Goal: Task Accomplishment & Management: Manage account settings

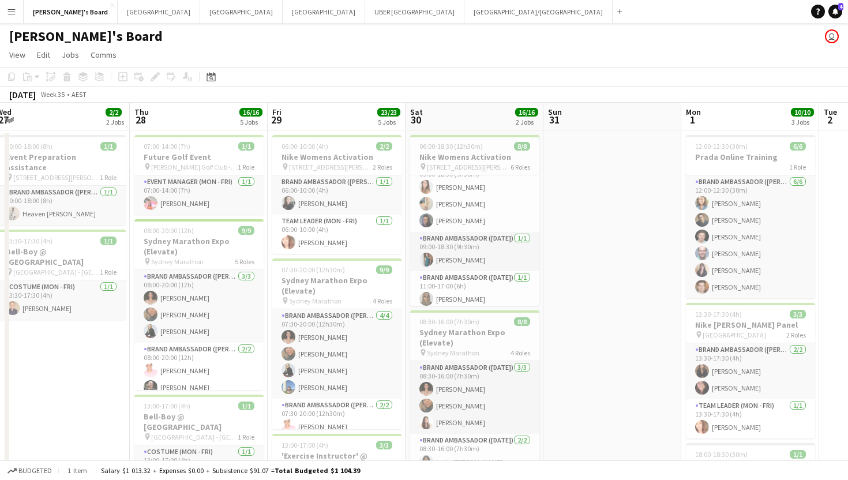
scroll to position [132, 0]
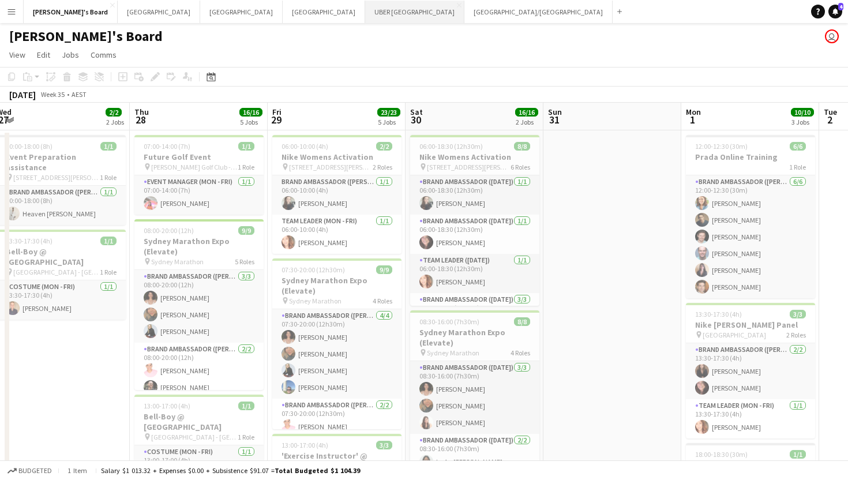
click at [365, 11] on button "UBER [GEOGRAPHIC_DATA] Close" at bounding box center [414, 12] width 99 height 23
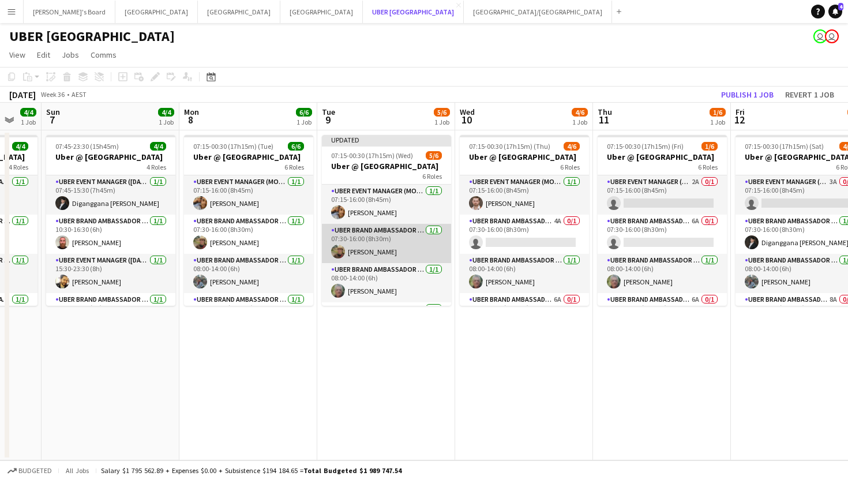
scroll to position [114, 0]
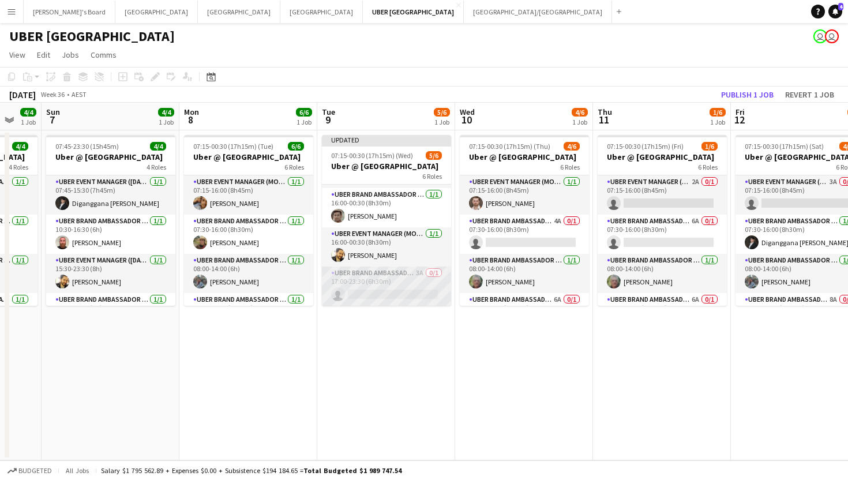
click at [381, 291] on app-card-role "UBER Brand Ambassador (Mon - Fri) 3A 0/1 17:00-23:30 (6h30m) single-neutral-act…" at bounding box center [386, 286] width 129 height 39
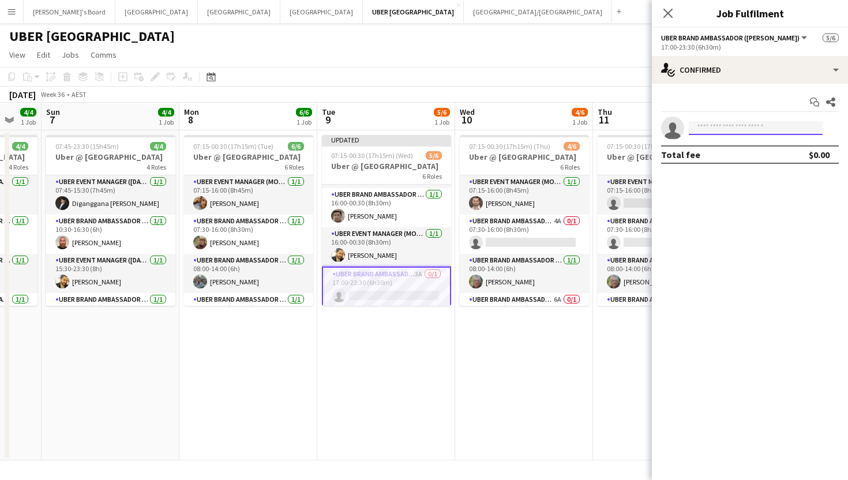
click at [744, 129] on input at bounding box center [756, 128] width 134 height 14
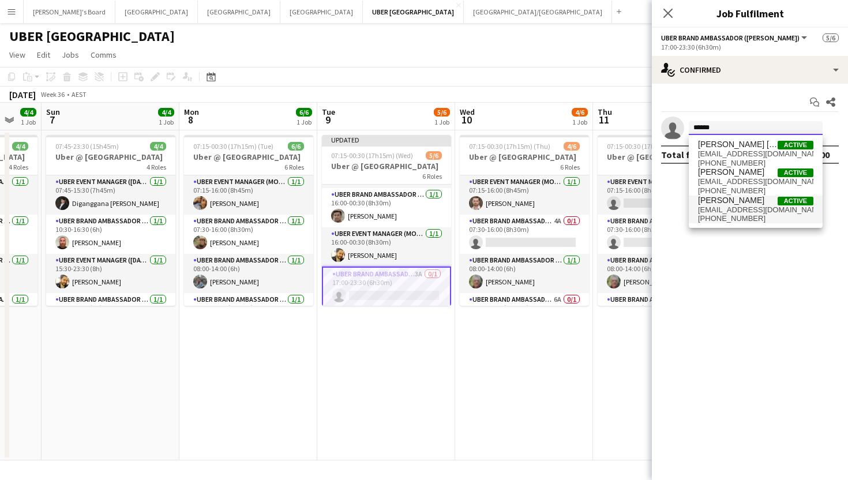
type input "******"
click at [748, 205] on span "[EMAIL_ADDRESS][DOMAIN_NAME]" at bounding box center [755, 209] width 115 height 9
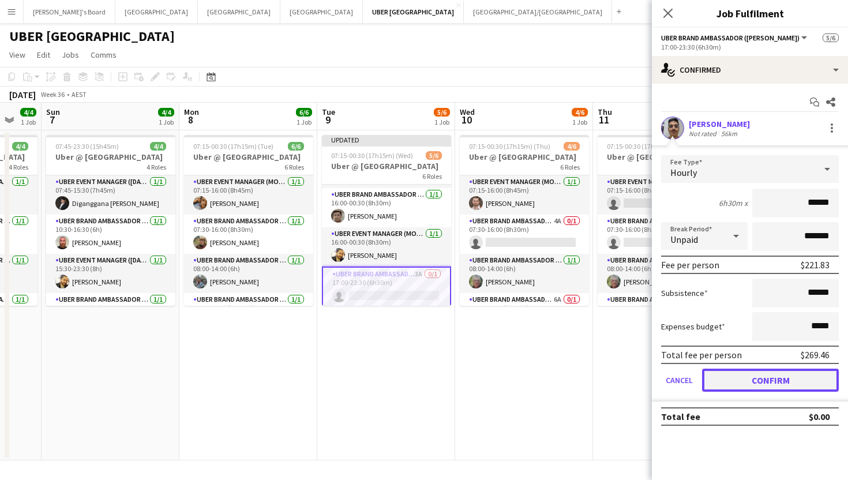
click at [721, 382] on button "Confirm" at bounding box center [770, 380] width 137 height 23
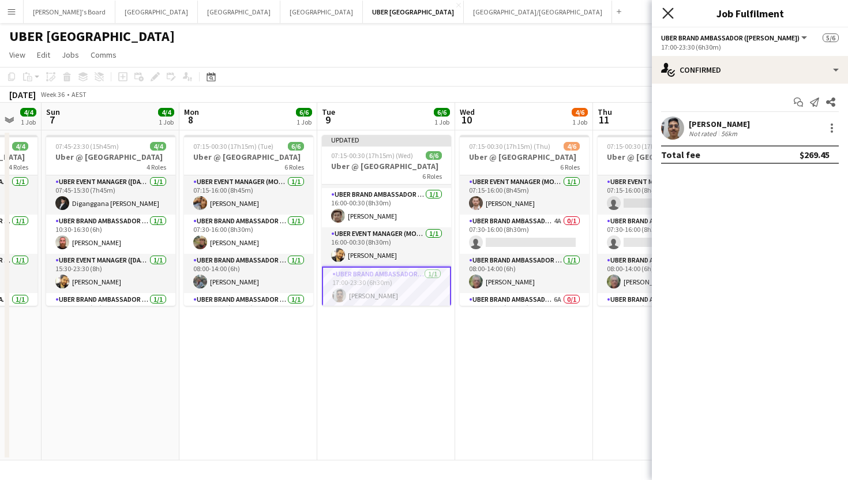
click at [668, 17] on icon "Close pop-in" at bounding box center [668, 13] width 11 height 11
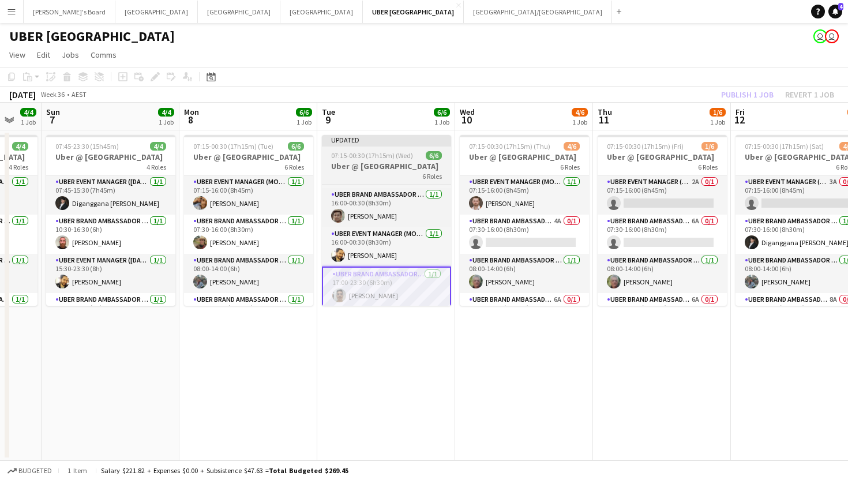
click at [388, 155] on span "07:15-00:30 (17h15m) (Wed)" at bounding box center [372, 155] width 82 height 9
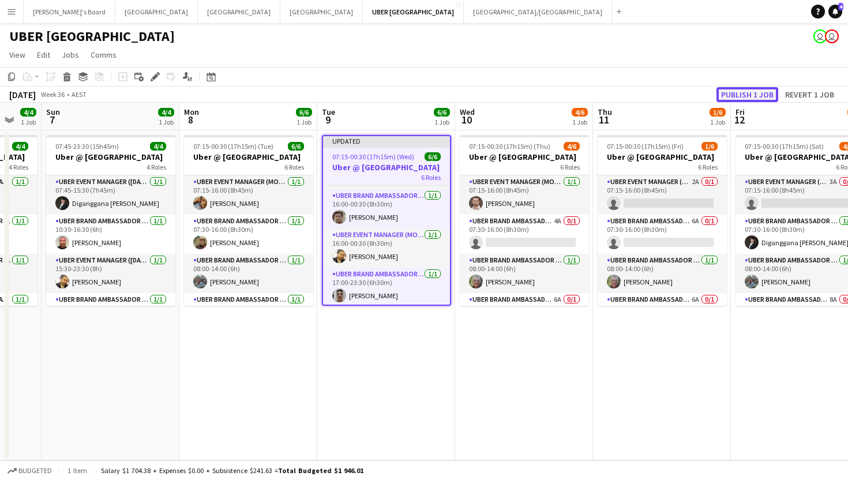
click at [756, 89] on button "Publish 1 job" at bounding box center [748, 94] width 62 height 15
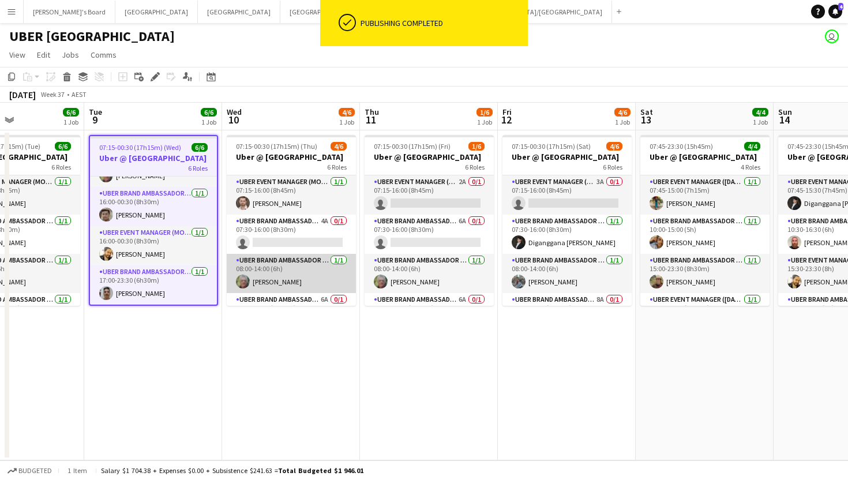
scroll to position [0, 341]
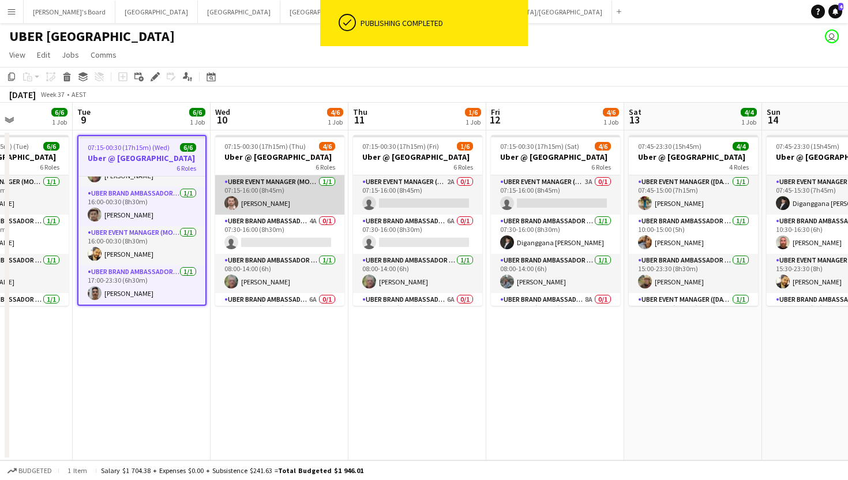
click at [268, 204] on app-card-role "UBER Event Manager (Mon - Fri) [DATE] 07:15-16:00 (8h45m) [PERSON_NAME]" at bounding box center [279, 194] width 129 height 39
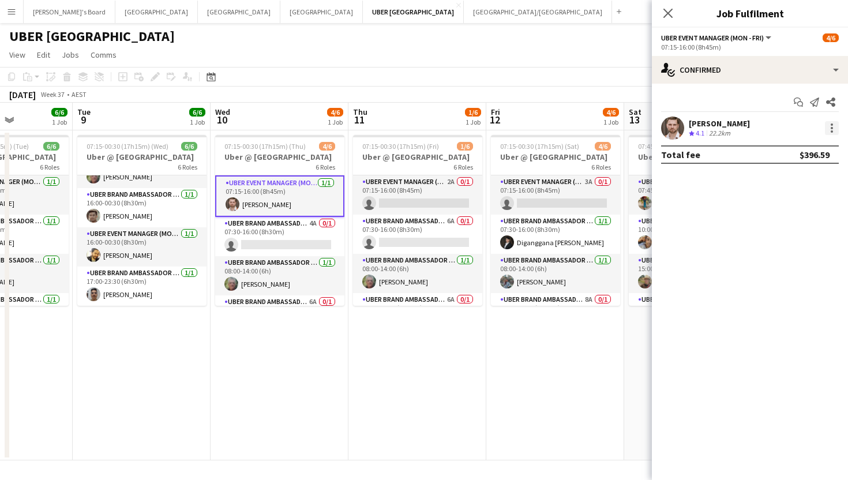
click at [832, 121] on div at bounding box center [832, 128] width 14 height 14
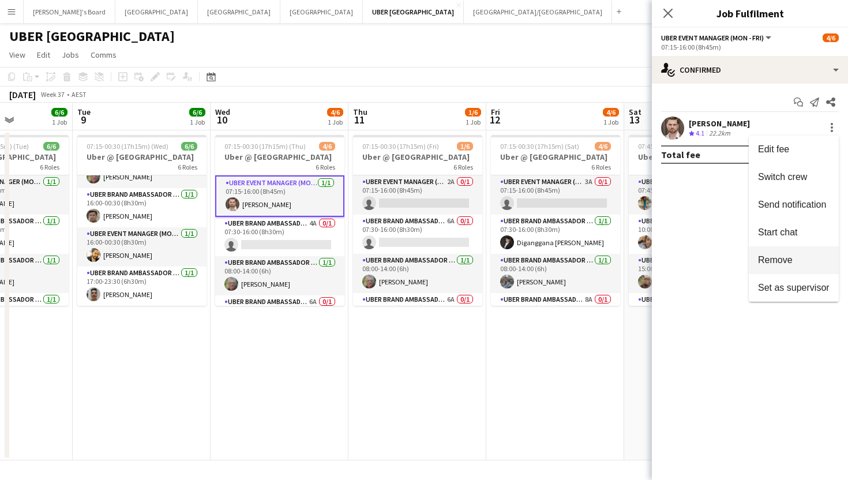
click at [772, 255] on span "Remove" at bounding box center [775, 260] width 35 height 10
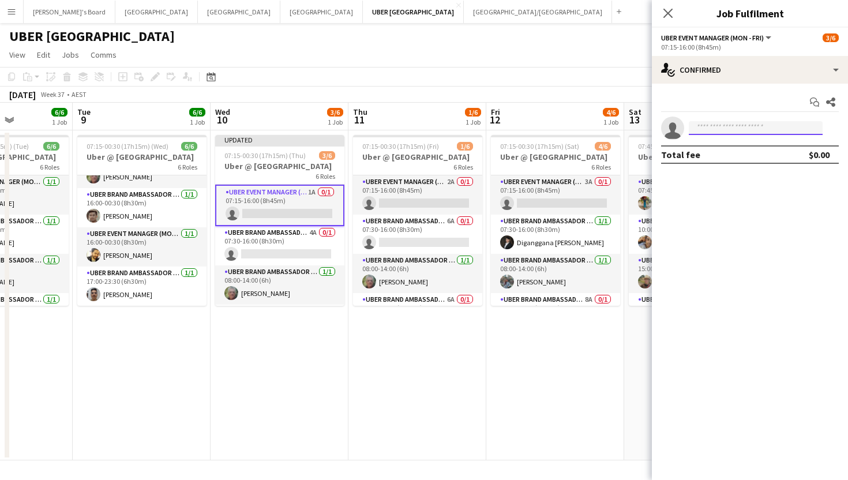
click at [746, 121] on input at bounding box center [756, 128] width 134 height 14
type input "******"
click at [751, 159] on span "[PHONE_NUMBER]" at bounding box center [755, 163] width 115 height 9
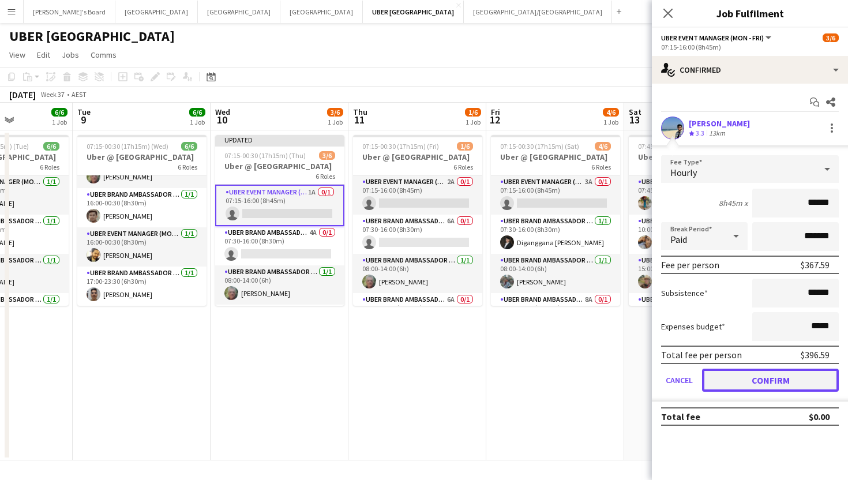
click at [758, 380] on button "Confirm" at bounding box center [770, 380] width 137 height 23
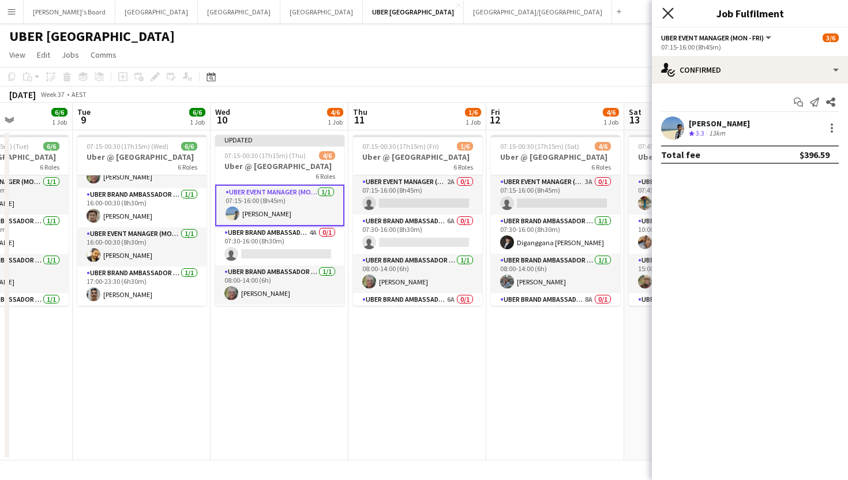
click at [671, 18] on app-icon "Close pop-in" at bounding box center [668, 13] width 17 height 17
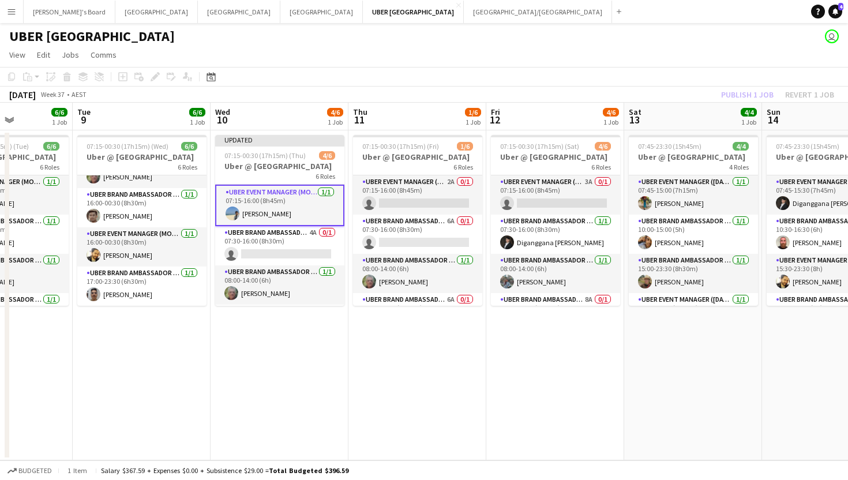
click at [301, 173] on div "6 Roles" at bounding box center [279, 175] width 129 height 9
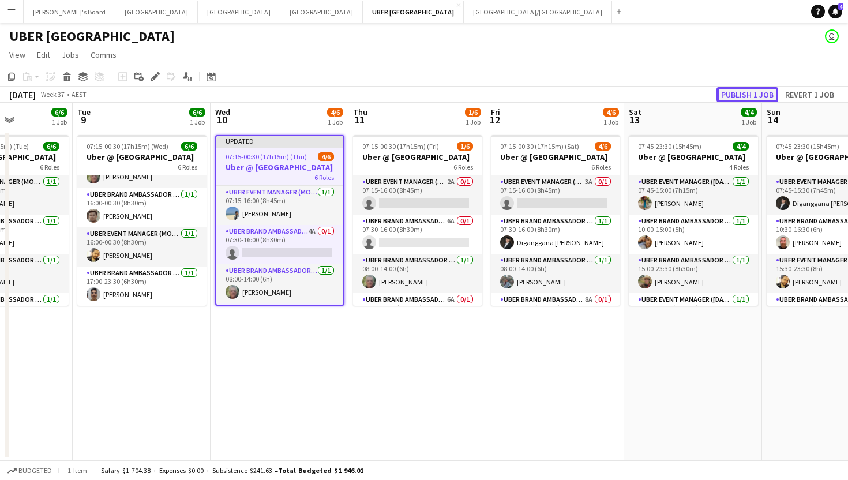
click at [755, 100] on button "Publish 1 job" at bounding box center [748, 94] width 62 height 15
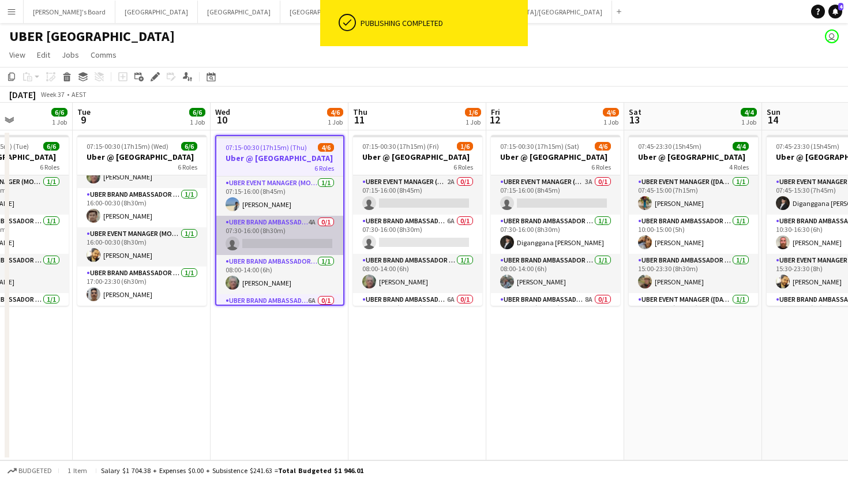
click at [264, 238] on app-card-role "UBER Brand Ambassador (Mon - Fri) 4A 0/1 07:30-16:00 (8h30m) single-neutral-act…" at bounding box center [279, 235] width 127 height 39
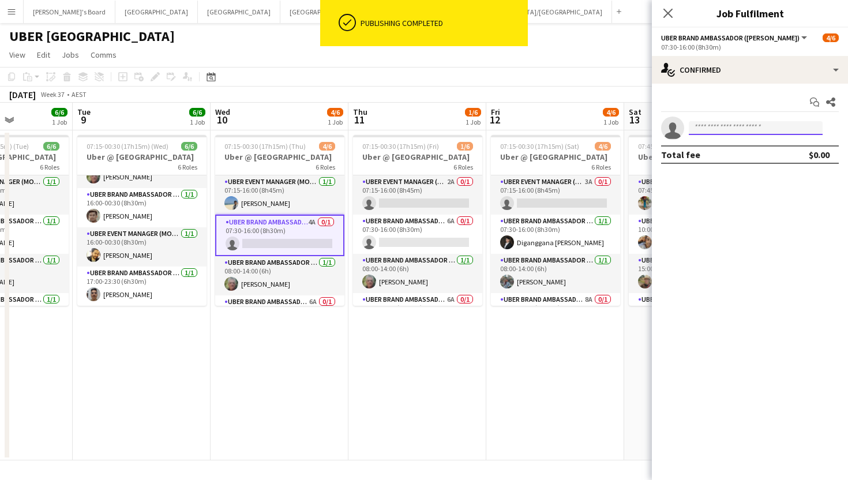
click at [744, 130] on input at bounding box center [756, 128] width 134 height 14
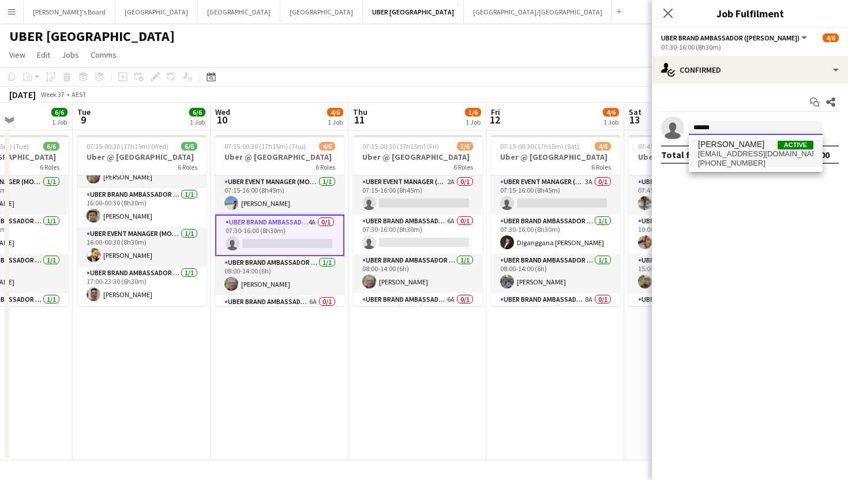
type input "******"
click at [757, 156] on span "[EMAIL_ADDRESS][DOMAIN_NAME]" at bounding box center [755, 153] width 115 height 9
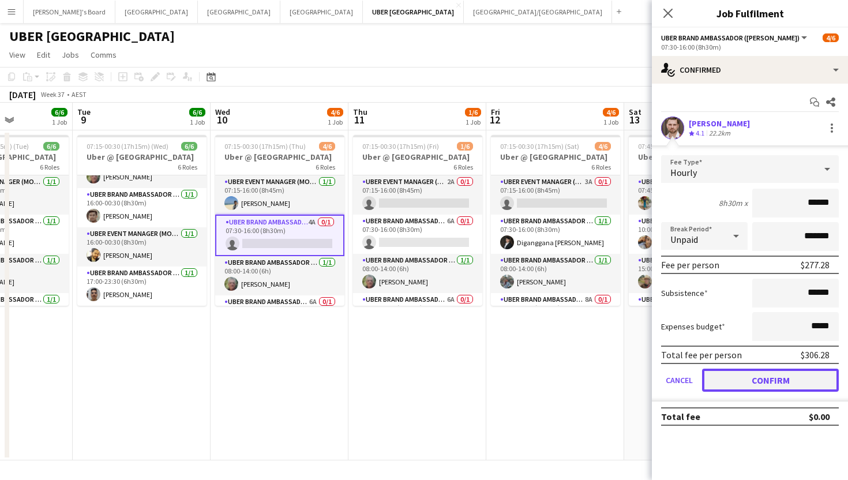
click at [742, 380] on button "Confirm" at bounding box center [770, 380] width 137 height 23
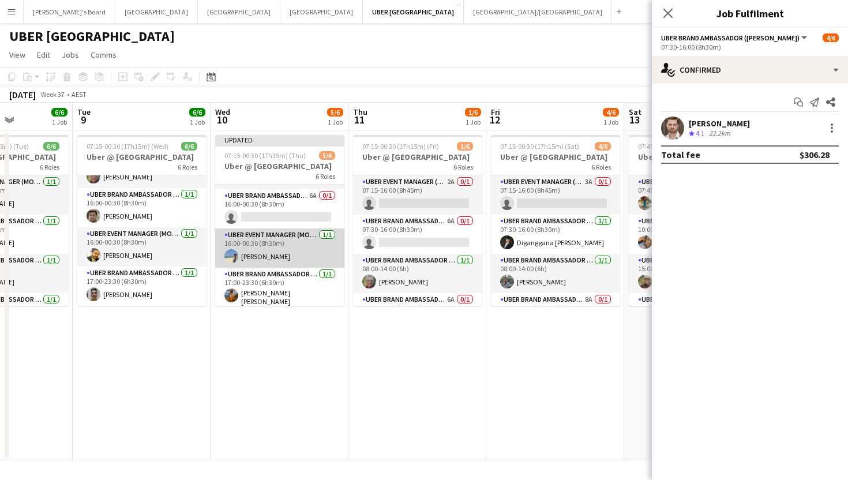
scroll to position [117, 0]
click at [669, 14] on icon at bounding box center [668, 13] width 11 height 11
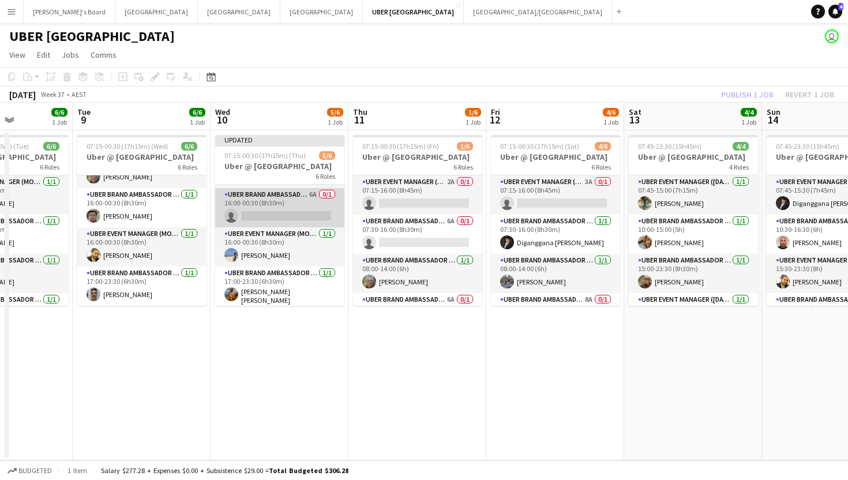
click at [288, 218] on app-card-role "UBER Brand Ambassador (Mon - Fri) 6A 0/1 16:00-00:30 (8h30m) single-neutral-act…" at bounding box center [279, 207] width 129 height 39
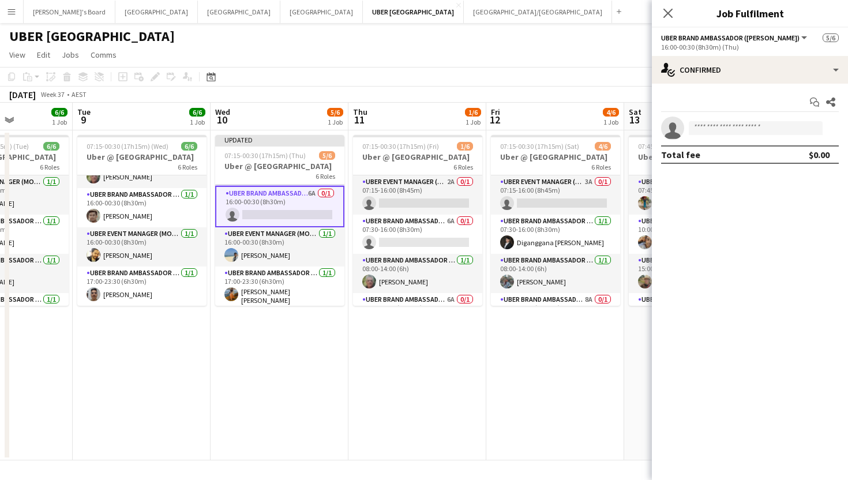
scroll to position [114, 0]
click at [760, 126] on input at bounding box center [756, 128] width 134 height 14
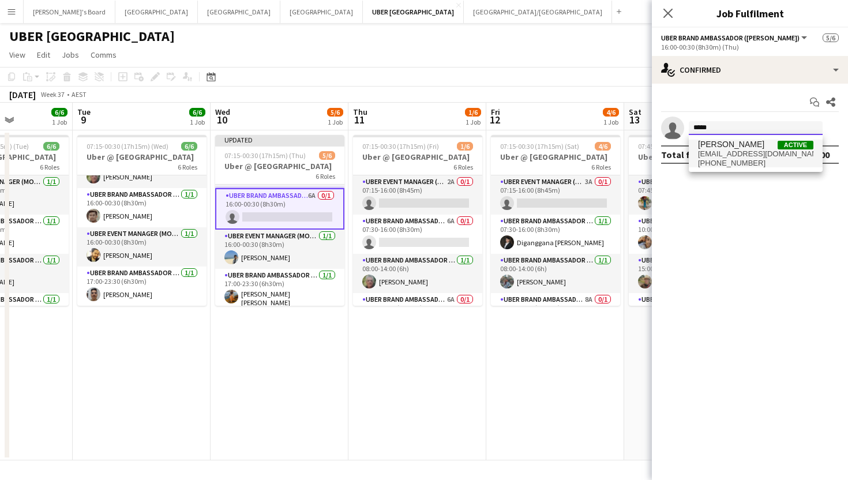
type input "*****"
click at [748, 152] on span "[EMAIL_ADDRESS][DOMAIN_NAME]" at bounding box center [755, 153] width 115 height 9
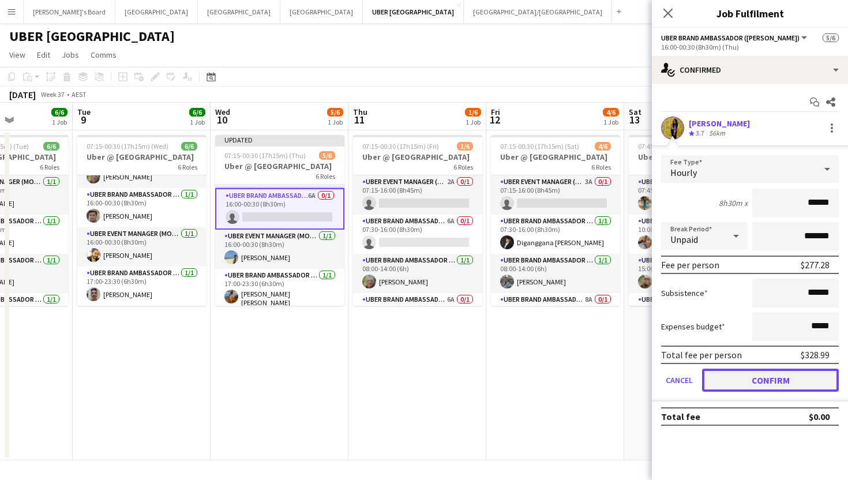
click at [742, 376] on button "Confirm" at bounding box center [770, 380] width 137 height 23
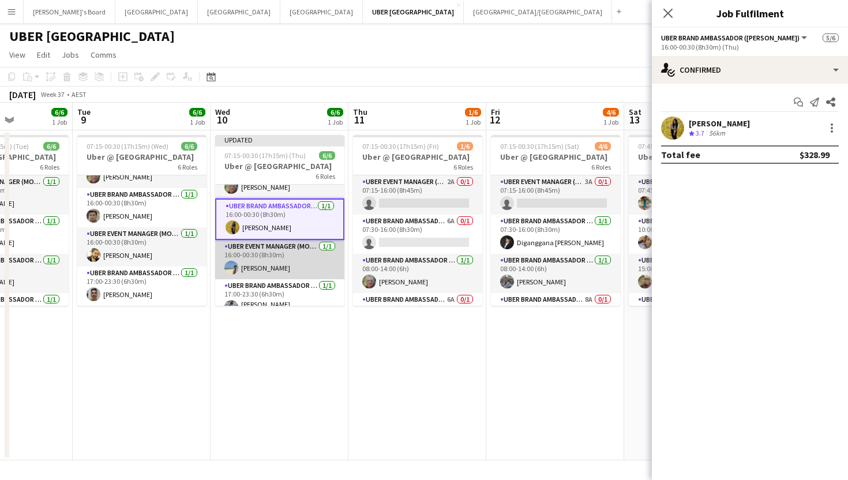
scroll to position [112, 0]
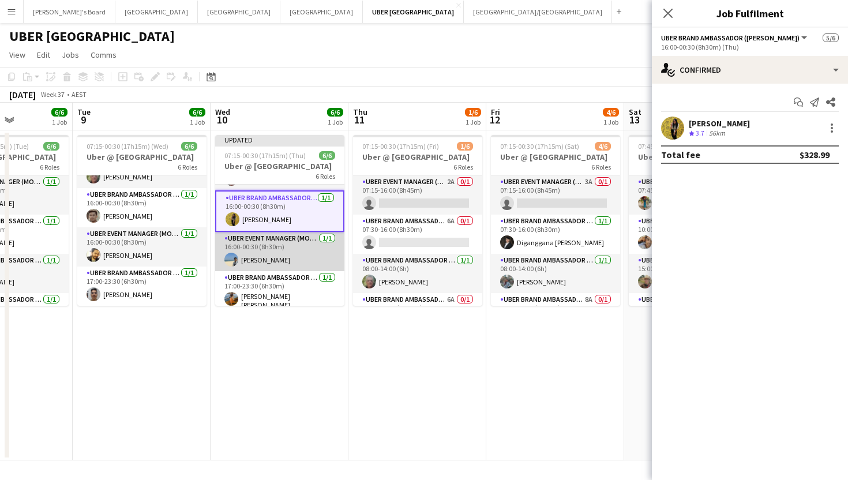
click at [260, 260] on app-card-role "UBER Event Manager (Mon - Fri) [DATE] 16:00-00:30 (8h30m) [PERSON_NAME]" at bounding box center [279, 251] width 129 height 39
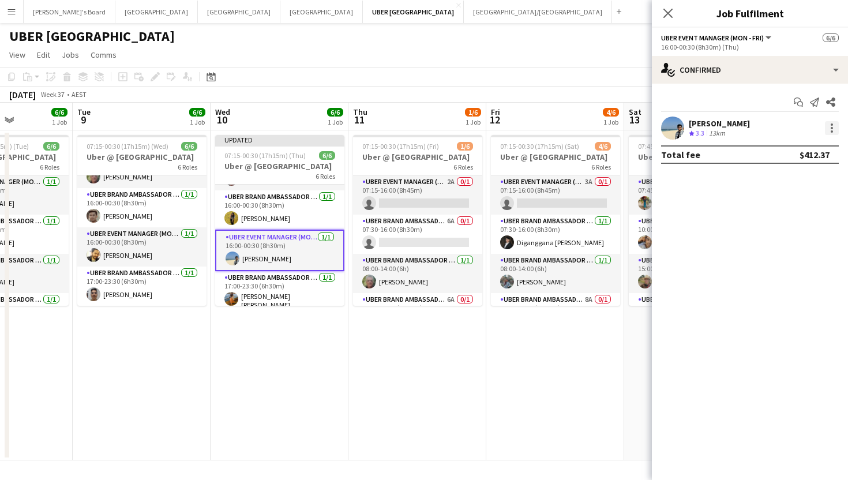
click at [831, 127] on div at bounding box center [832, 128] width 2 height 2
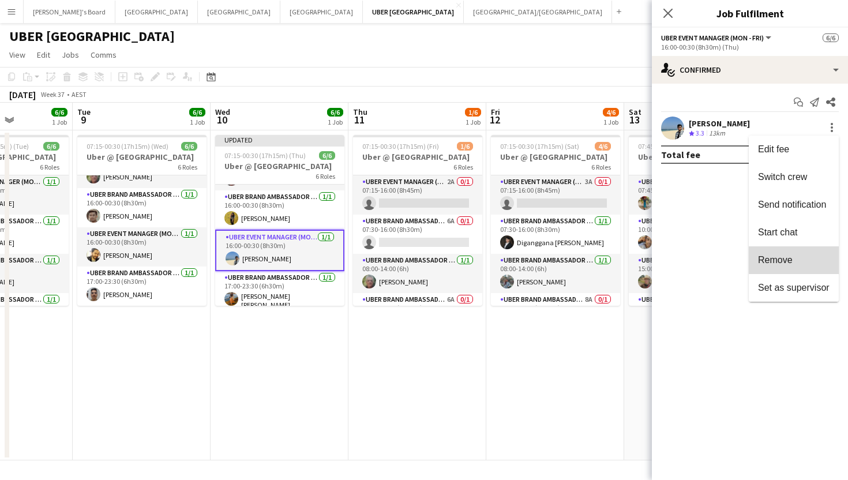
click at [777, 260] on span "Remove" at bounding box center [775, 260] width 35 height 10
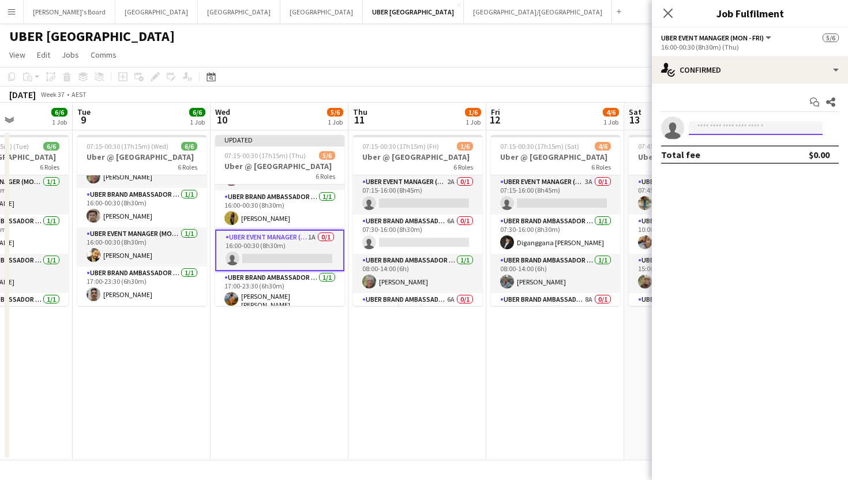
click at [746, 129] on input at bounding box center [756, 128] width 134 height 14
type input "*******"
click at [744, 152] on span "[PERSON_NAME][EMAIL_ADDRESS][PERSON_NAME][DOMAIN_NAME]" at bounding box center [755, 153] width 115 height 9
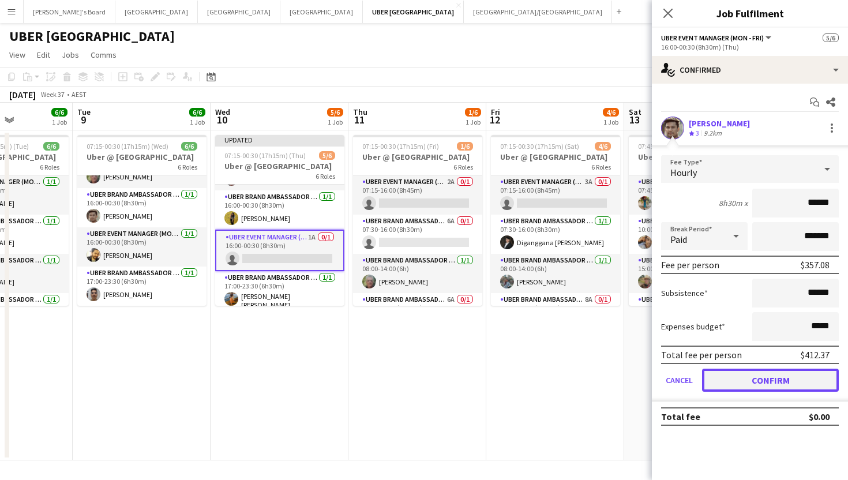
click at [734, 383] on button "Confirm" at bounding box center [770, 380] width 137 height 23
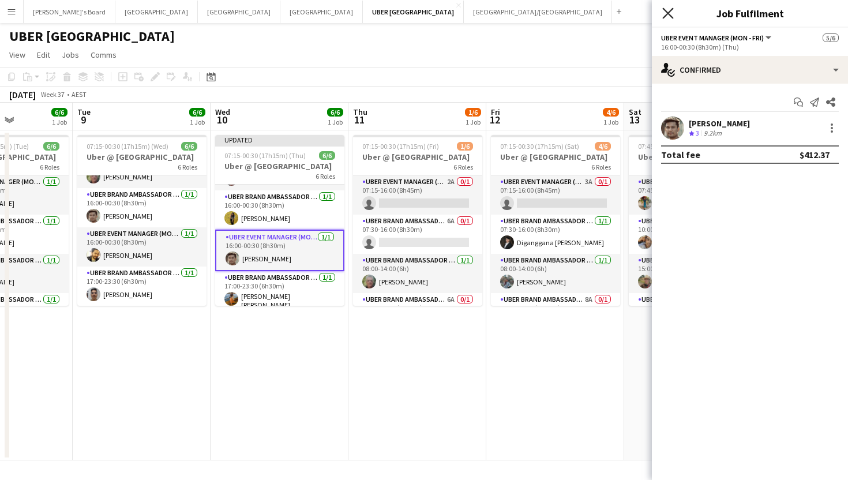
click at [671, 13] on icon "Close pop-in" at bounding box center [668, 13] width 11 height 11
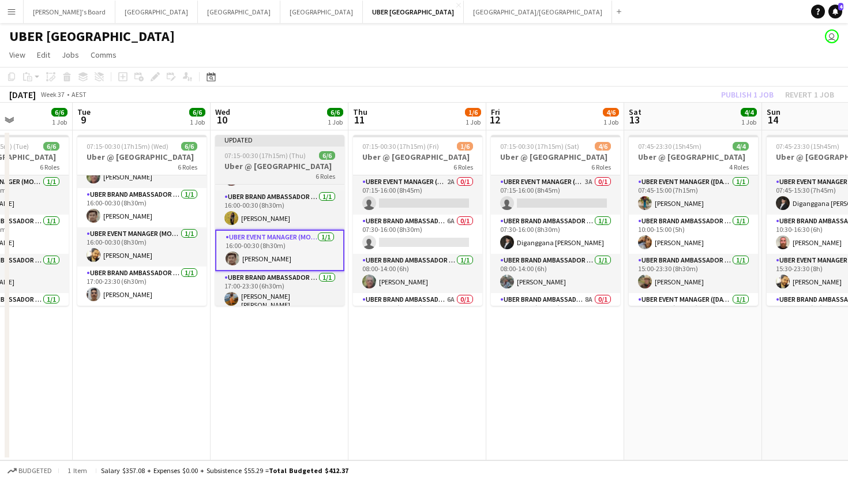
click at [292, 159] on span "07:15-00:30 (17h15m) (Thu)" at bounding box center [265, 155] width 81 height 9
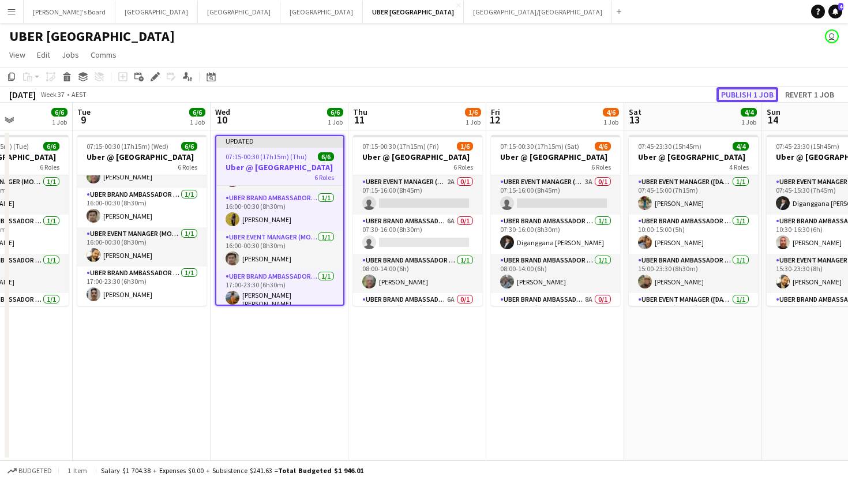
click at [749, 94] on button "Publish 1 job" at bounding box center [748, 94] width 62 height 15
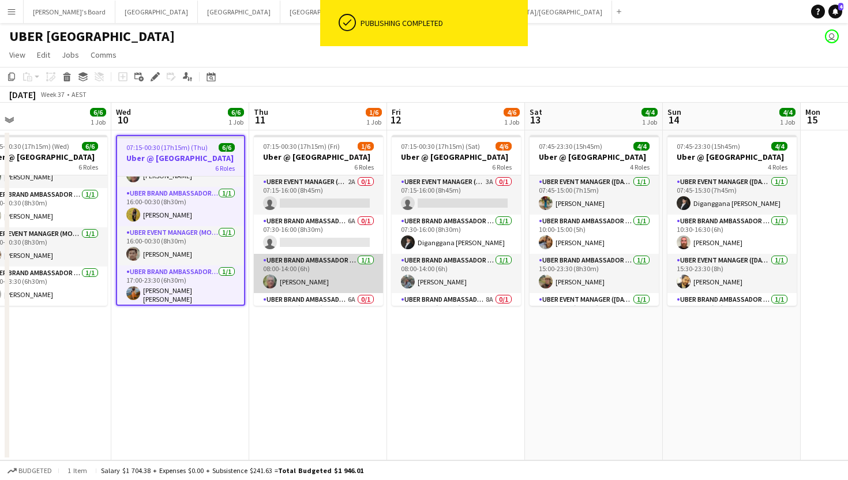
scroll to position [0, 445]
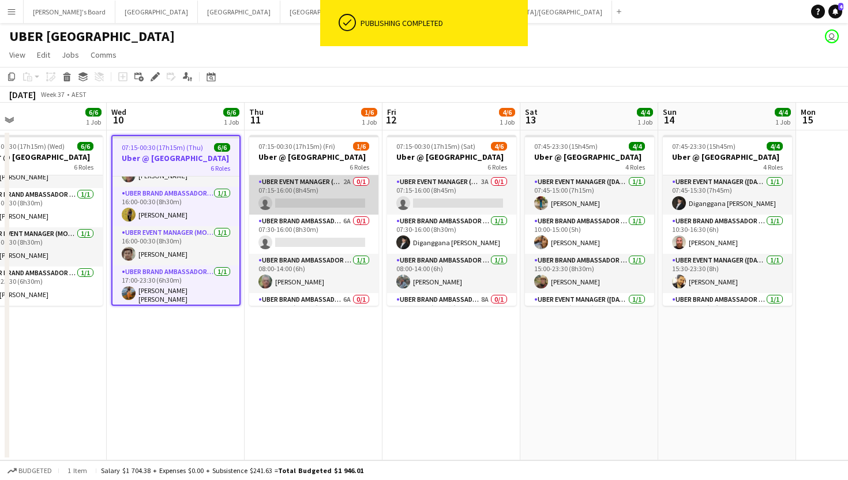
click at [319, 194] on app-card-role "UBER Event Manager (Mon - Fri) 2A 0/1 07:15-16:00 (8h45m) single-neutral-actions" at bounding box center [313, 194] width 129 height 39
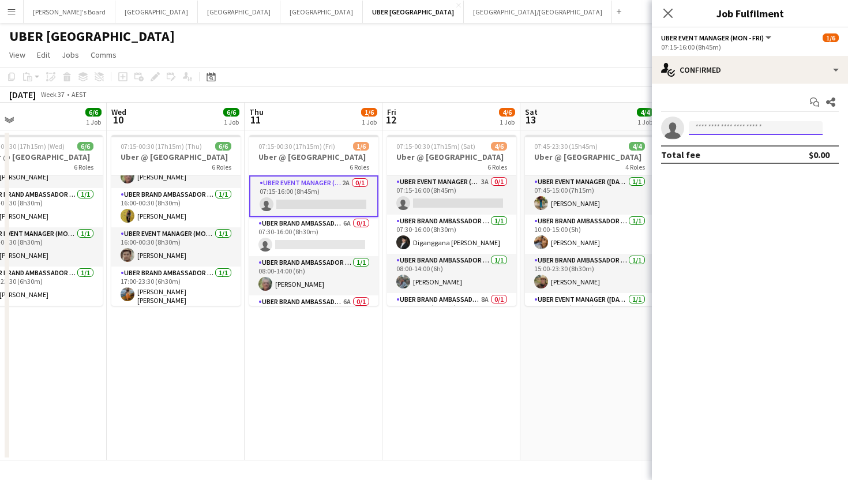
click at [724, 130] on input at bounding box center [756, 128] width 134 height 14
type input "******"
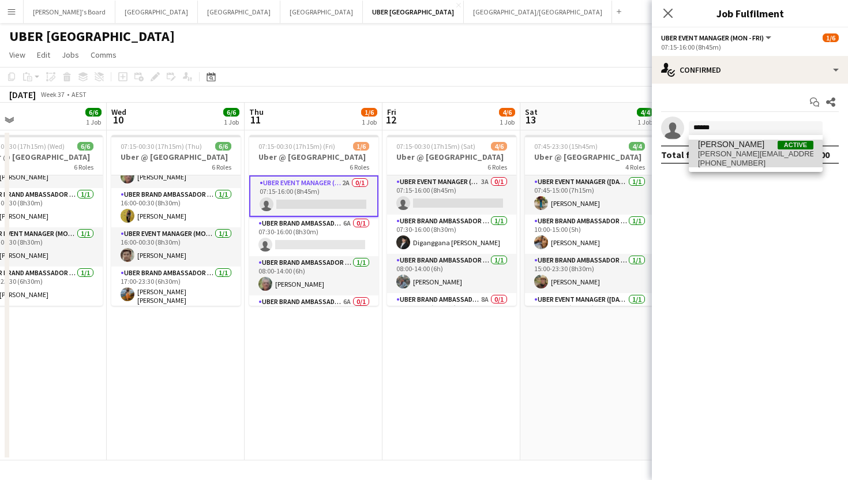
click at [728, 164] on span "[PHONE_NUMBER]" at bounding box center [755, 163] width 115 height 9
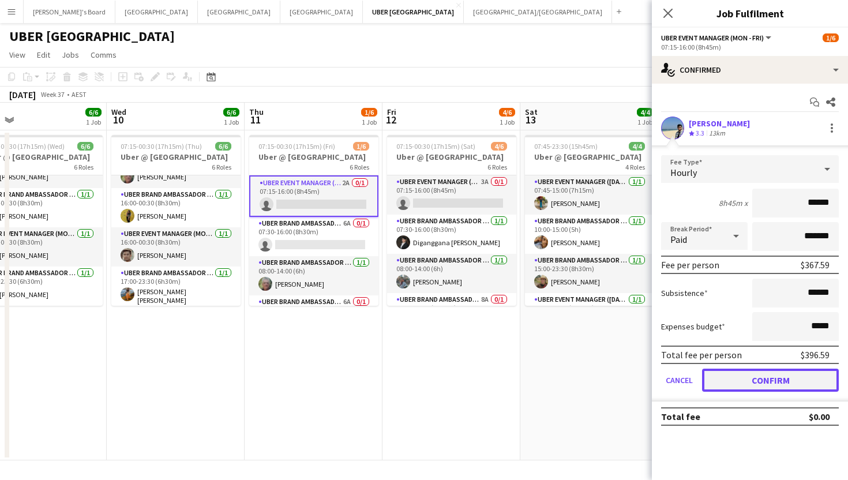
click at [751, 385] on button "Confirm" at bounding box center [770, 380] width 137 height 23
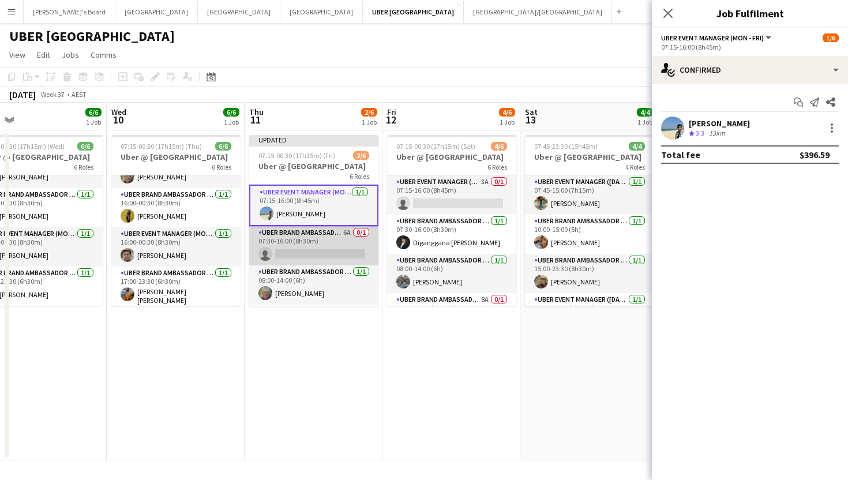
click at [289, 254] on app-card-role "UBER Brand Ambassador (Mon - Fri) 6A 0/1 07:30-16:00 (8h30m) single-neutral-act…" at bounding box center [313, 245] width 129 height 39
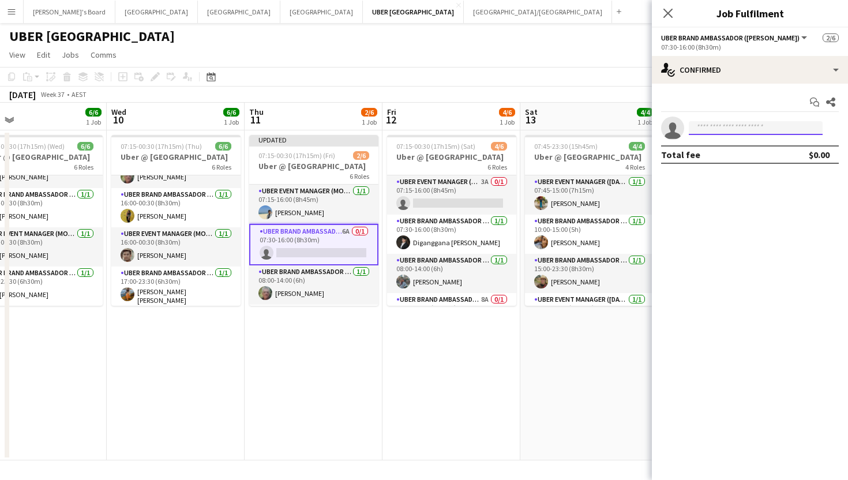
click at [759, 127] on input at bounding box center [756, 128] width 134 height 14
type input "*****"
click at [743, 158] on span "[EMAIL_ADDRESS][DOMAIN_NAME]" at bounding box center [755, 153] width 115 height 9
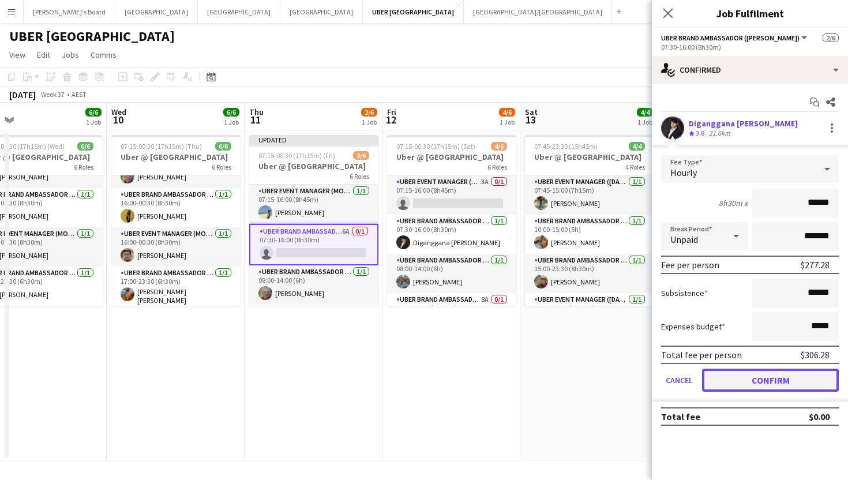
click at [742, 376] on button "Confirm" at bounding box center [770, 380] width 137 height 23
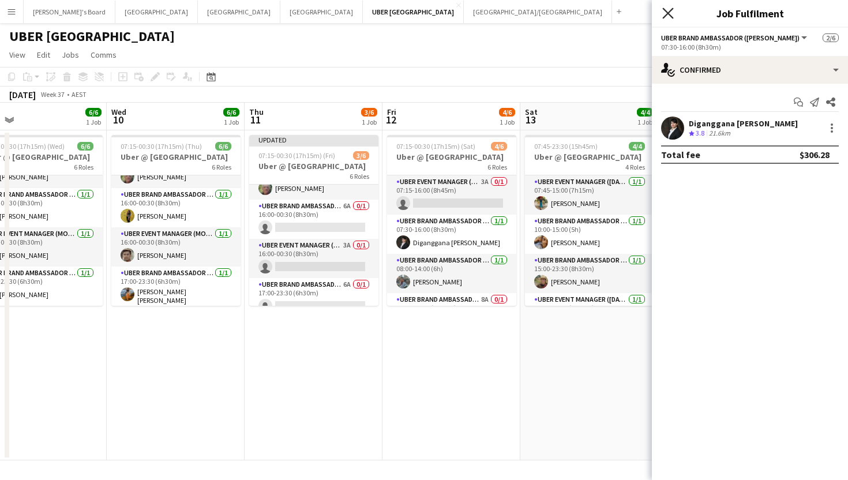
click at [669, 16] on icon "Close pop-in" at bounding box center [668, 13] width 11 height 11
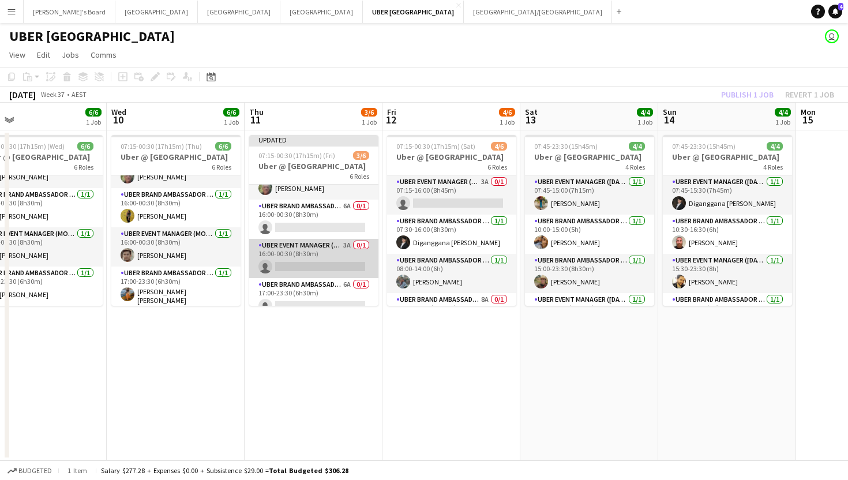
click at [331, 264] on app-card-role "UBER Event Manager (Mon - Fri) 3A 0/1 16:00-00:30 (8h30m) single-neutral-actions" at bounding box center [313, 258] width 129 height 39
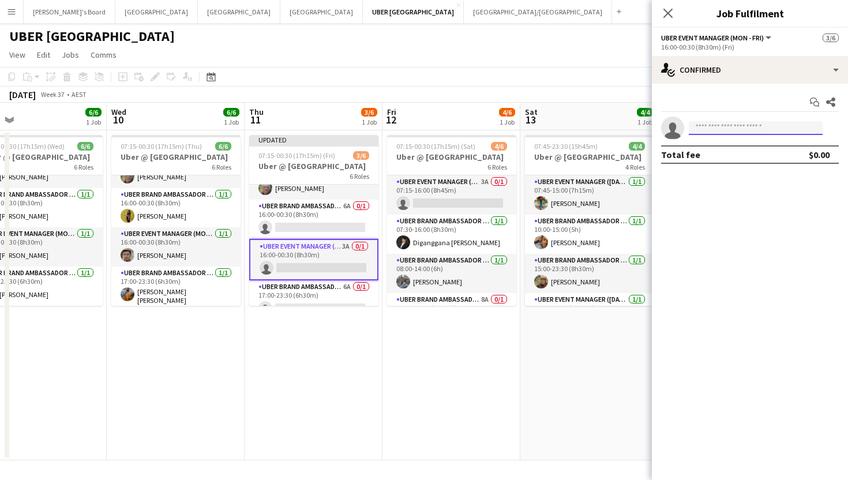
click at [735, 130] on input at bounding box center [756, 128] width 134 height 14
type input "*****"
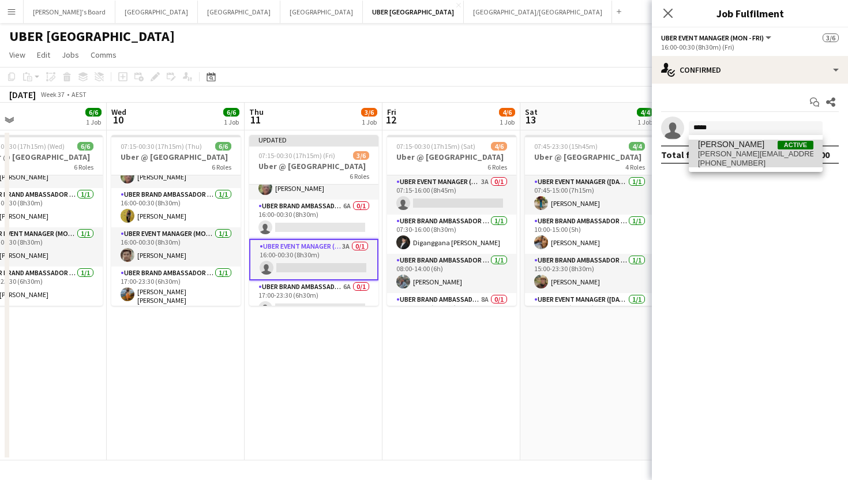
click at [731, 154] on span "[PERSON_NAME][EMAIL_ADDRESS][PERSON_NAME][DOMAIN_NAME]" at bounding box center [755, 153] width 115 height 9
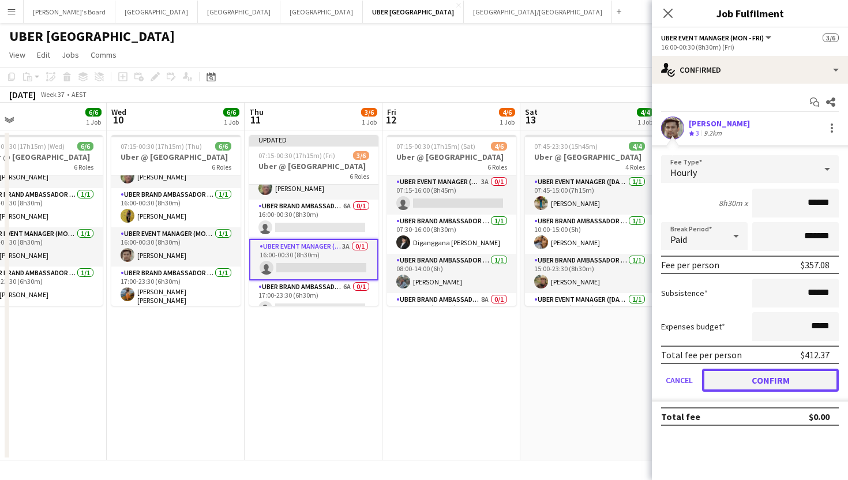
click at [751, 391] on button "Confirm" at bounding box center [770, 380] width 137 height 23
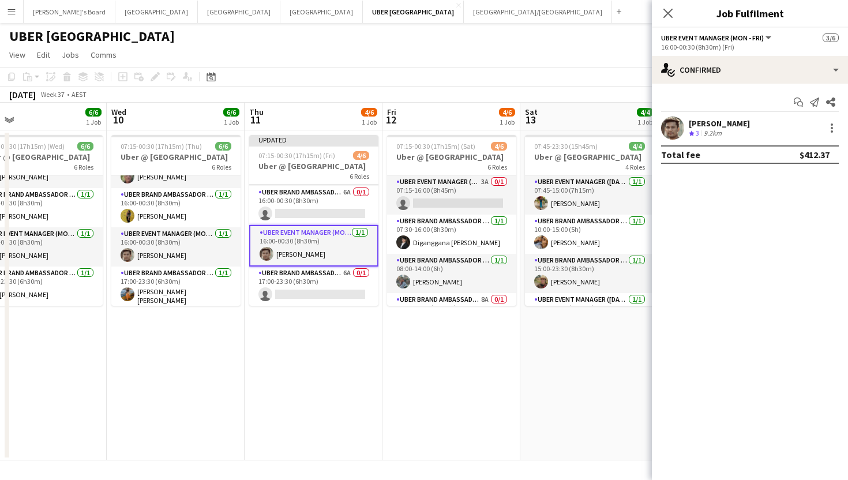
scroll to position [107, 0]
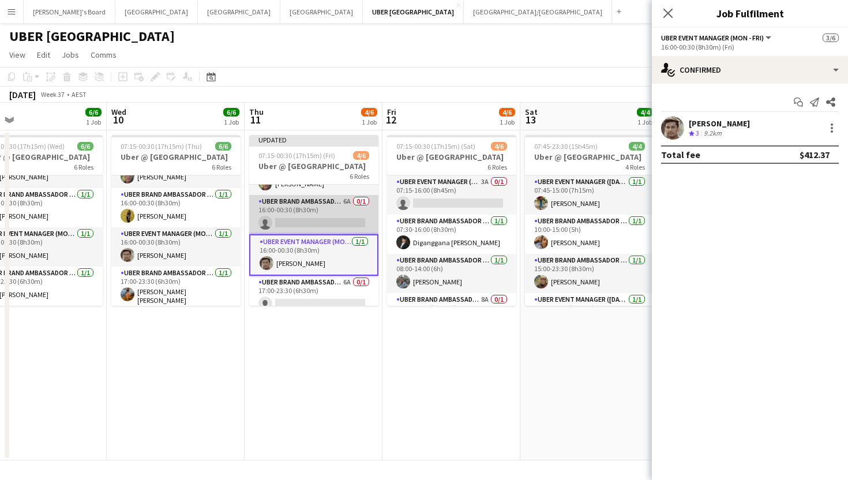
click at [328, 222] on app-card-role "UBER Brand Ambassador (Mon - Fri) 6A 0/1 16:00-00:30 (8h30m) single-neutral-act…" at bounding box center [313, 214] width 129 height 39
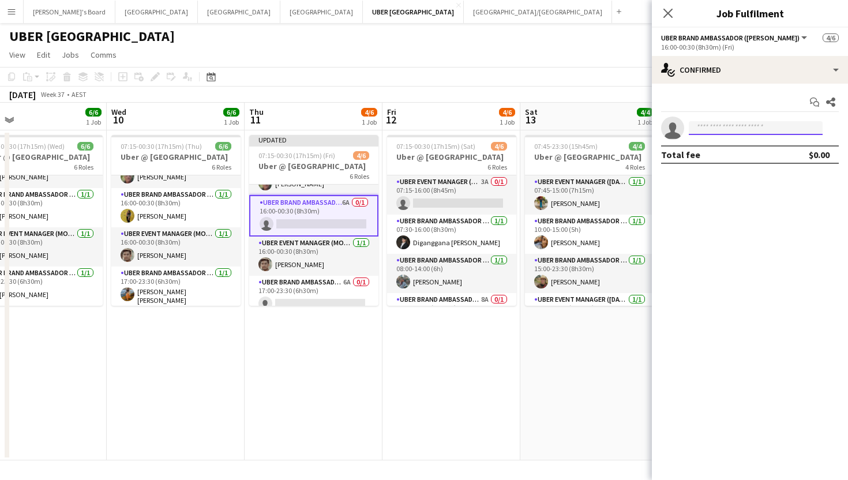
click at [717, 123] on input at bounding box center [756, 128] width 134 height 14
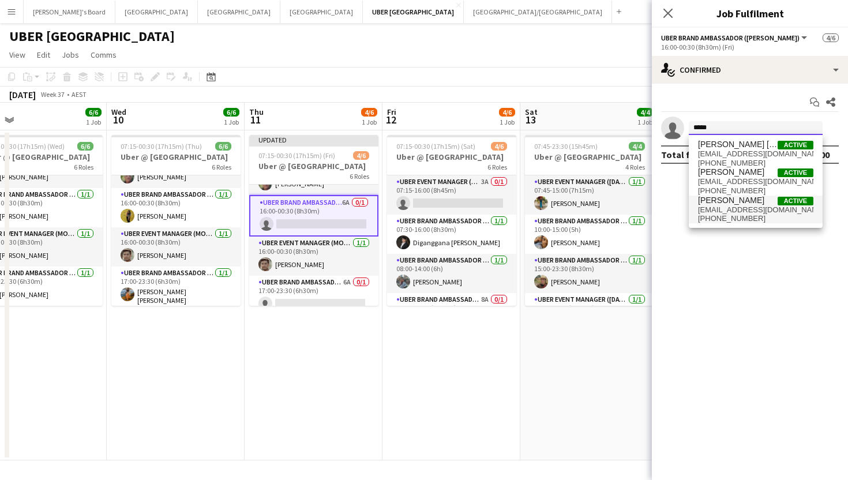
type input "*****"
click at [707, 211] on span "[EMAIL_ADDRESS][DOMAIN_NAME]" at bounding box center [755, 209] width 115 height 9
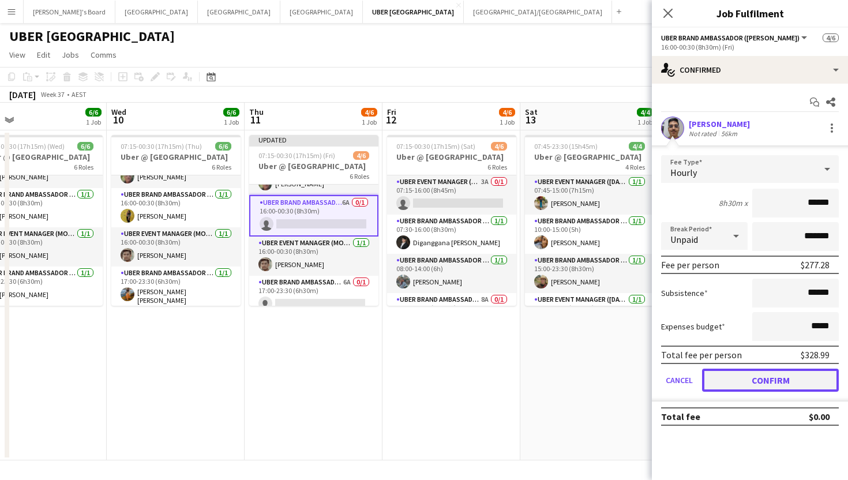
click at [725, 383] on button "Confirm" at bounding box center [770, 380] width 137 height 23
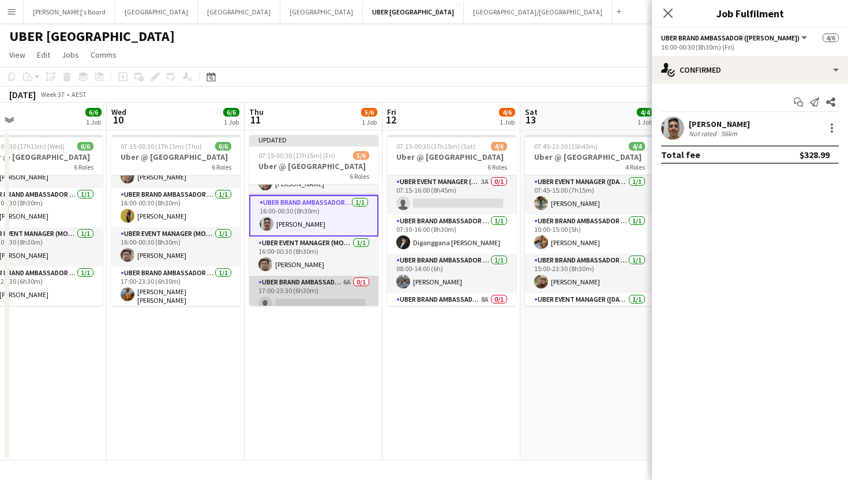
click at [326, 297] on app-card-role "UBER Brand Ambassador (Mon - Fri) 6A 0/1 17:00-23:30 (6h30m) single-neutral-act…" at bounding box center [313, 295] width 129 height 39
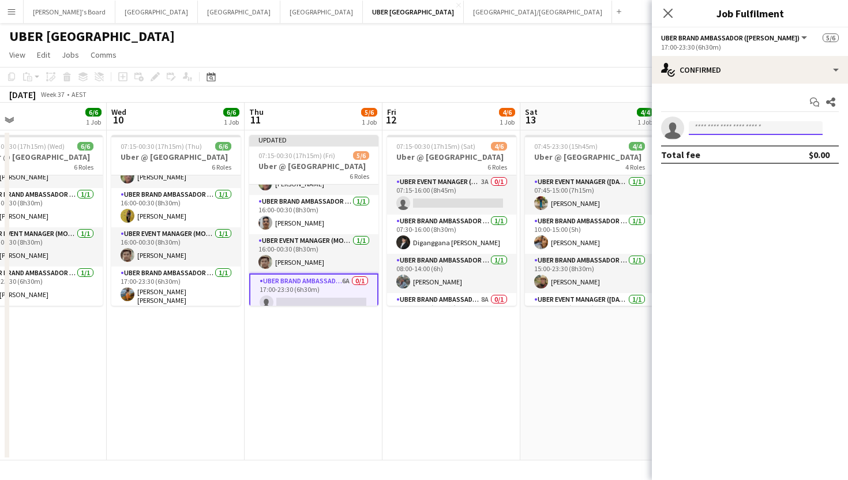
click at [727, 126] on input at bounding box center [756, 128] width 134 height 14
type input "*****"
click at [724, 156] on span "[EMAIL_ADDRESS][DOMAIN_NAME]" at bounding box center [755, 153] width 115 height 9
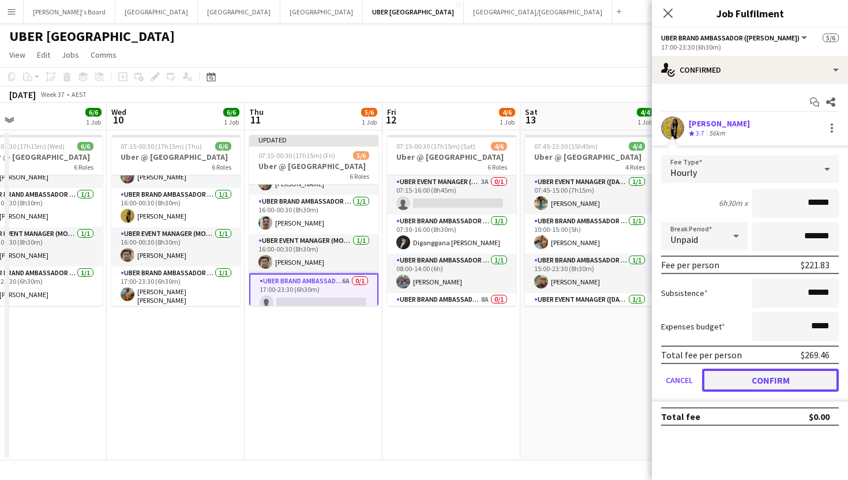
click at [738, 388] on button "Confirm" at bounding box center [770, 380] width 137 height 23
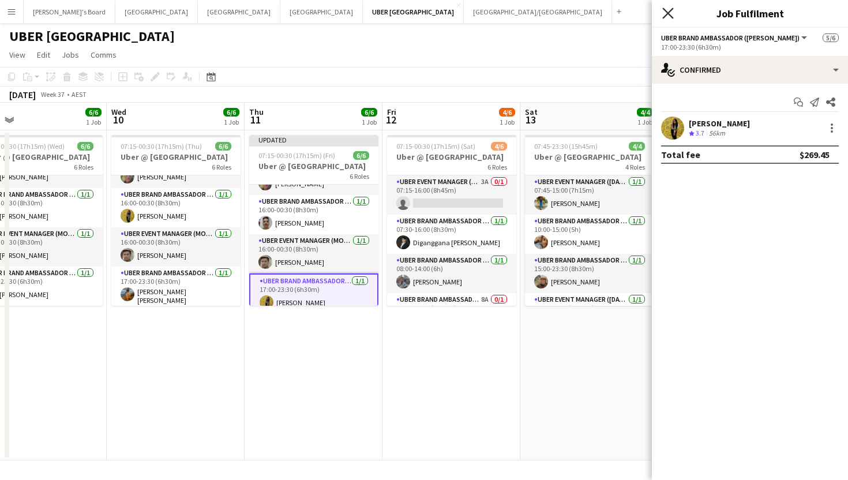
click at [669, 14] on icon at bounding box center [668, 13] width 11 height 11
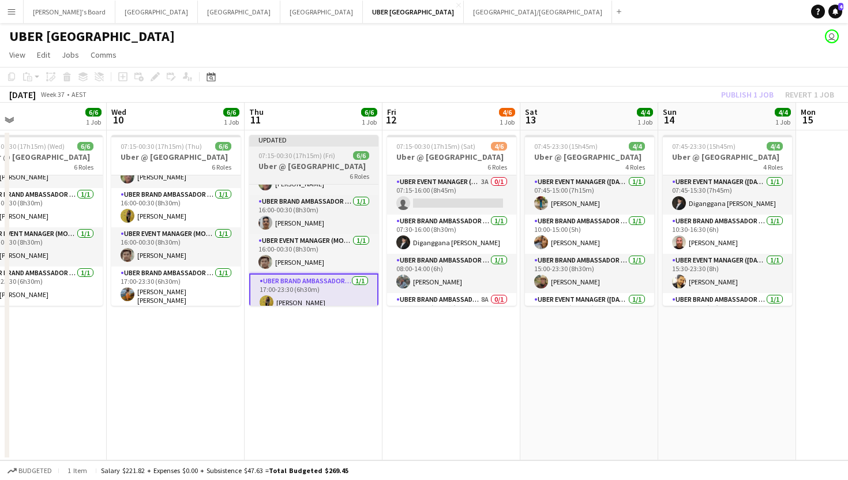
click at [315, 151] on app-job-card "Updated 07:15-00:30 (17h15m) (Fri) 6/6 Uber @ [GEOGRAPHIC_DATA] 6 Roles UBER Ev…" at bounding box center [313, 220] width 129 height 171
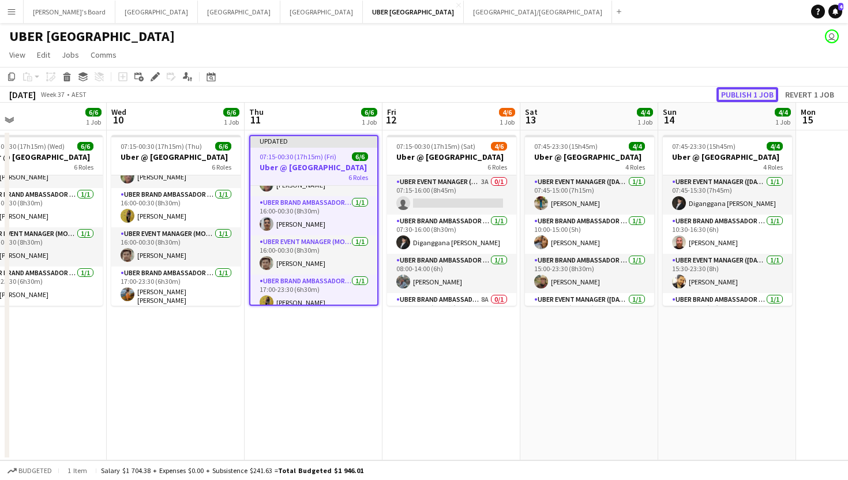
click at [746, 94] on button "Publish 1 job" at bounding box center [748, 94] width 62 height 15
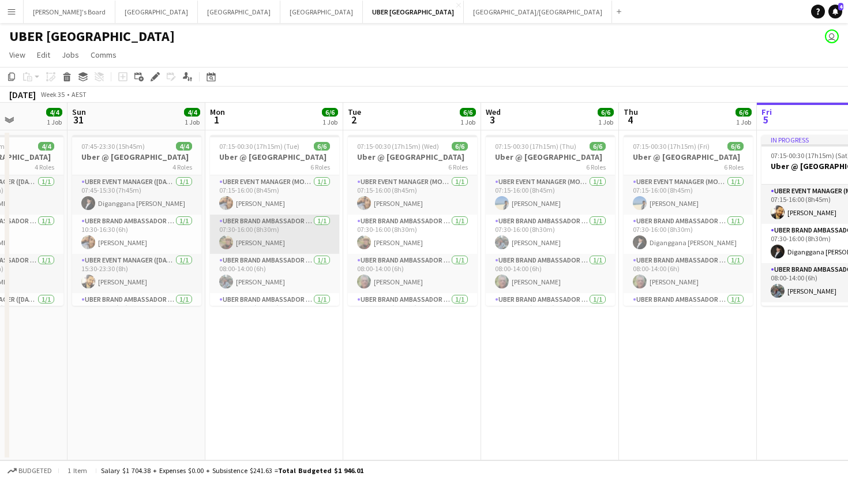
scroll to position [105, 0]
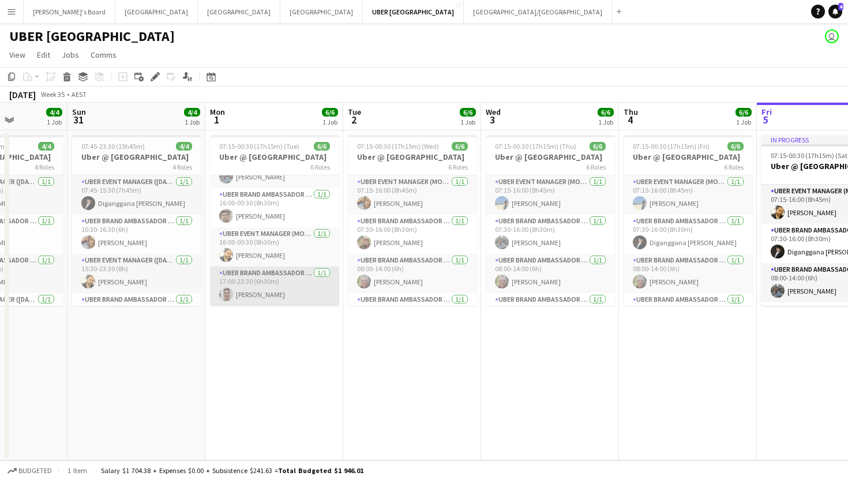
click at [283, 294] on app-card-role "UBER Brand Ambassador (Mon - Fri) [DATE] 17:00-23:30 (6h30m) [PERSON_NAME]" at bounding box center [274, 286] width 129 height 39
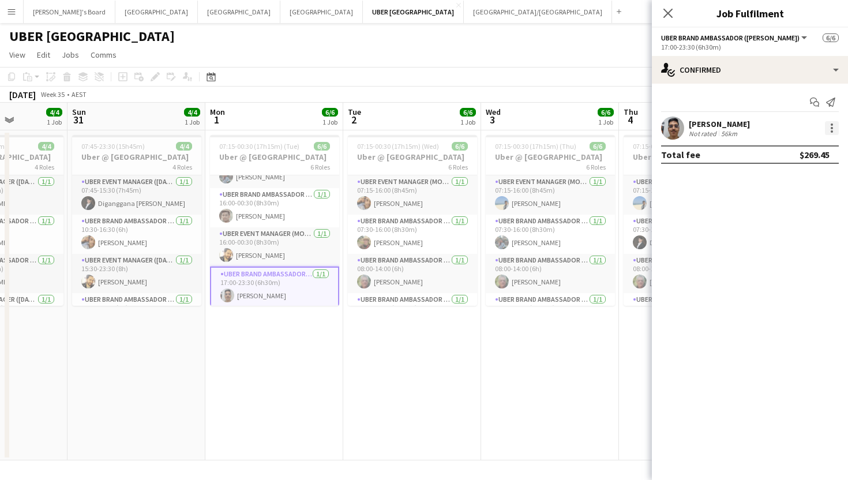
click at [833, 126] on div at bounding box center [832, 128] width 14 height 14
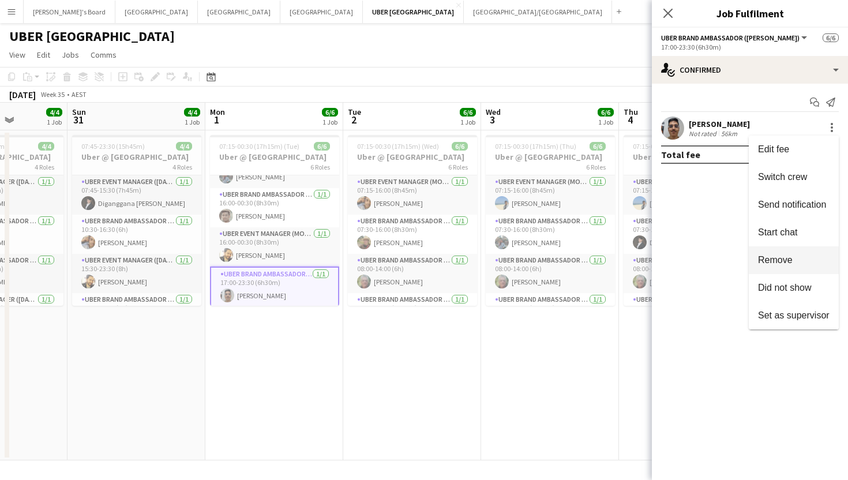
click at [784, 262] on span "Remove" at bounding box center [775, 260] width 35 height 10
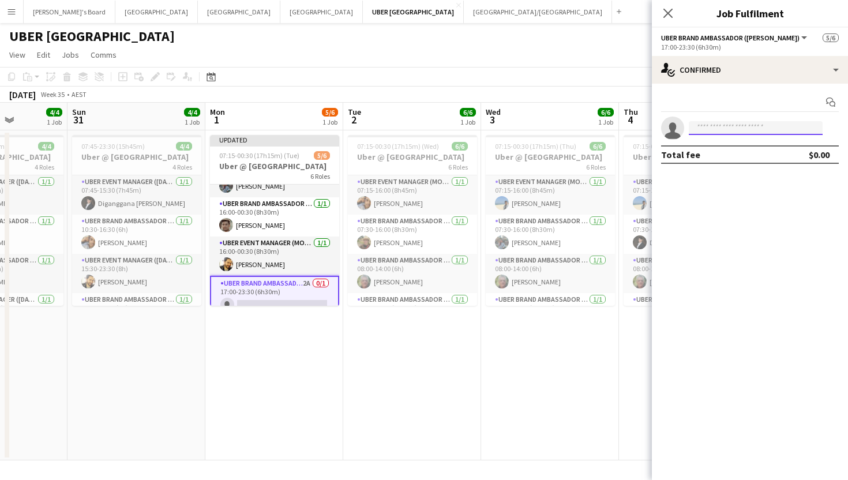
click at [717, 132] on input at bounding box center [756, 128] width 134 height 14
type input "*****"
click at [730, 159] on span "[PHONE_NUMBER]" at bounding box center [755, 163] width 115 height 9
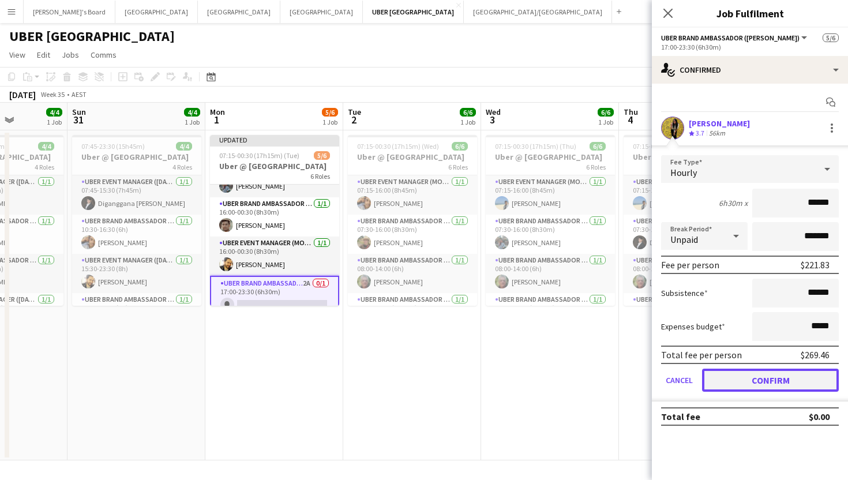
click at [746, 382] on button "Confirm" at bounding box center [770, 380] width 137 height 23
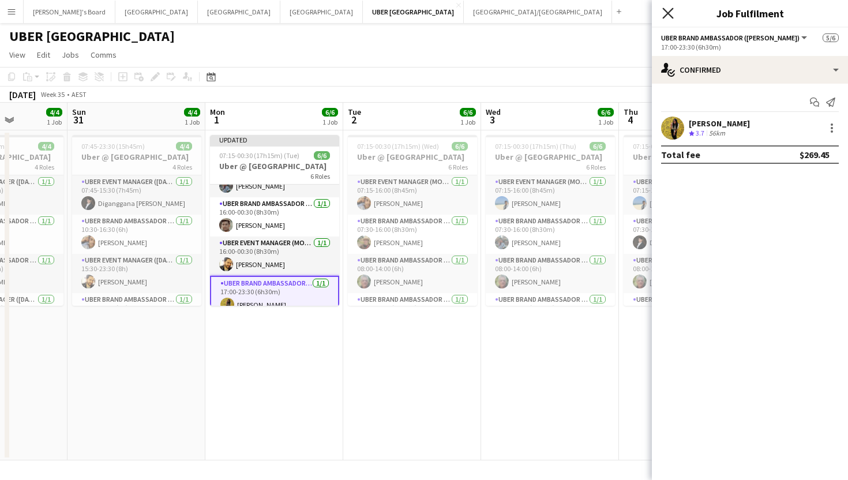
click at [672, 13] on icon "Close pop-in" at bounding box center [668, 13] width 11 height 11
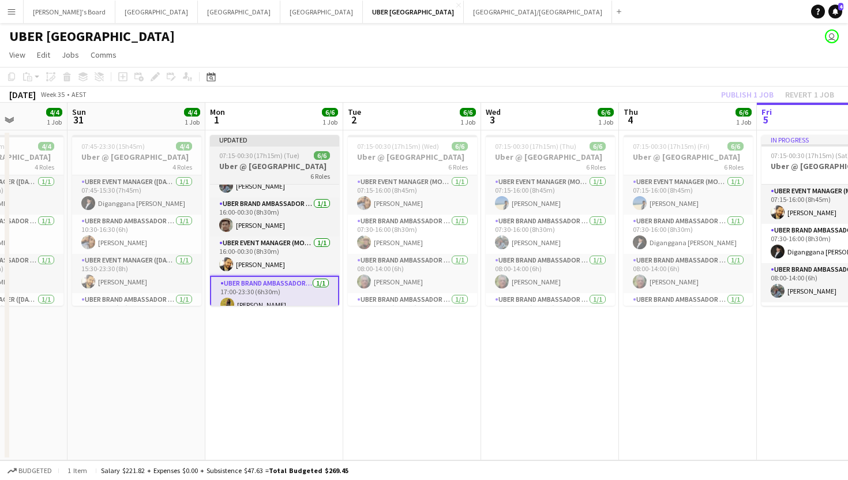
click at [241, 155] on span "07:15-00:30 (17h15m) (Tue)" at bounding box center [259, 155] width 80 height 9
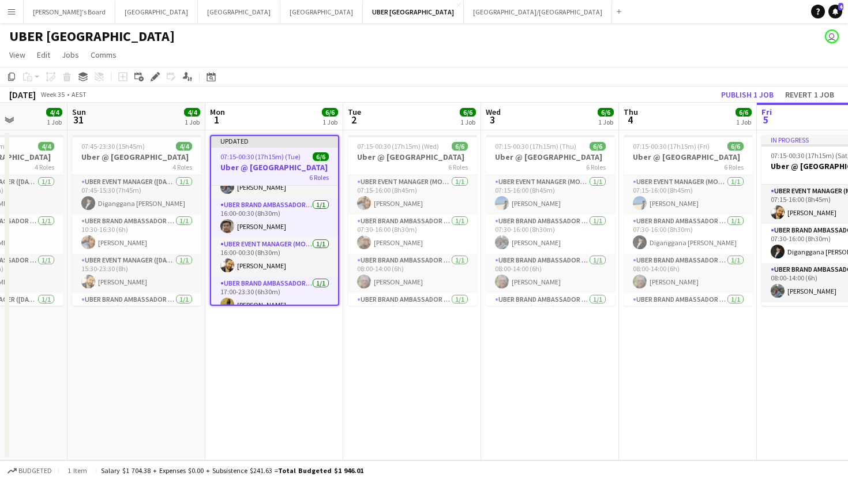
click at [750, 85] on app-toolbar "Copy Paste Paste Command V Paste with crew Command Shift V Paste linked Job [GE…" at bounding box center [424, 77] width 848 height 20
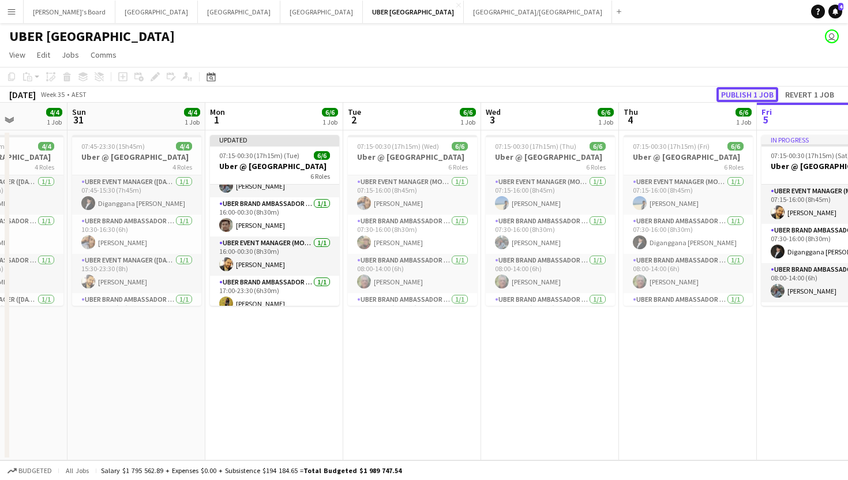
click at [749, 91] on button "Publish 1 job" at bounding box center [748, 94] width 62 height 15
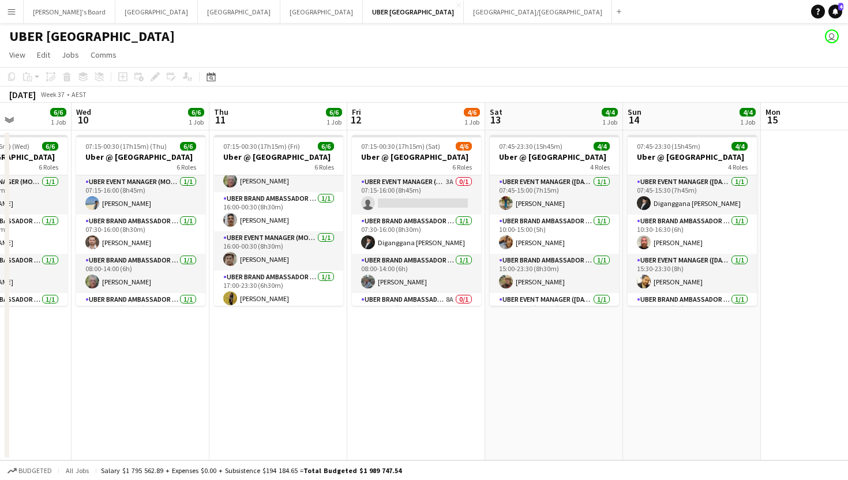
scroll to position [0, 0]
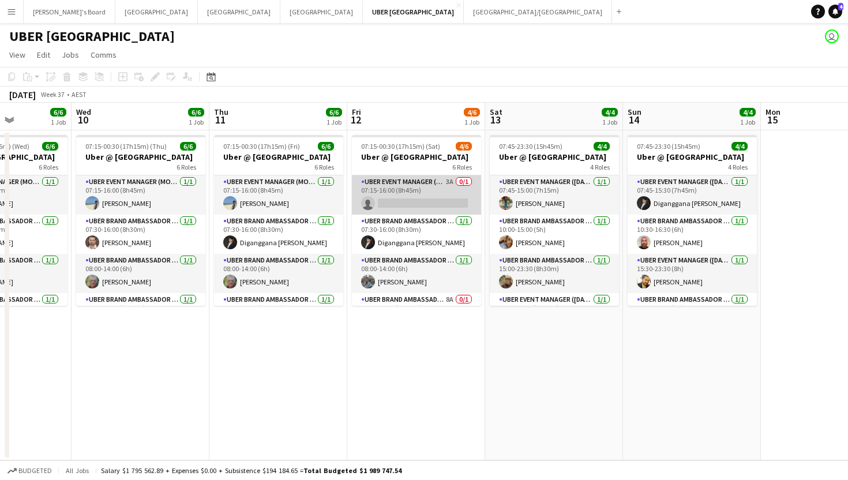
click at [406, 197] on app-card-role "UBER Event Manager (Mon - Fri) 3A 0/1 07:15-16:00 (8h45m) single-neutral-actions" at bounding box center [416, 194] width 129 height 39
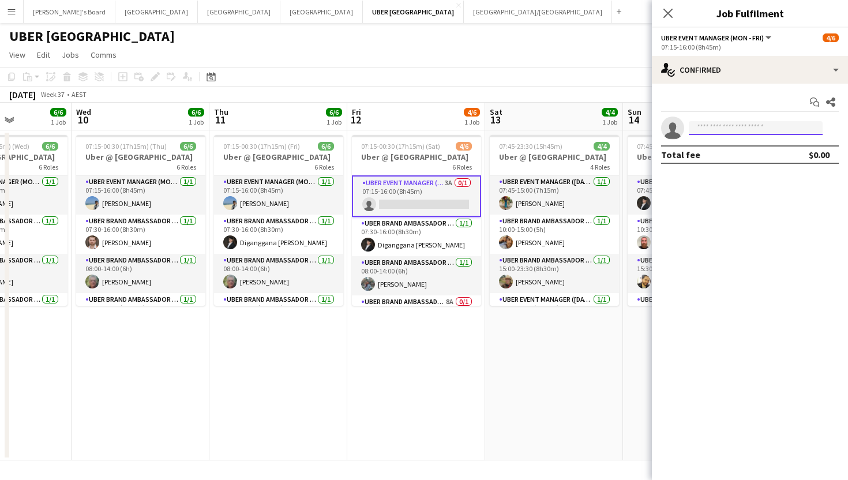
click at [718, 128] on input at bounding box center [756, 128] width 134 height 14
type input "******"
click at [716, 154] on span "[EMAIL_ADDRESS][DOMAIN_NAME]" at bounding box center [755, 153] width 115 height 9
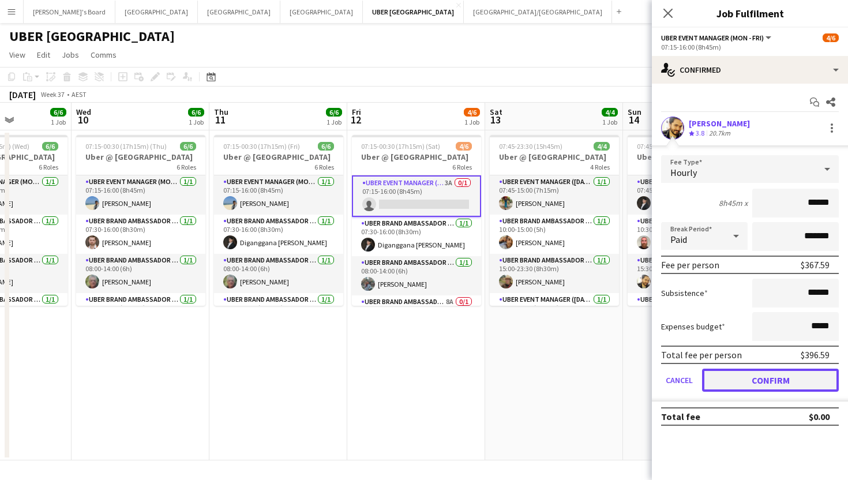
click at [770, 379] on button "Confirm" at bounding box center [770, 380] width 137 height 23
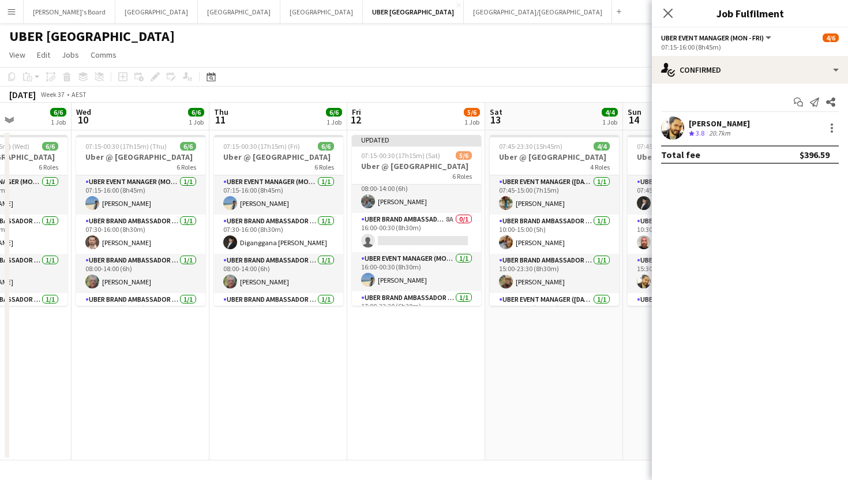
scroll to position [110, 0]
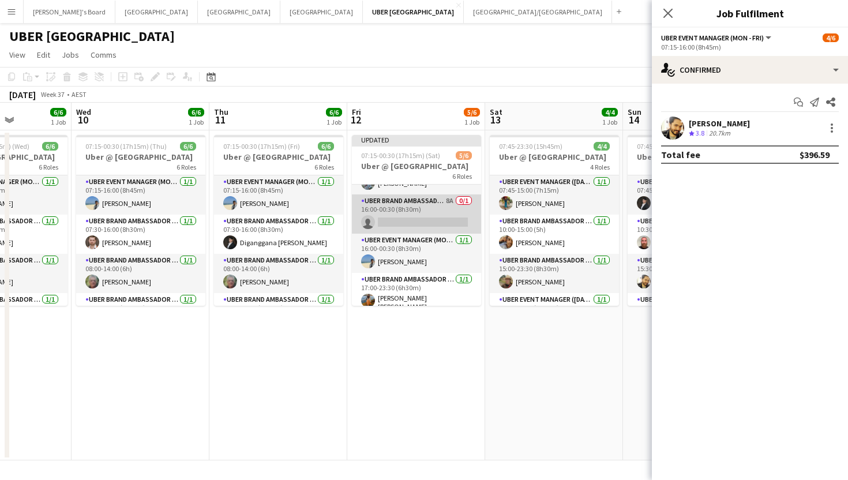
click at [414, 215] on app-card-role "UBER Brand Ambassador (Mon - Fri) 8A 0/1 16:00-00:30 (8h30m) single-neutral-act…" at bounding box center [416, 213] width 129 height 39
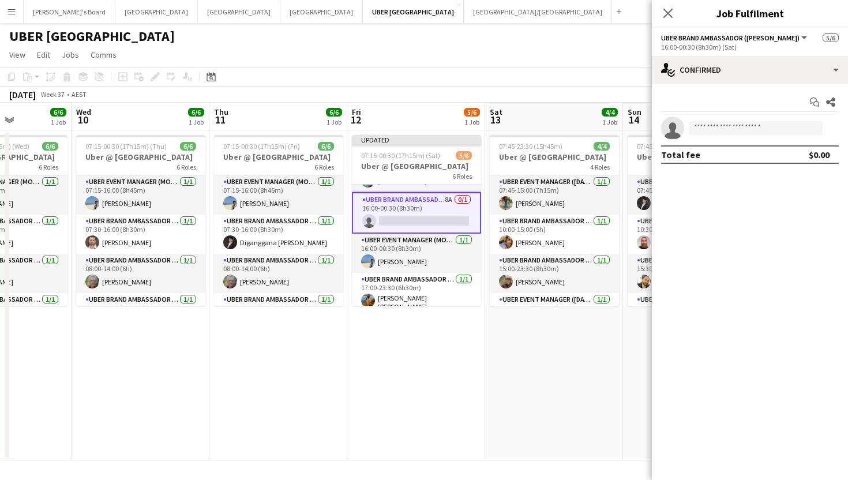
scroll to position [108, 0]
click at [756, 129] on input at bounding box center [756, 128] width 134 height 14
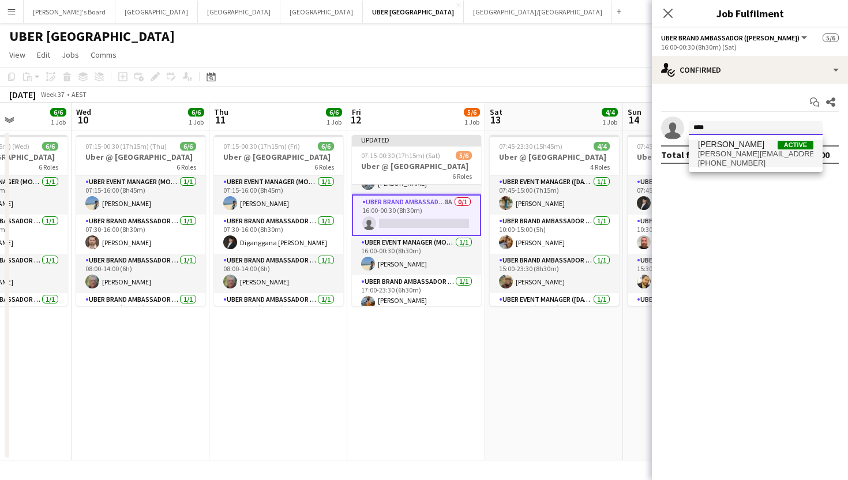
type input "****"
click at [734, 145] on span "[PERSON_NAME]" at bounding box center [731, 145] width 66 height 10
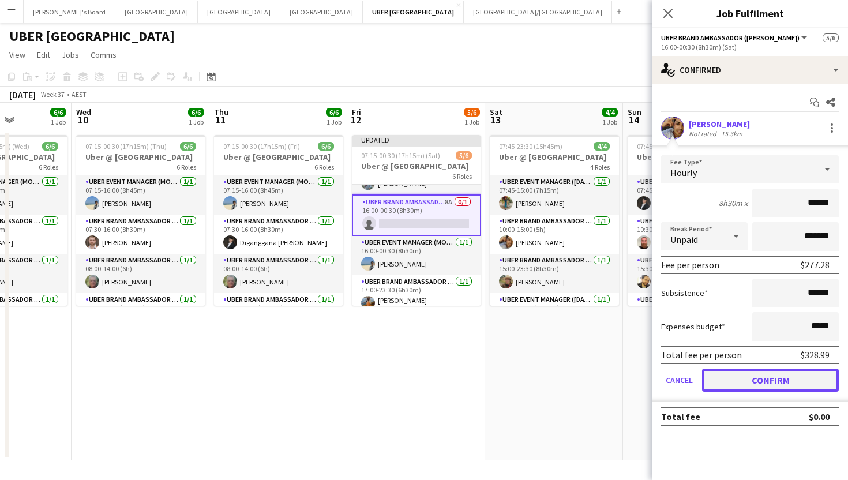
click at [731, 381] on button "Confirm" at bounding box center [770, 380] width 137 height 23
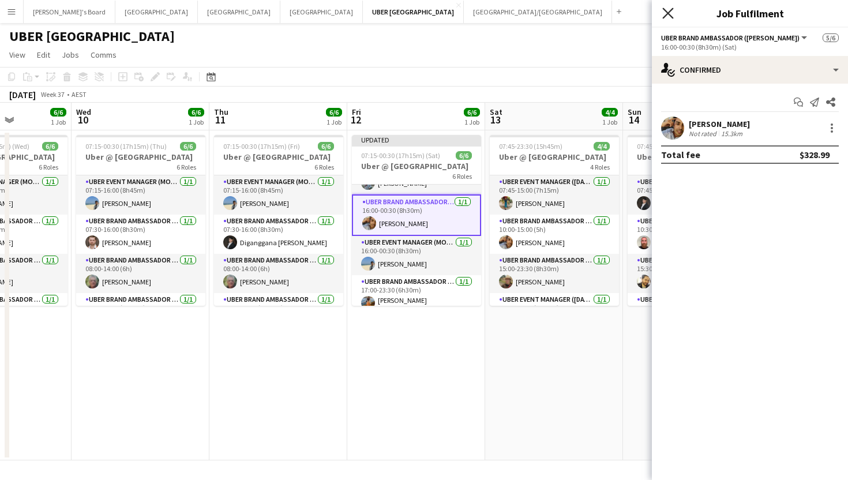
click at [670, 15] on icon at bounding box center [668, 13] width 11 height 11
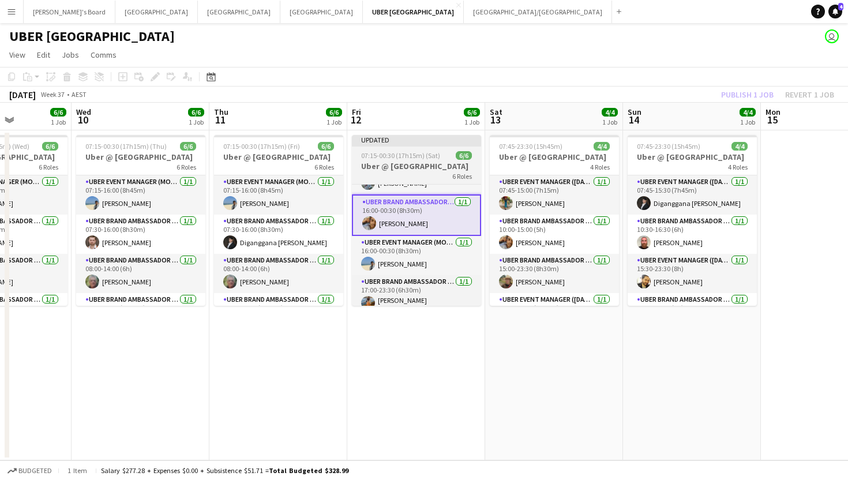
click at [437, 162] on h3 "Uber @ [GEOGRAPHIC_DATA]" at bounding box center [416, 166] width 129 height 10
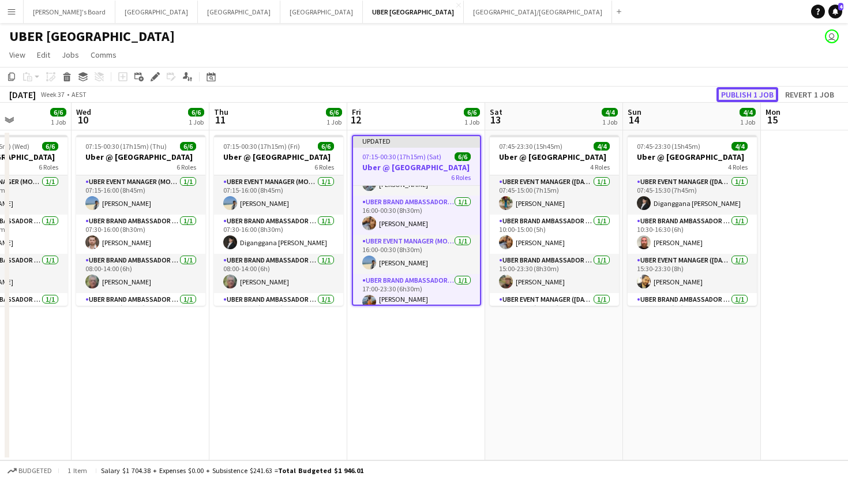
click at [734, 102] on button "Publish 1 job" at bounding box center [748, 94] width 62 height 15
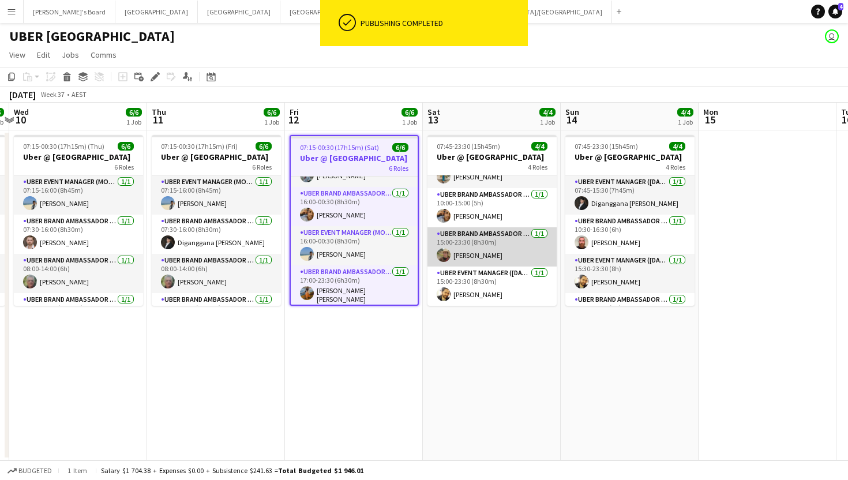
scroll to position [0, 0]
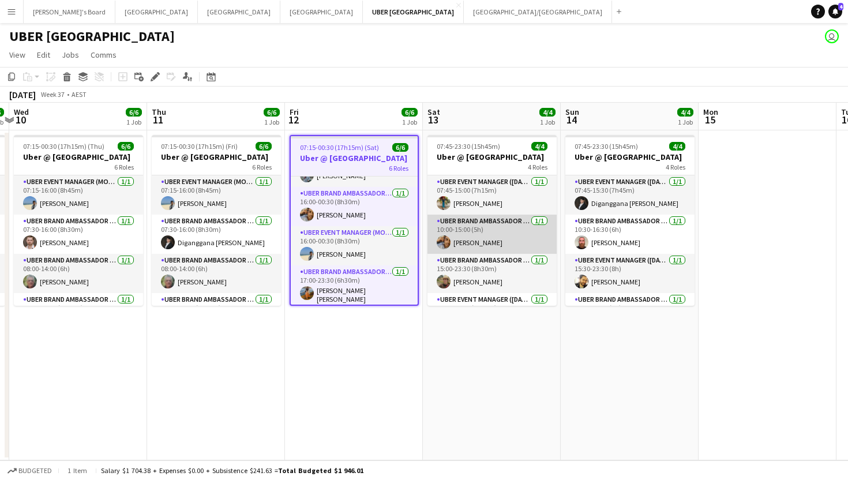
click at [477, 248] on app-card-role "UBER Brand Ambassador ([DATE]) [DATE] 10:00-15:00 (5h) [PERSON_NAME]" at bounding box center [492, 234] width 129 height 39
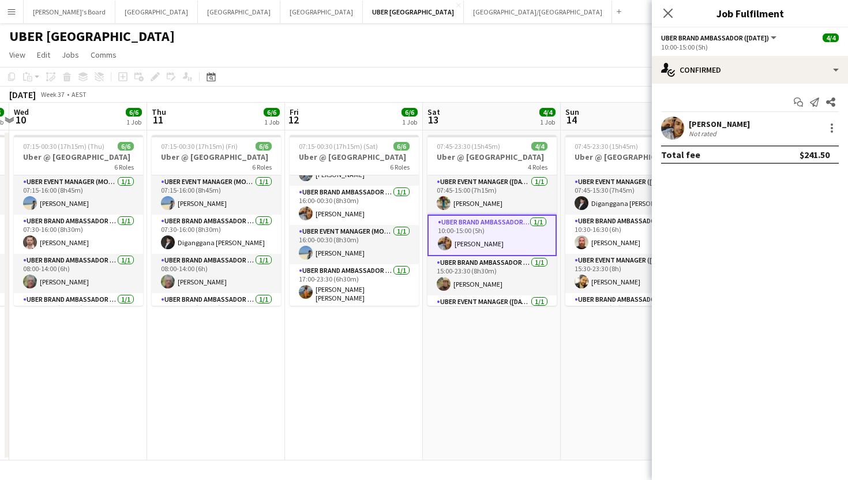
scroll to position [105, 0]
click at [832, 122] on div at bounding box center [832, 128] width 14 height 14
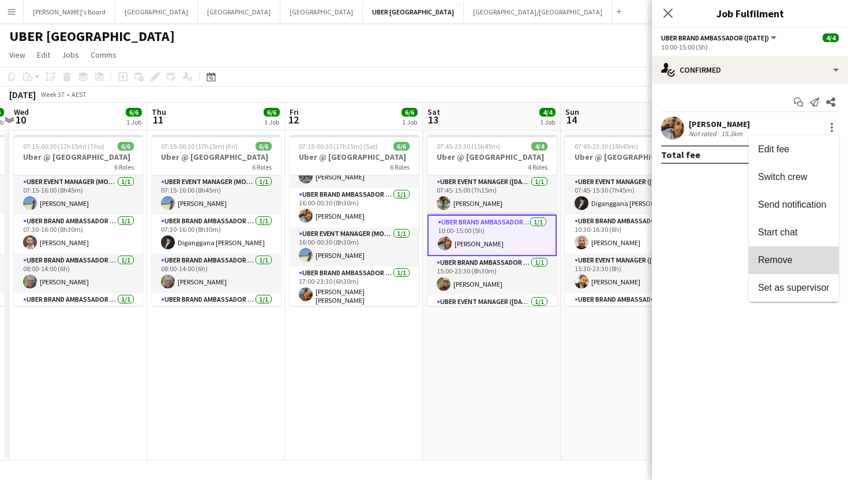
click at [773, 261] on span "Remove" at bounding box center [775, 260] width 35 height 10
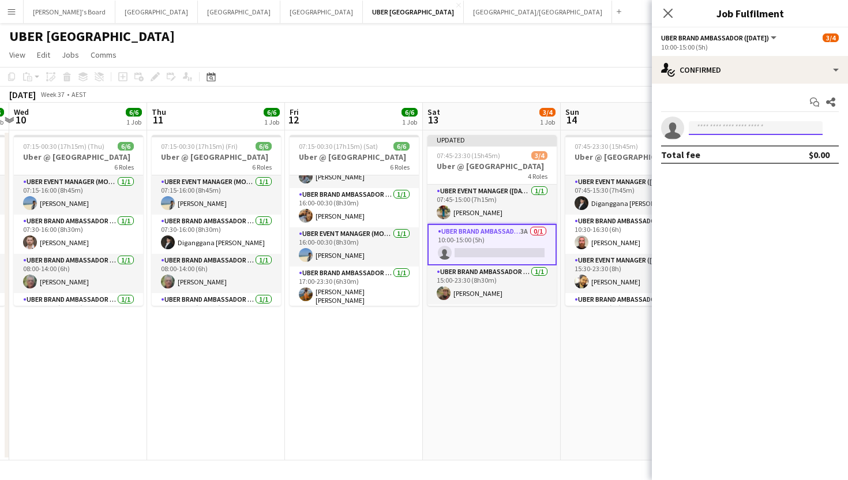
click at [719, 132] on input at bounding box center [756, 128] width 134 height 14
type input "*****"
click at [736, 158] on span "[EMAIL_ADDRESS][DOMAIN_NAME]" at bounding box center [755, 153] width 115 height 9
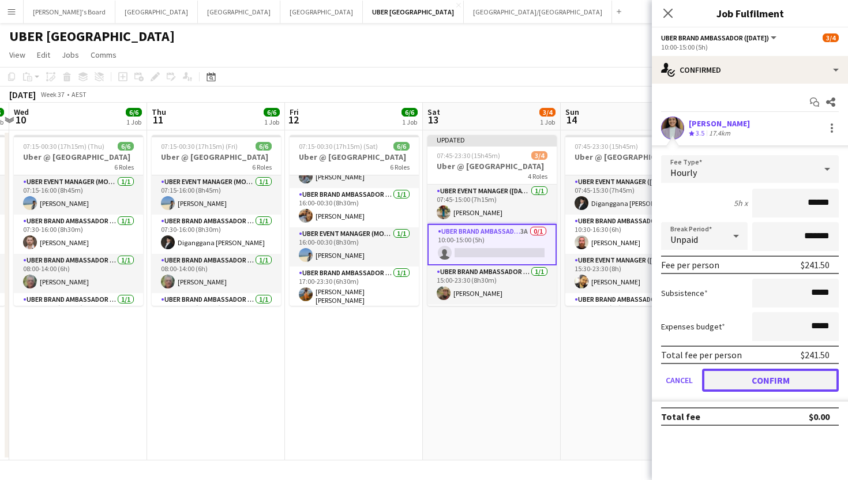
click at [749, 383] on button "Confirm" at bounding box center [770, 380] width 137 height 23
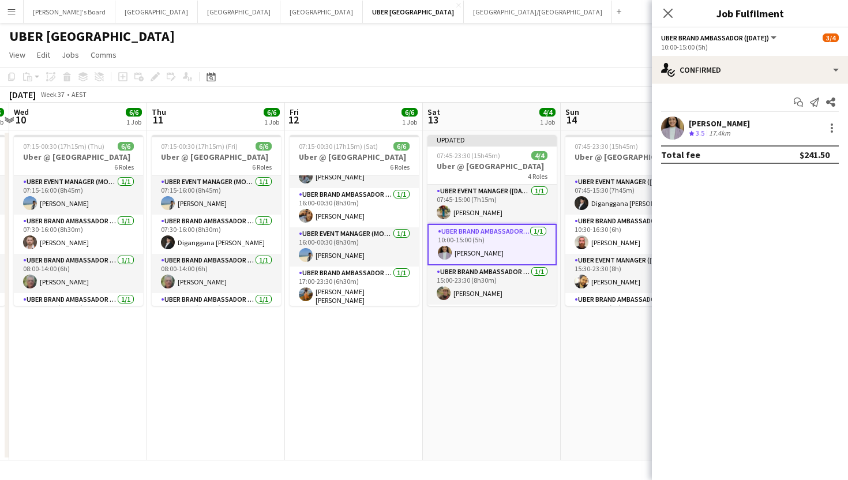
scroll to position [38, 0]
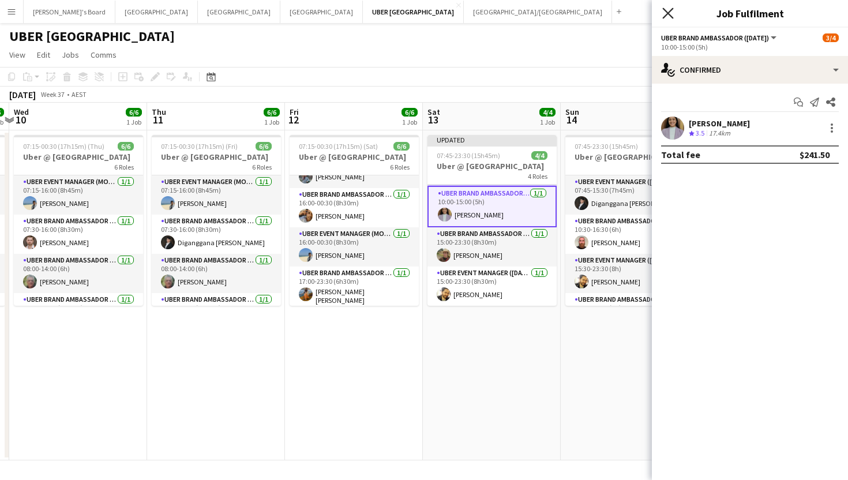
click at [668, 14] on icon "Close pop-in" at bounding box center [668, 13] width 11 height 11
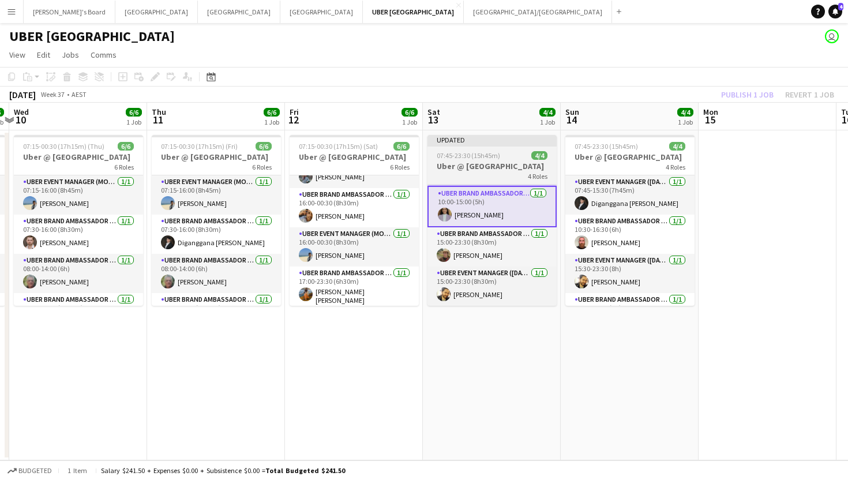
click at [515, 158] on div "07:45-23:30 (15h45m) 4/4" at bounding box center [492, 155] width 129 height 9
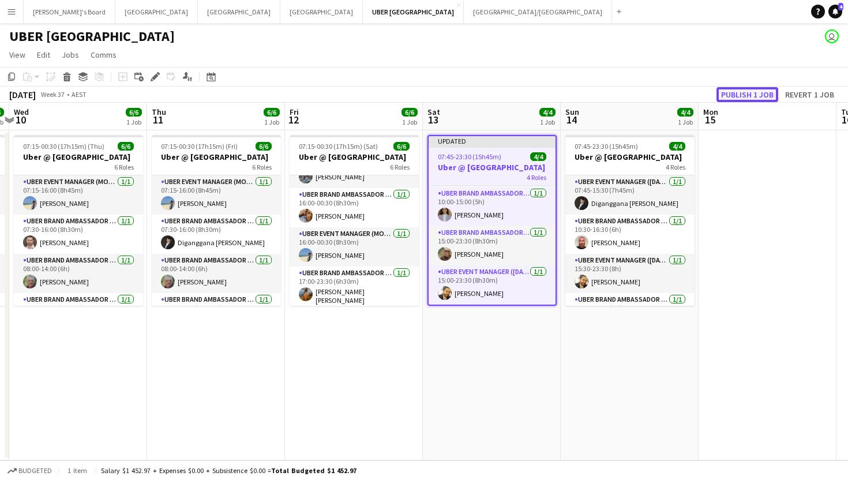
click at [748, 96] on button "Publish 1 job" at bounding box center [748, 94] width 62 height 15
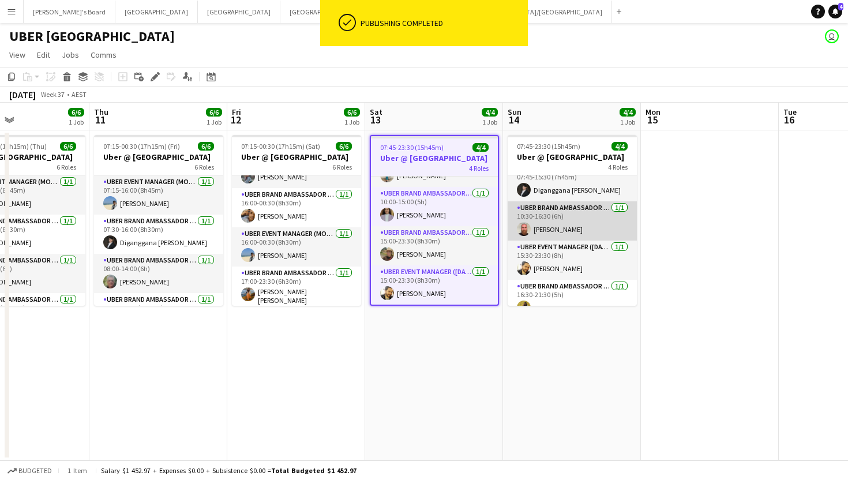
scroll to position [27, 0]
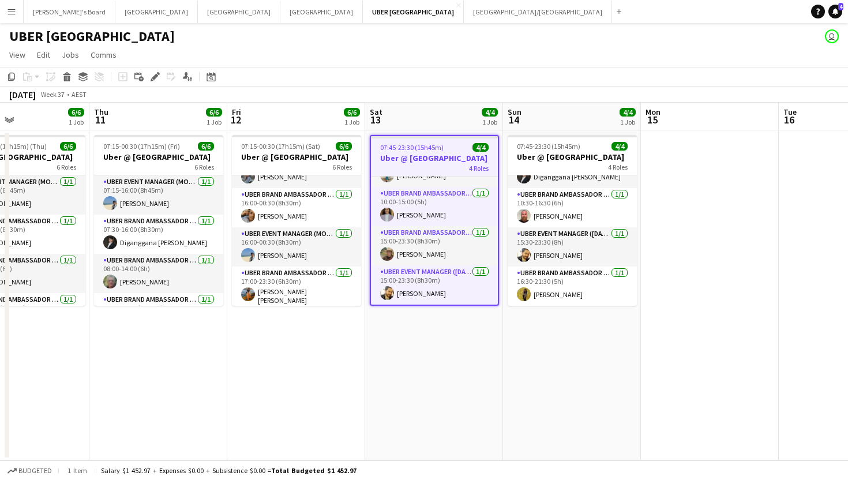
click at [692, 198] on app-date-cell at bounding box center [710, 295] width 138 height 330
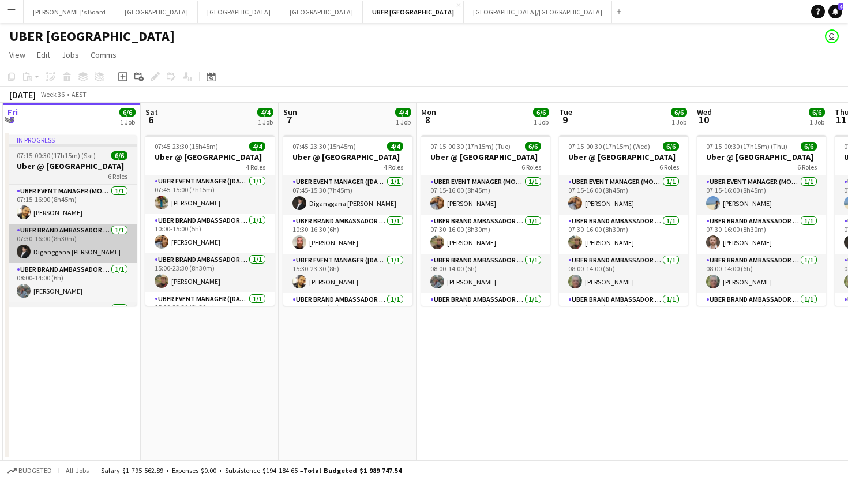
scroll to position [0, 416]
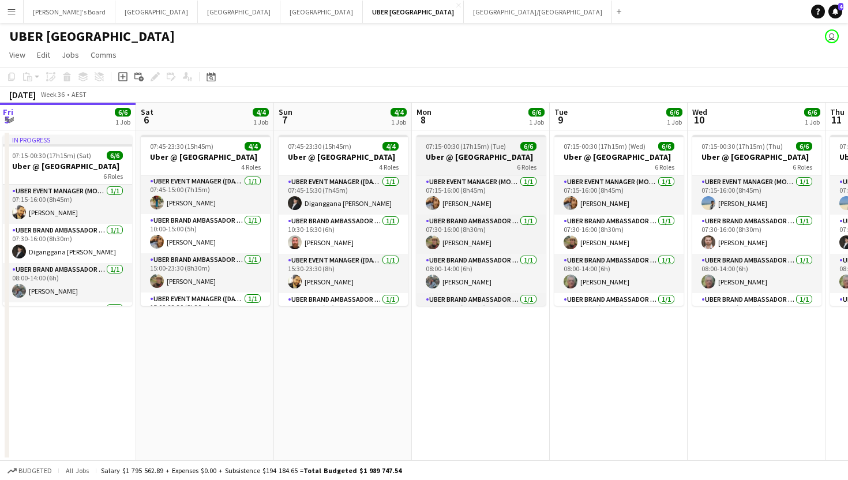
click at [501, 154] on h3 "Uber @ [GEOGRAPHIC_DATA]" at bounding box center [481, 157] width 129 height 10
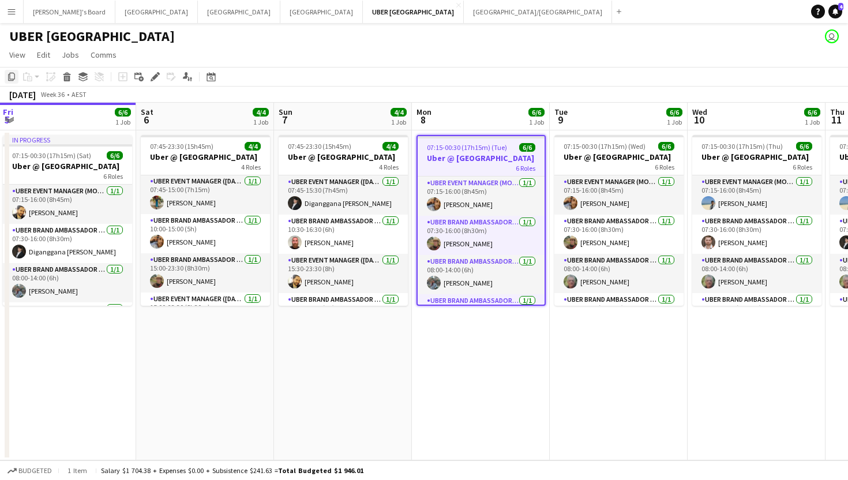
click at [13, 76] on icon "Copy" at bounding box center [11, 76] width 9 height 9
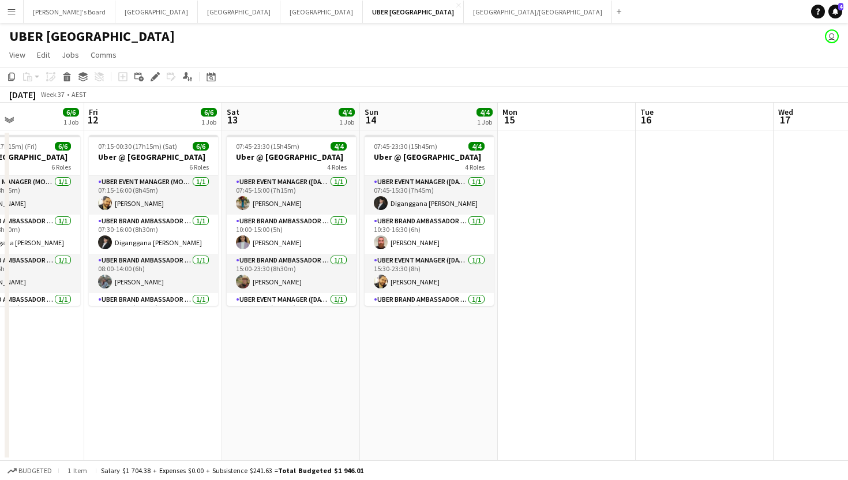
scroll to position [0, 485]
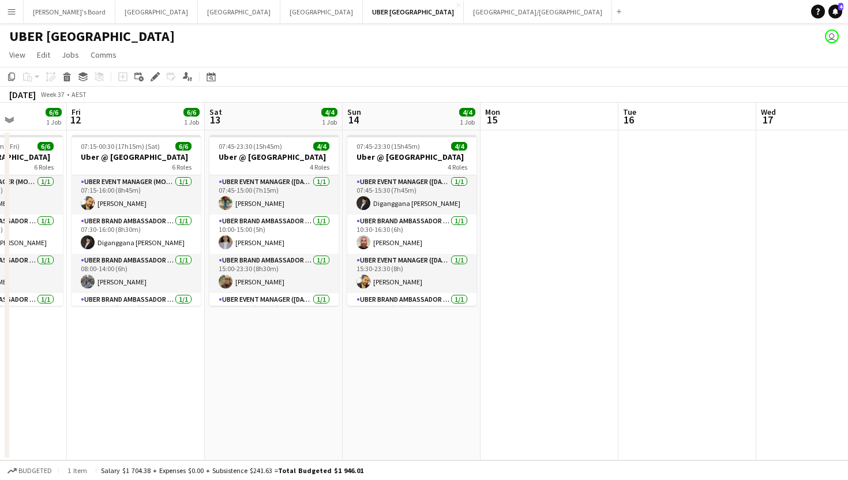
click at [532, 147] on app-date-cell at bounding box center [550, 295] width 138 height 330
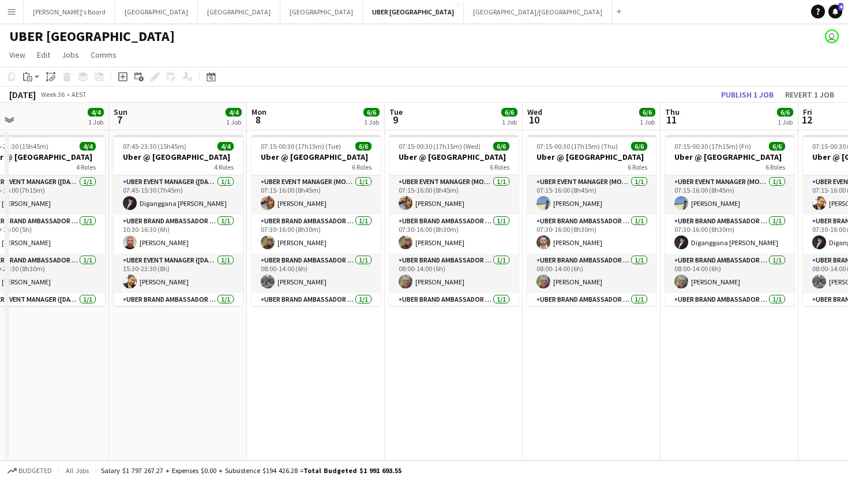
scroll to position [0, 304]
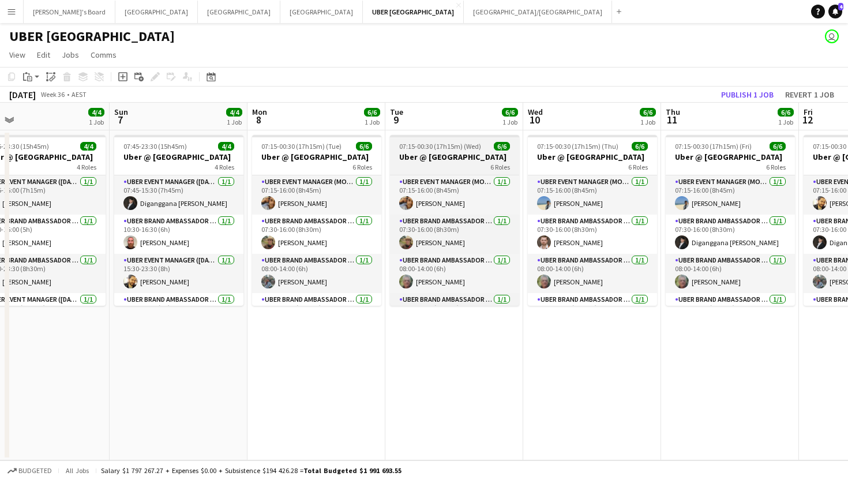
click at [462, 145] on span "07:15-00:30 (17h15m) (Wed)" at bounding box center [440, 146] width 82 height 9
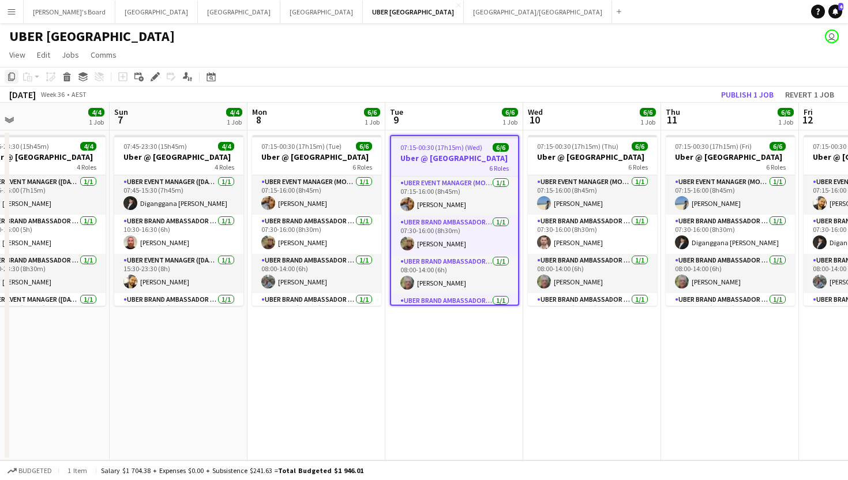
click at [14, 76] on icon at bounding box center [11, 77] width 7 height 8
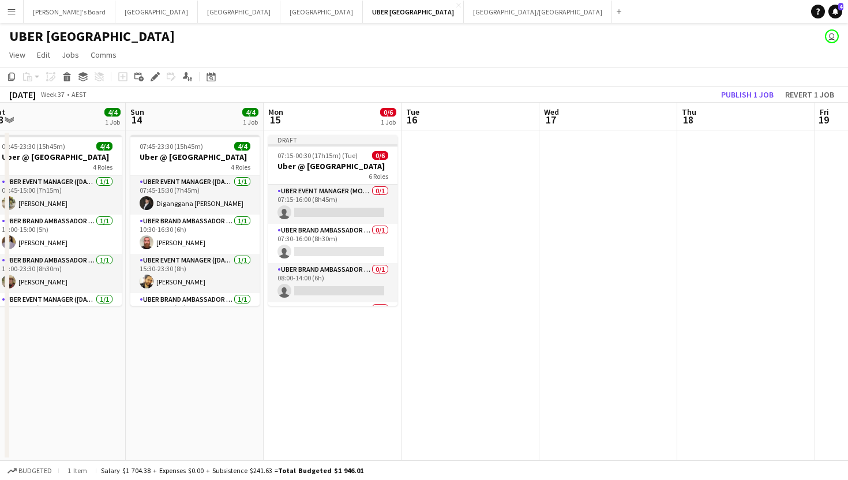
scroll to position [0, 425]
click at [447, 173] on app-date-cell at bounding box center [471, 295] width 138 height 330
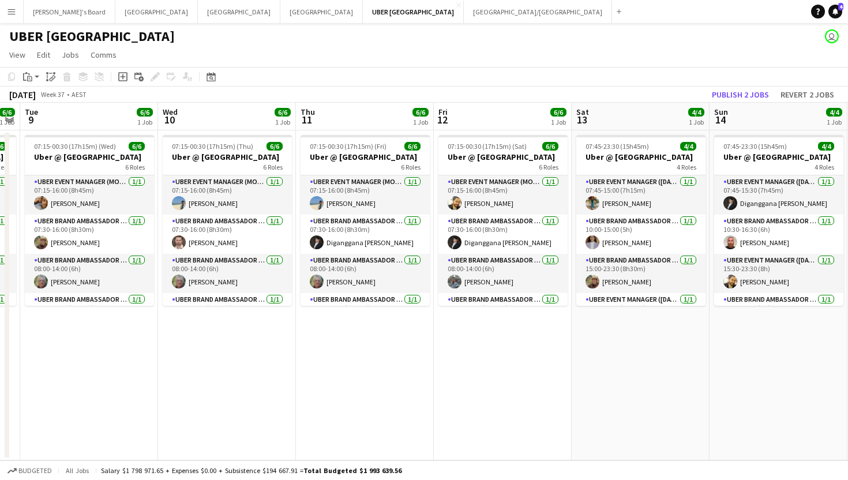
scroll to position [0, 256]
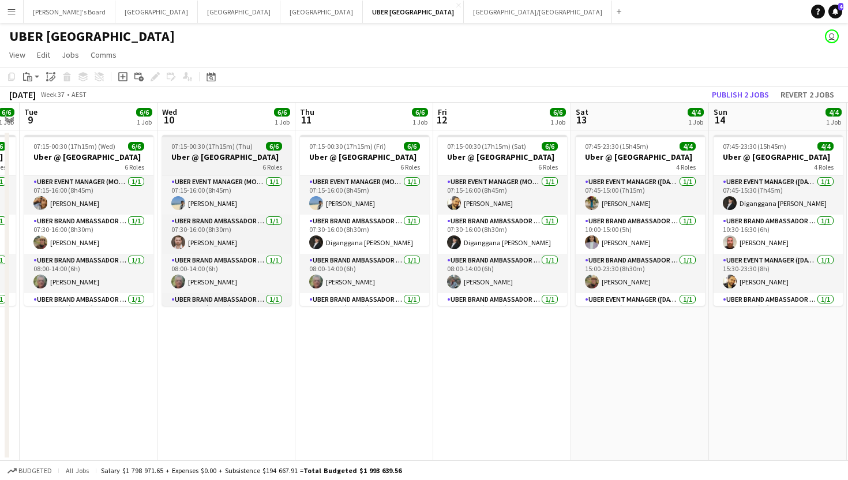
click at [223, 154] on h3 "Uber @ [GEOGRAPHIC_DATA]" at bounding box center [226, 157] width 129 height 10
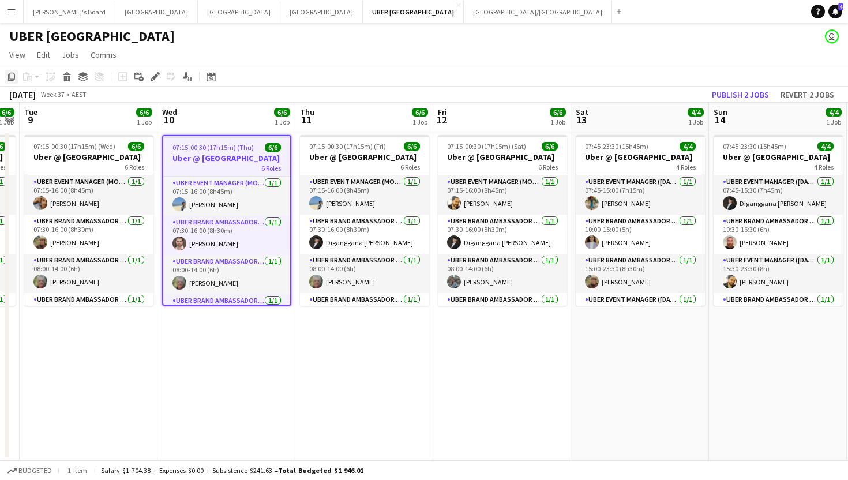
click at [12, 81] on icon "Copy" at bounding box center [11, 76] width 9 height 9
click at [499, 347] on app-date-cell "07:15-00:30 (17h15m) (Sat) 6/6 Uber @ [GEOGRAPHIC_DATA] 6 Roles UBER Event Mana…" at bounding box center [502, 295] width 138 height 330
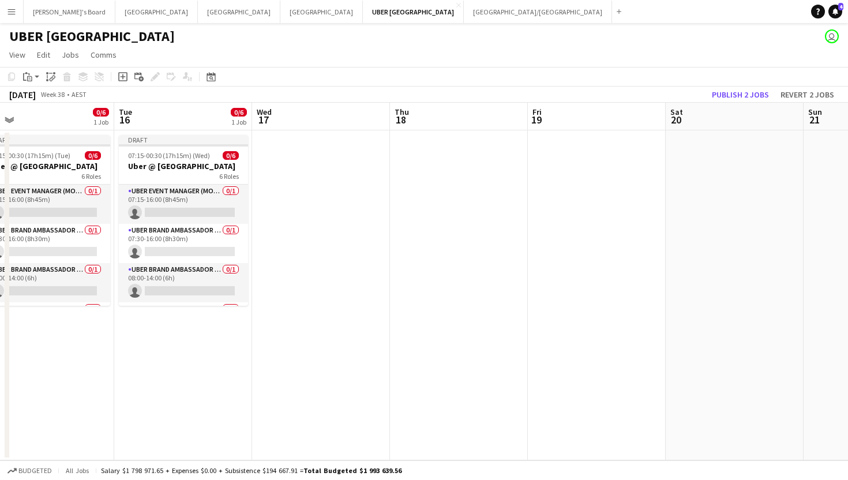
scroll to position [0, 290]
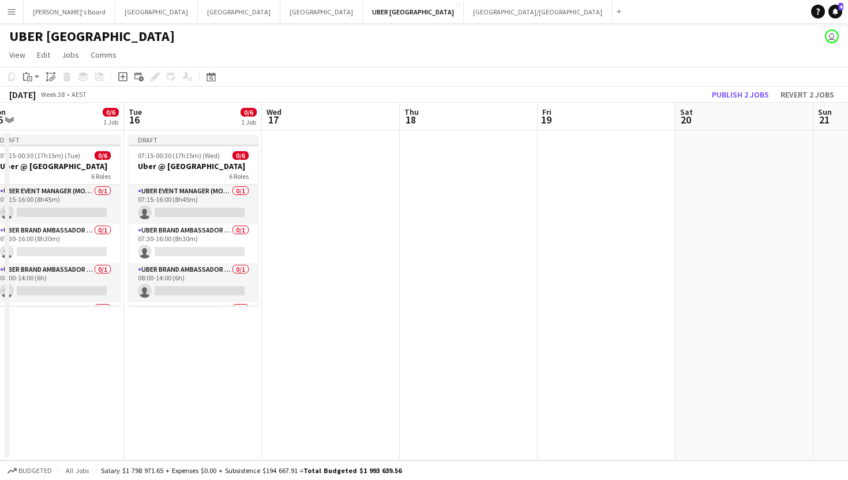
click at [312, 151] on app-date-cell at bounding box center [331, 295] width 138 height 330
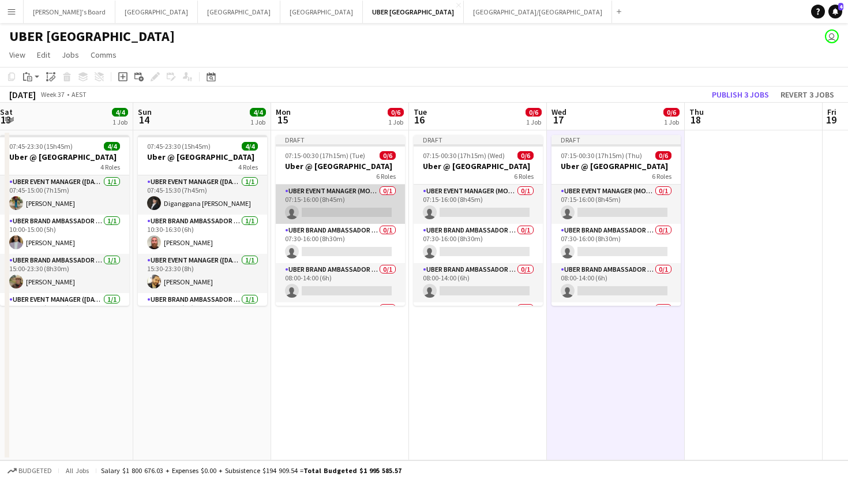
scroll to position [0, 281]
click at [336, 214] on app-card-role "UBER Event Manager (Mon - Fri) 0/1 07:15-16:00 (8h45m) single-neutral-actions" at bounding box center [339, 204] width 129 height 39
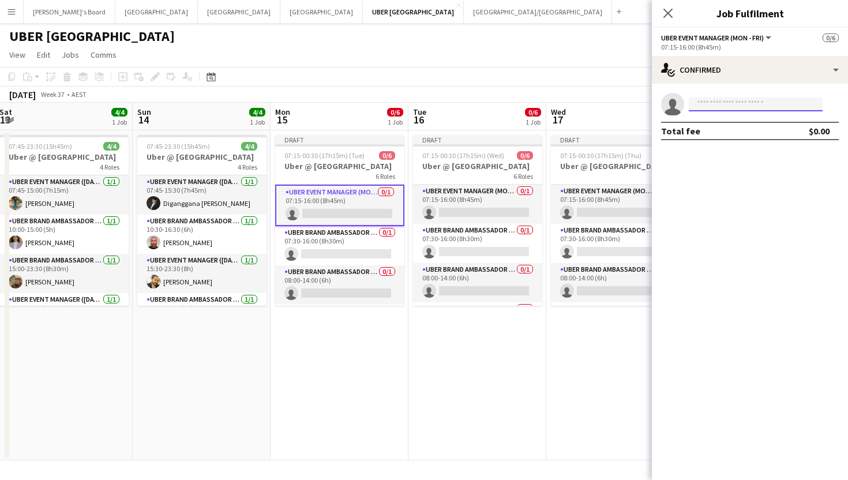
click at [717, 99] on input at bounding box center [756, 105] width 134 height 14
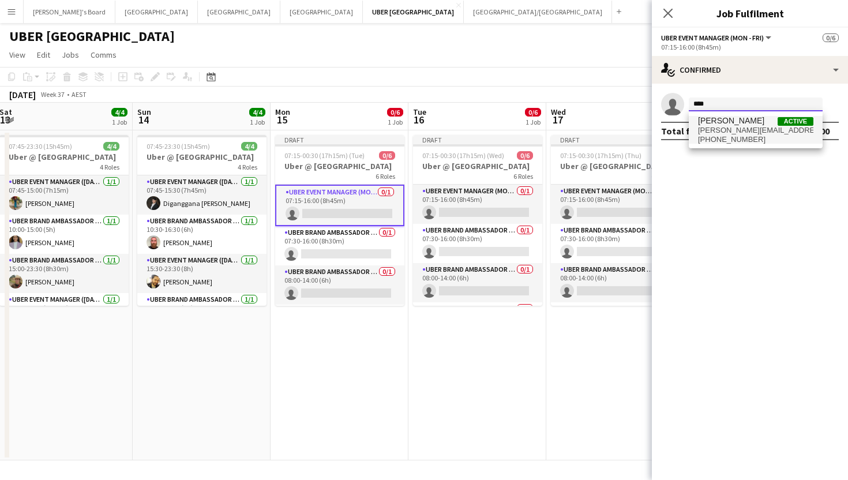
type input "****"
click at [736, 130] on span "[PERSON_NAME][EMAIL_ADDRESS][DOMAIN_NAME]" at bounding box center [755, 130] width 115 height 9
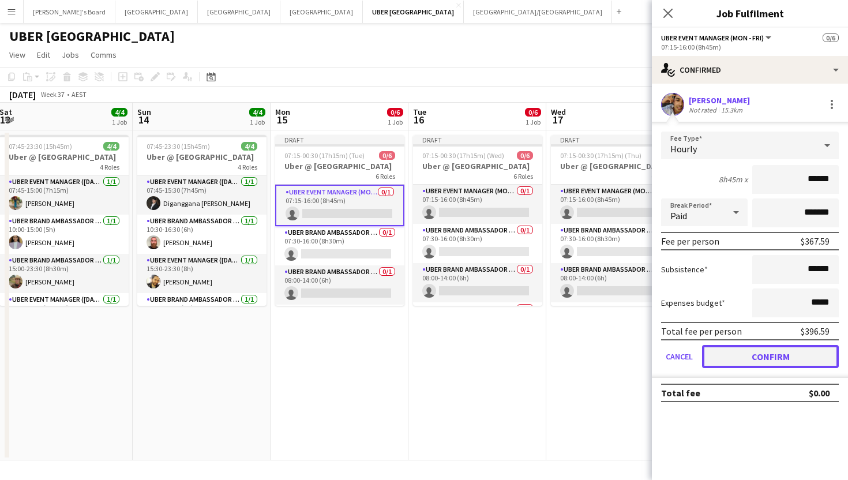
click at [746, 353] on button "Confirm" at bounding box center [770, 356] width 137 height 23
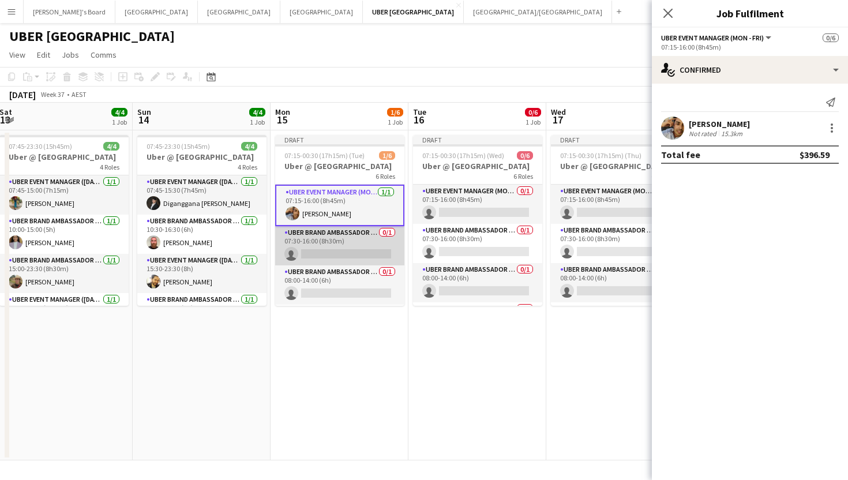
click at [351, 254] on app-card-role "UBER Brand Ambassador (Mon - Fri) 0/1 07:30-16:00 (8h30m) single-neutral-actions" at bounding box center [339, 245] width 129 height 39
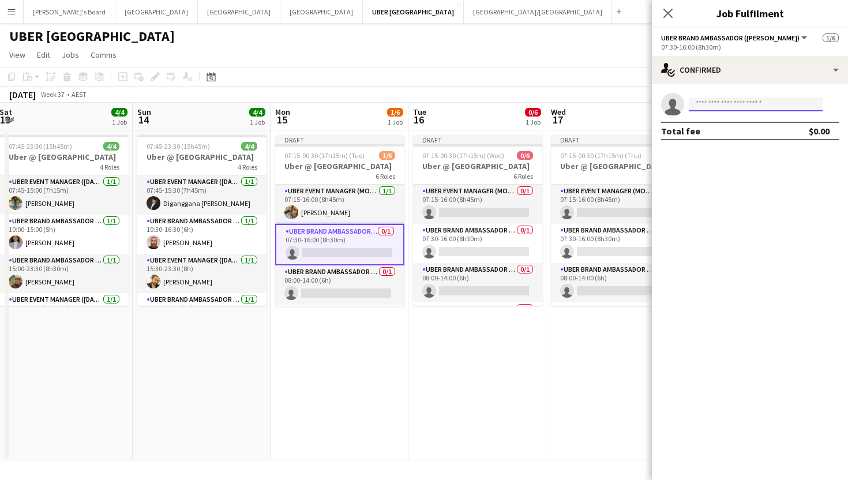
click at [753, 105] on input at bounding box center [756, 105] width 134 height 14
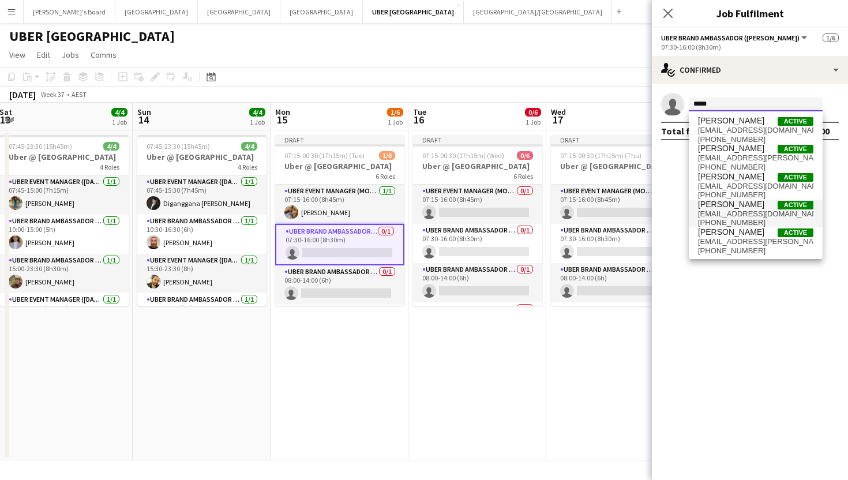
type input "*****"
click at [723, 210] on span "[EMAIL_ADDRESS][DOMAIN_NAME]" at bounding box center [755, 214] width 115 height 9
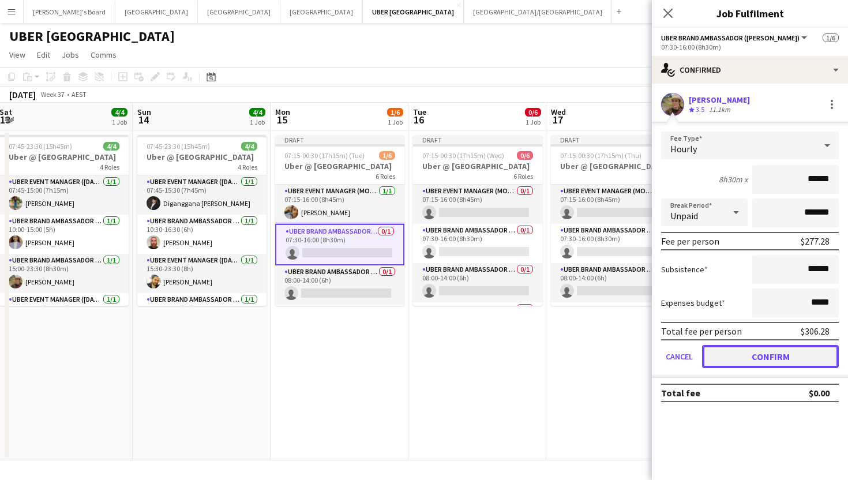
click at [746, 357] on button "Confirm" at bounding box center [770, 356] width 137 height 23
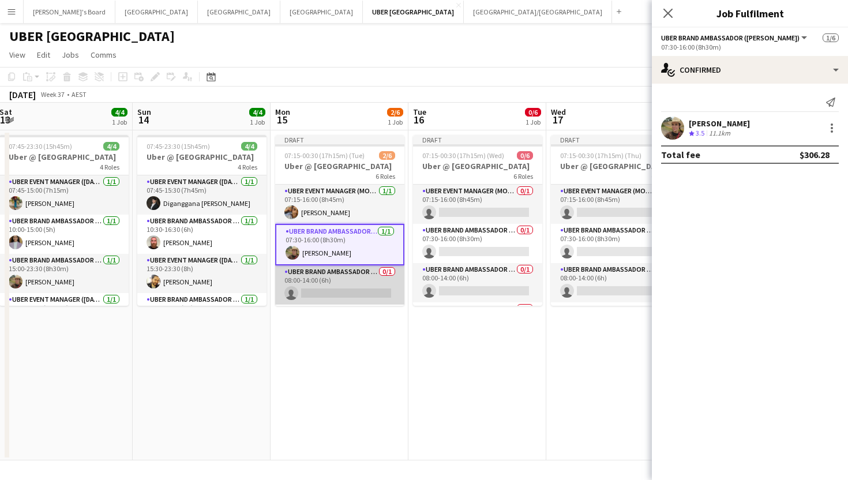
click at [371, 296] on app-card-role "UBER Brand Ambassador (Mon - Fri) 0/1 08:00-14:00 (6h) single-neutral-actions" at bounding box center [339, 284] width 129 height 39
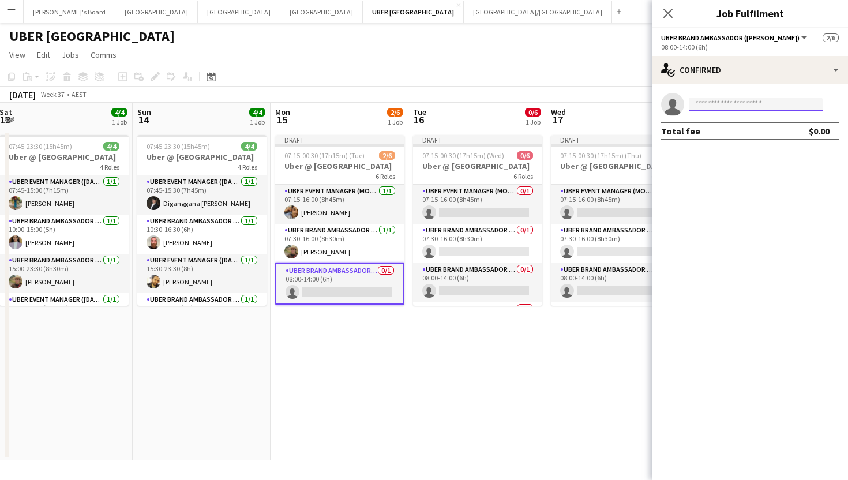
click at [760, 109] on input at bounding box center [756, 105] width 134 height 14
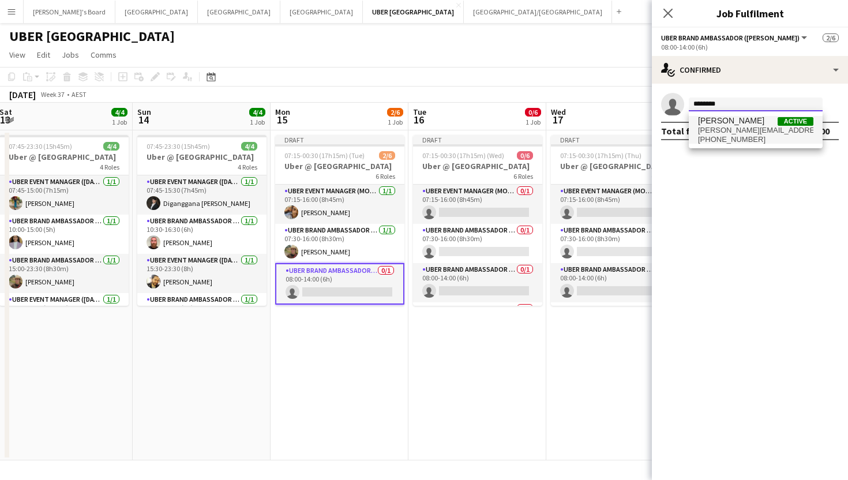
type input "********"
click at [752, 132] on span "[PERSON_NAME][EMAIL_ADDRESS][DOMAIN_NAME]" at bounding box center [755, 130] width 115 height 9
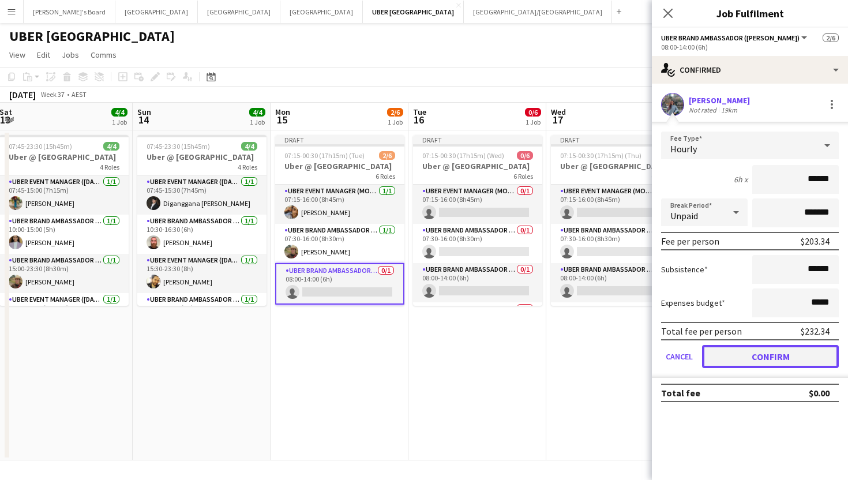
click at [746, 362] on button "Confirm" at bounding box center [770, 356] width 137 height 23
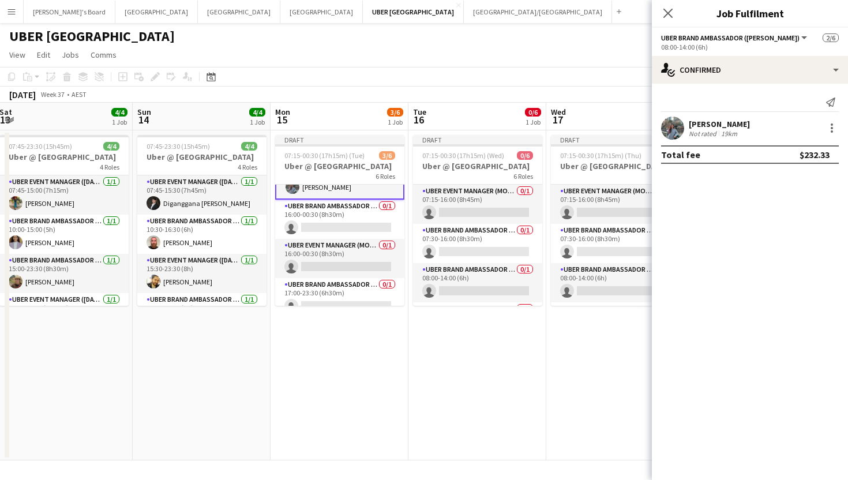
scroll to position [106, 0]
click at [369, 226] on app-card-role "UBER Brand Ambassador (Mon - Fri) 0/1 16:00-00:30 (8h30m) single-neutral-actions" at bounding box center [339, 218] width 129 height 39
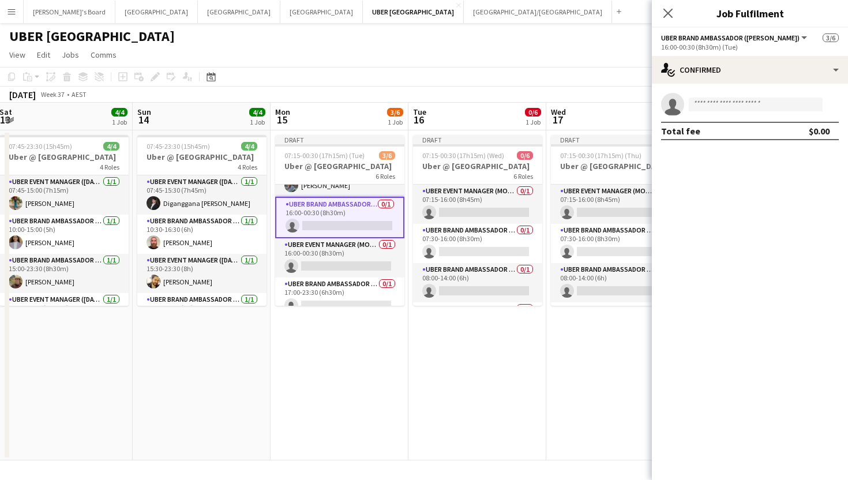
scroll to position [104, 0]
click at [345, 263] on app-card-role "UBER Event Manager (Mon - Fri) 0/1 16:00-00:30 (8h30m) single-neutral-actions" at bounding box center [339, 259] width 129 height 39
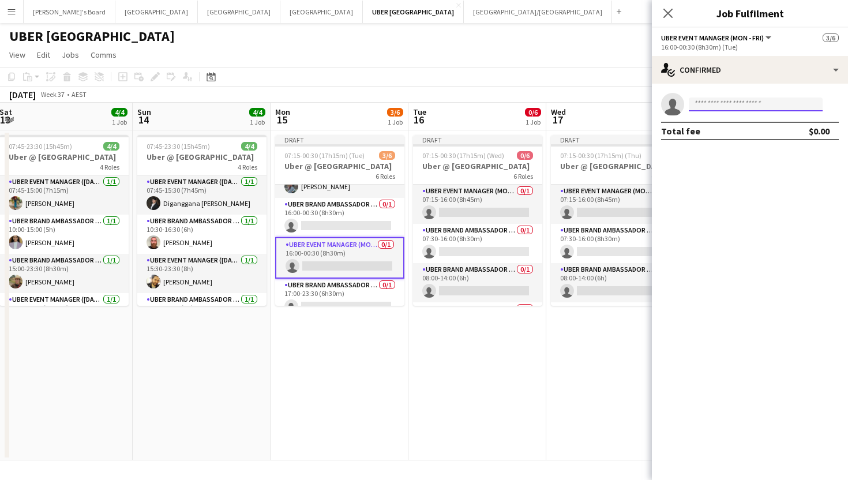
click at [750, 98] on input at bounding box center [756, 105] width 134 height 14
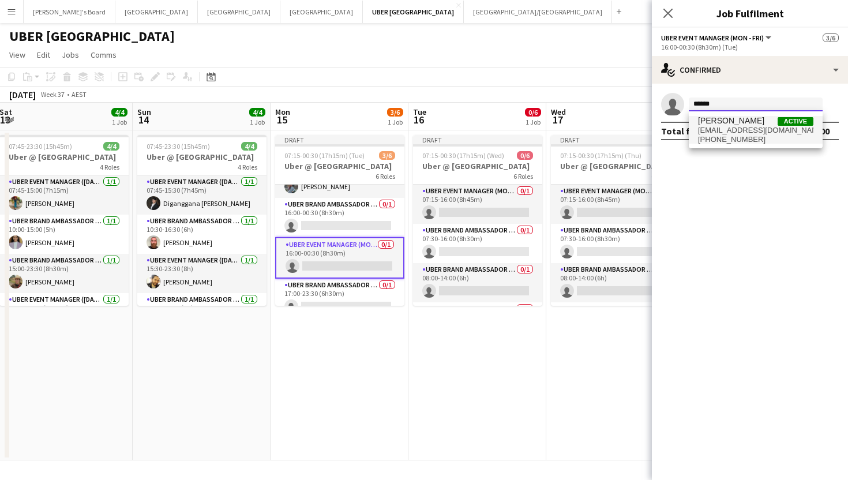
type input "******"
click at [738, 138] on span "[PHONE_NUMBER]" at bounding box center [755, 139] width 115 height 9
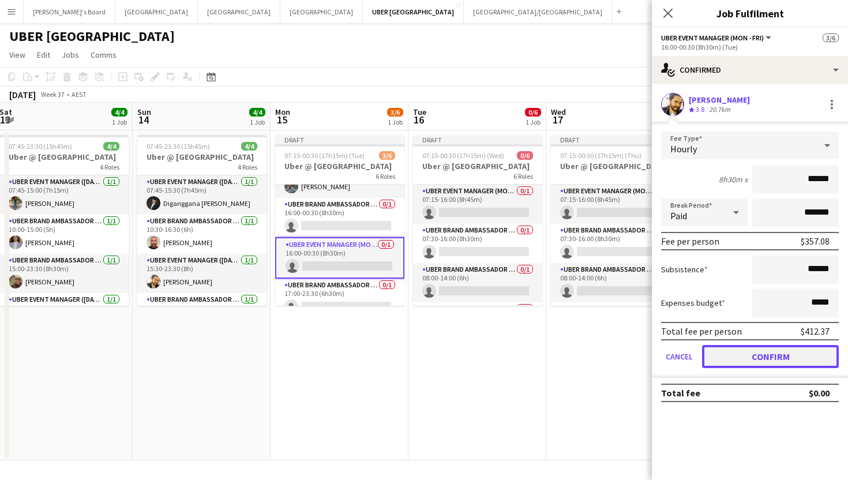
click at [731, 358] on button "Confirm" at bounding box center [770, 356] width 137 height 23
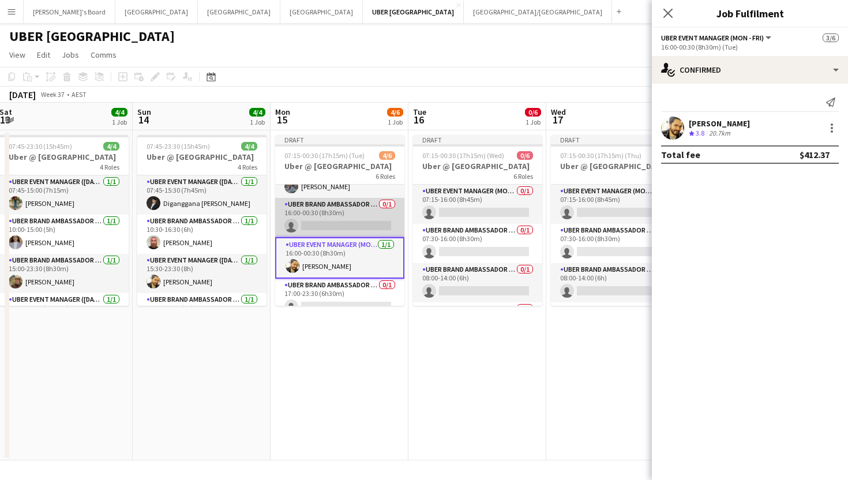
click at [383, 227] on app-card-role "UBER Brand Ambassador (Mon - Fri) 0/1 16:00-00:30 (8h30m) single-neutral-actions" at bounding box center [339, 217] width 129 height 39
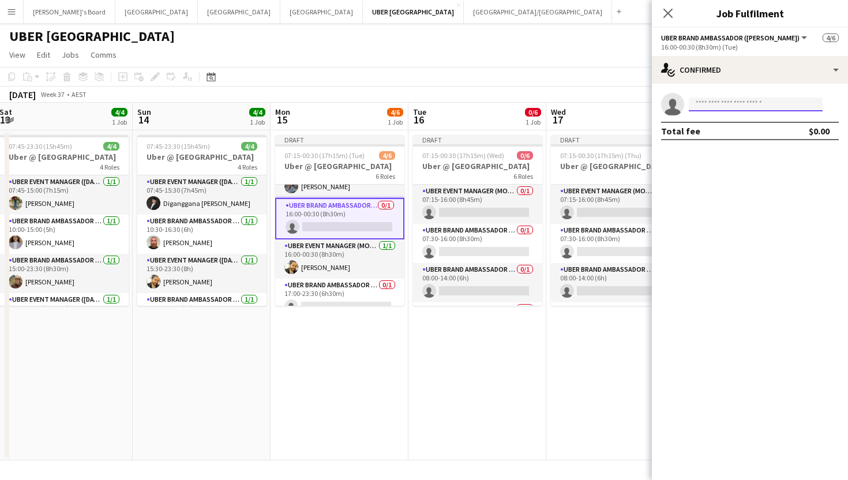
click at [730, 106] on input at bounding box center [756, 105] width 134 height 14
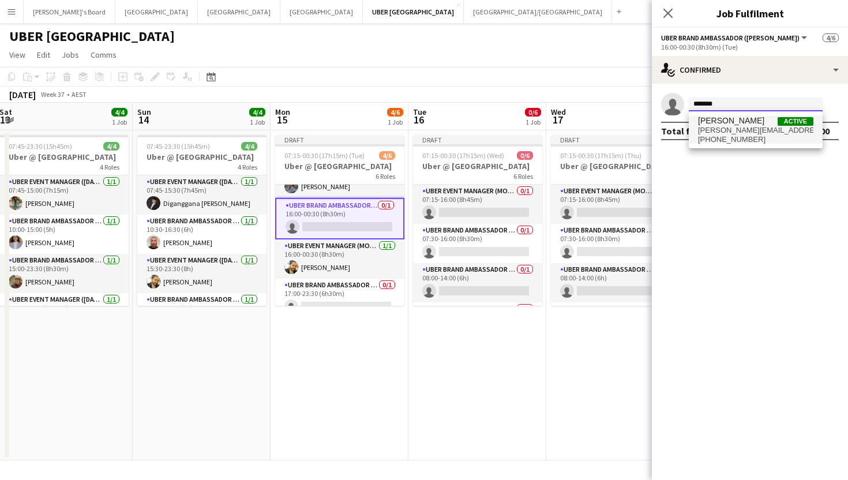
type input "*******"
click at [743, 133] on span "[PERSON_NAME][EMAIL_ADDRESS][PERSON_NAME][DOMAIN_NAME]" at bounding box center [755, 130] width 115 height 9
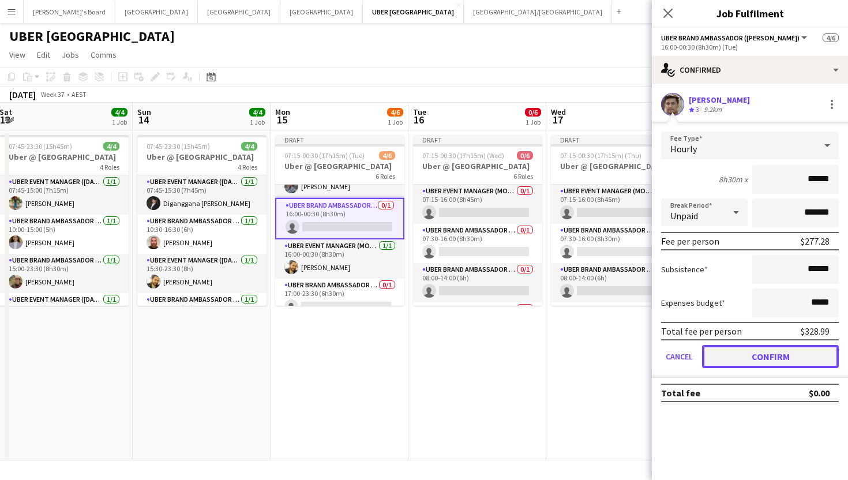
click at [719, 365] on button "Confirm" at bounding box center [770, 356] width 137 height 23
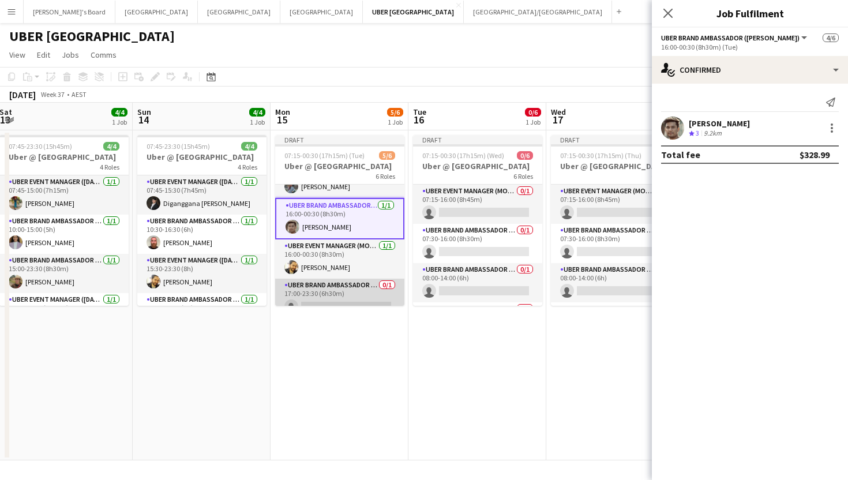
click at [338, 297] on app-card-role "UBER Brand Ambassador (Mon - Fri) 0/1 17:00-23:30 (6h30m) single-neutral-actions" at bounding box center [339, 298] width 129 height 39
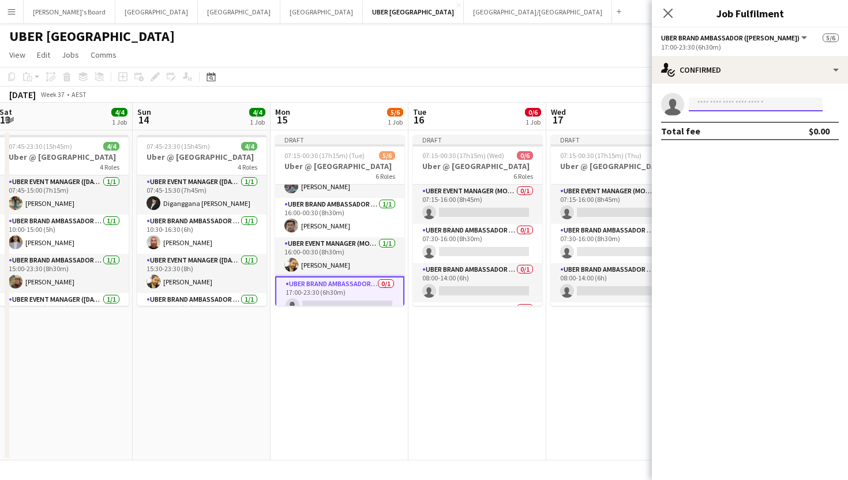
click at [718, 107] on input at bounding box center [756, 105] width 134 height 14
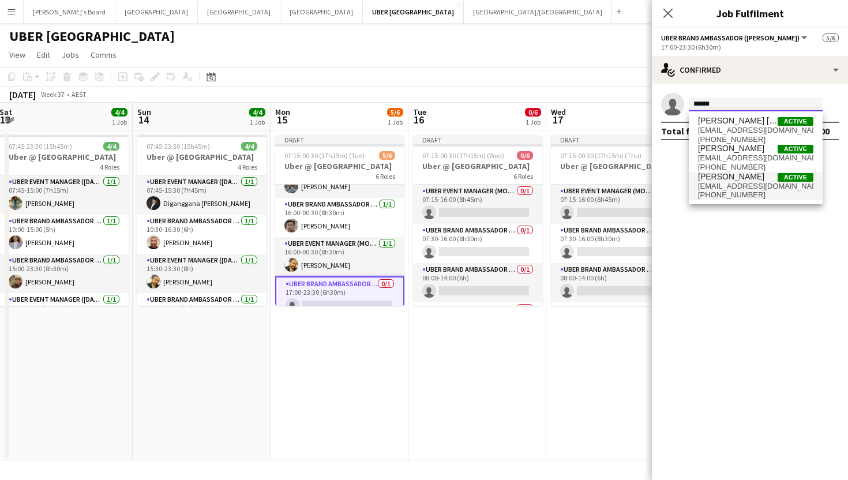
type input "******"
click at [707, 178] on span "[PERSON_NAME]" at bounding box center [731, 177] width 66 height 10
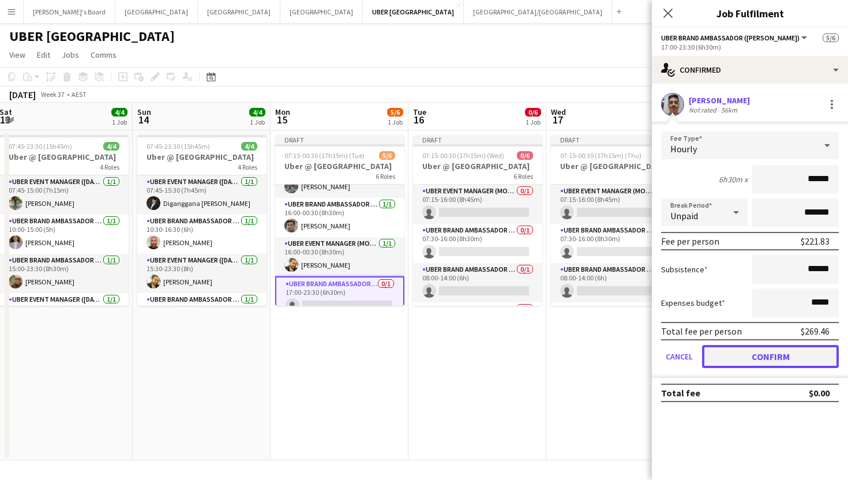
click at [737, 353] on button "Confirm" at bounding box center [770, 356] width 137 height 23
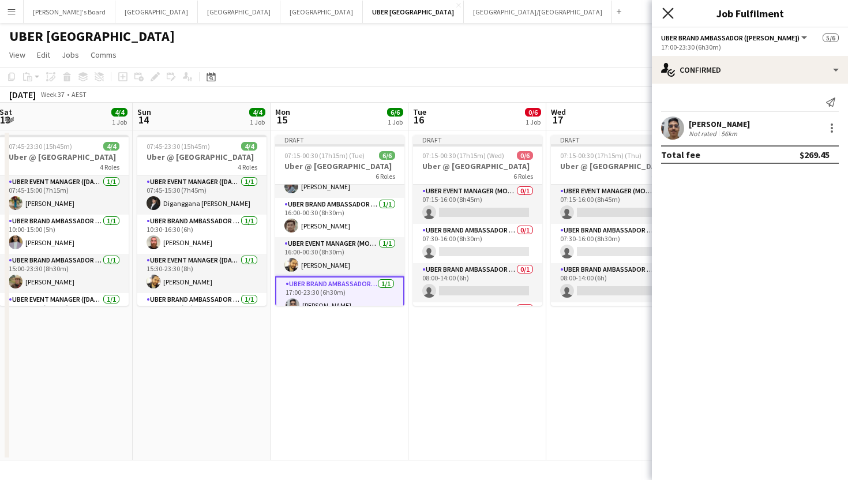
click at [667, 10] on icon "Close pop-in" at bounding box center [668, 13] width 11 height 11
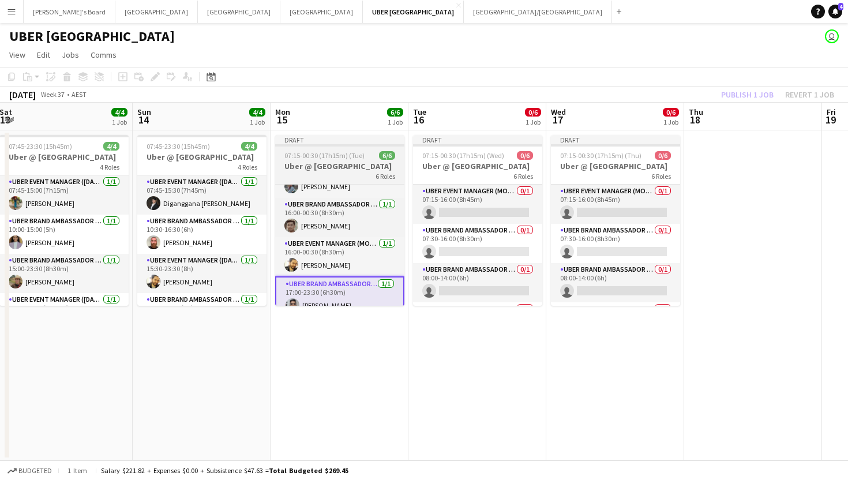
click at [359, 156] on span "07:15-00:30 (17h15m) (Tue)" at bounding box center [325, 155] width 80 height 9
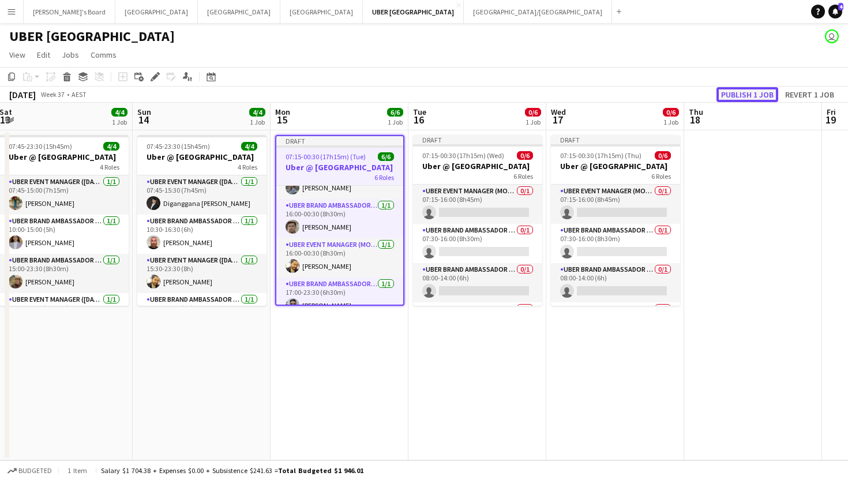
click at [736, 98] on button "Publish 1 job" at bounding box center [748, 94] width 62 height 15
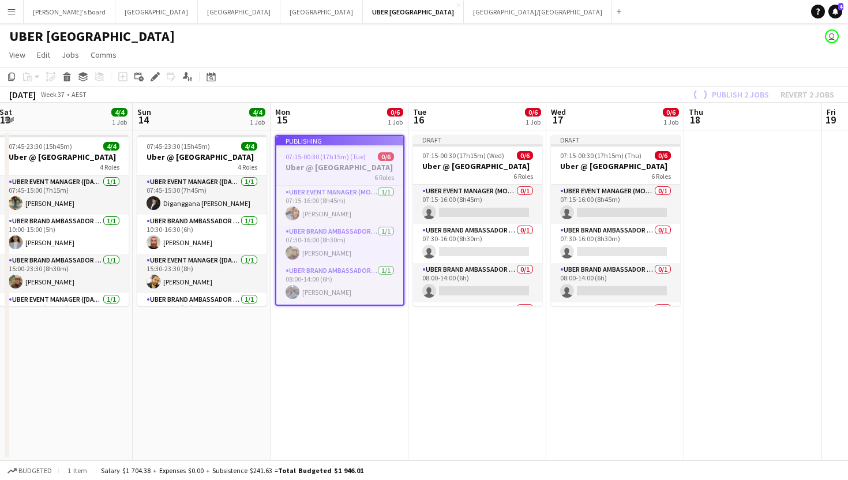
scroll to position [0, 395]
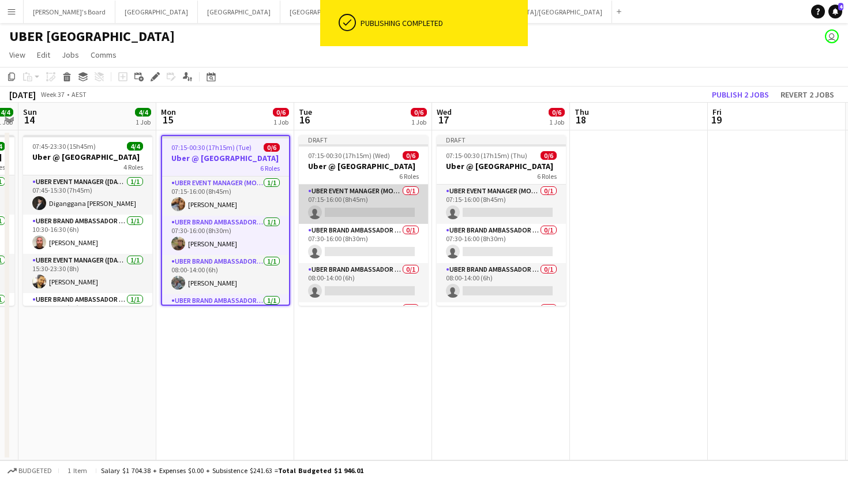
click at [353, 211] on app-card-role "UBER Event Manager (Mon - Fri) 0/1 07:15-16:00 (8h45m) single-neutral-actions" at bounding box center [363, 204] width 129 height 39
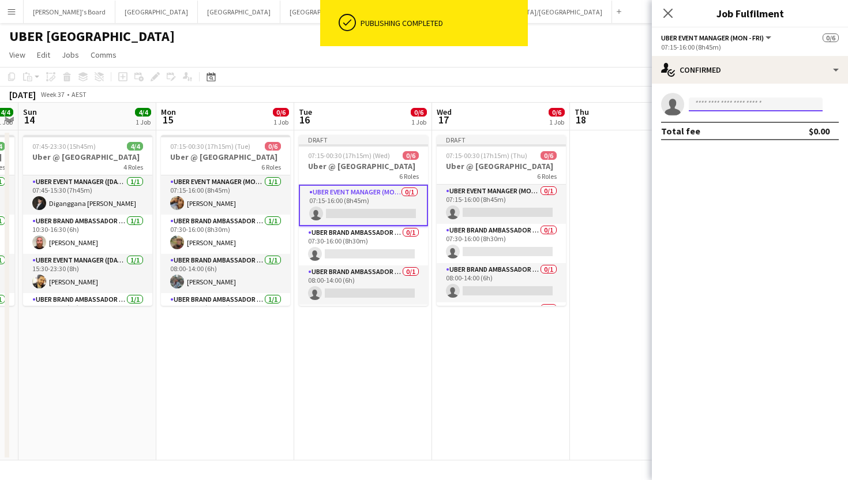
click at [717, 109] on input at bounding box center [756, 105] width 134 height 14
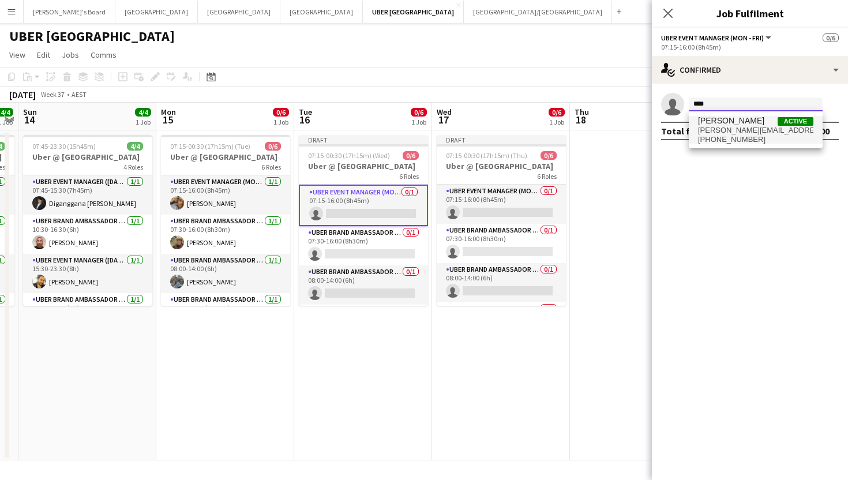
type input "****"
click at [729, 124] on span "[PERSON_NAME]" at bounding box center [731, 121] width 66 height 10
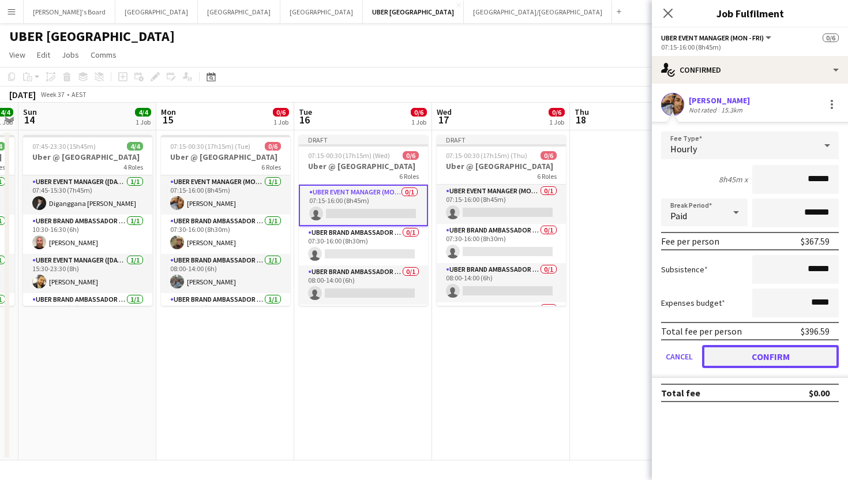
click at [725, 355] on button "Confirm" at bounding box center [770, 356] width 137 height 23
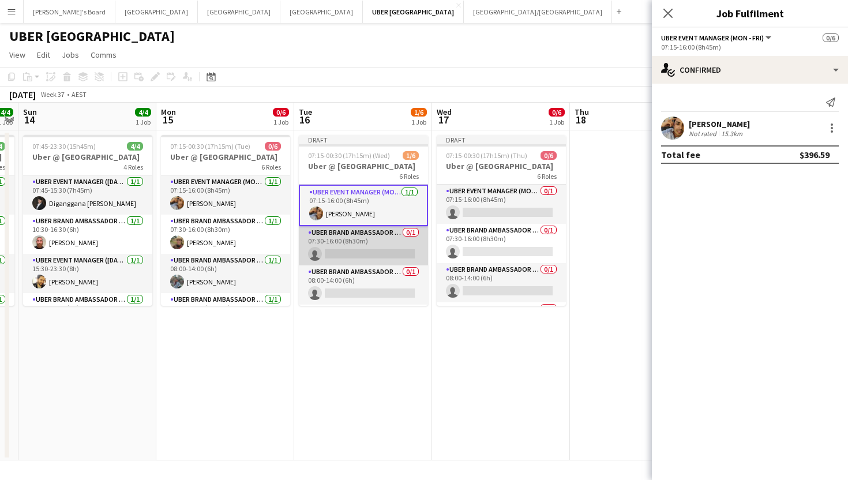
click at [312, 248] on app-card-role "UBER Brand Ambassador (Mon - Fri) 0/1 07:30-16:00 (8h30m) single-neutral-actions" at bounding box center [363, 245] width 129 height 39
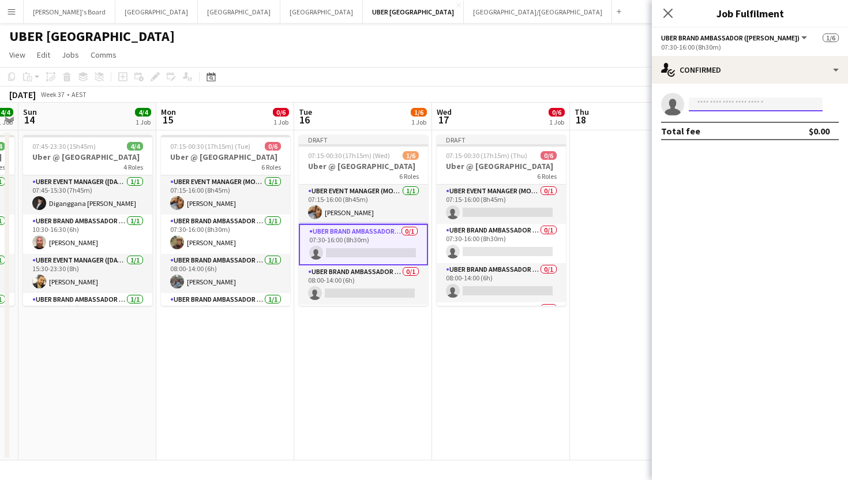
click at [713, 103] on input at bounding box center [756, 105] width 134 height 14
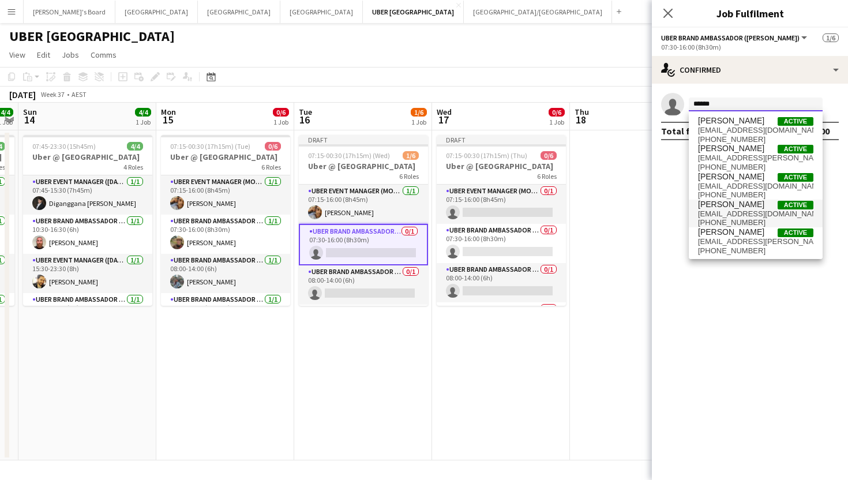
type input "******"
click at [710, 216] on span "[EMAIL_ADDRESS][DOMAIN_NAME]" at bounding box center [755, 214] width 115 height 9
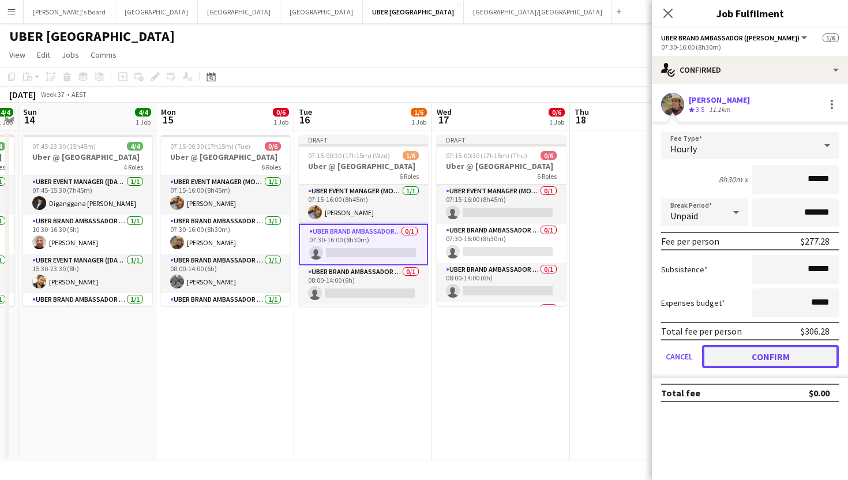
click at [723, 357] on button "Confirm" at bounding box center [770, 356] width 137 height 23
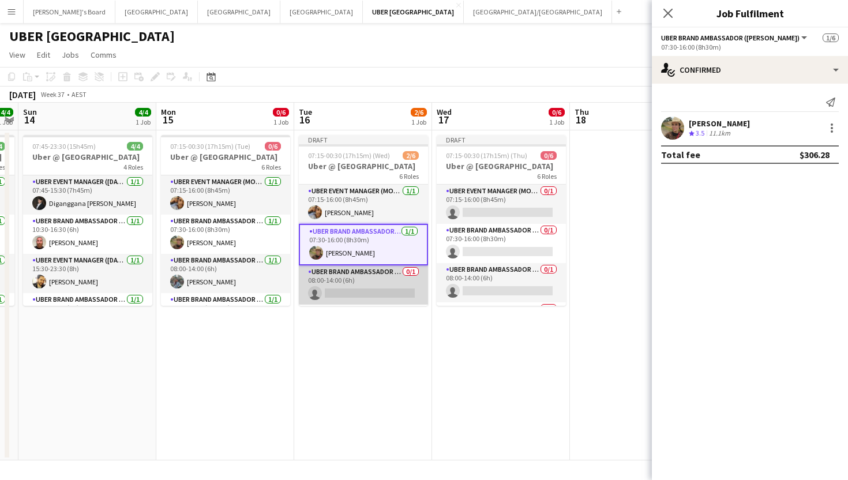
click at [343, 285] on app-card-role "UBER Brand Ambassador (Mon - Fri) 0/1 08:00-14:00 (6h) single-neutral-actions" at bounding box center [363, 284] width 129 height 39
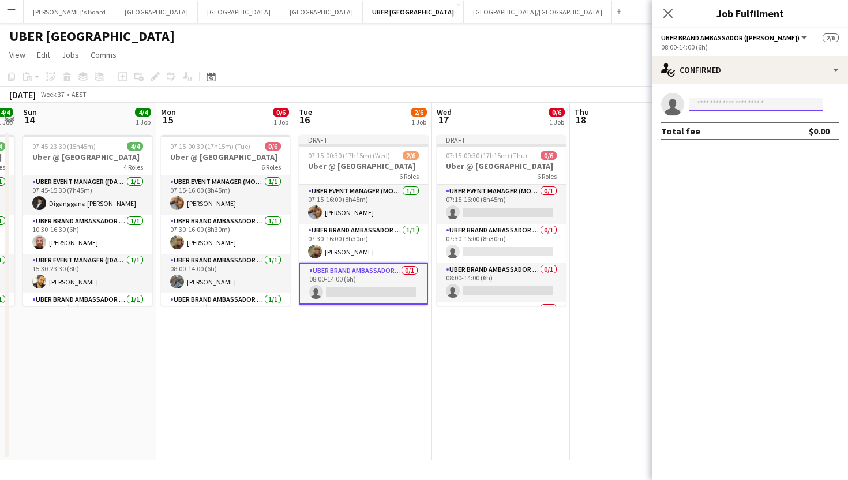
click at [716, 106] on input at bounding box center [756, 105] width 134 height 14
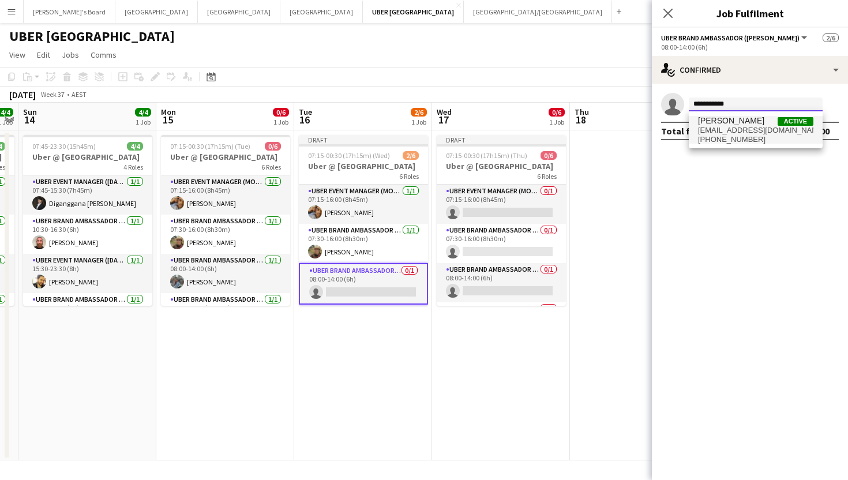
type input "**********"
click at [730, 130] on span "[EMAIL_ADDRESS][DOMAIN_NAME]" at bounding box center [755, 130] width 115 height 9
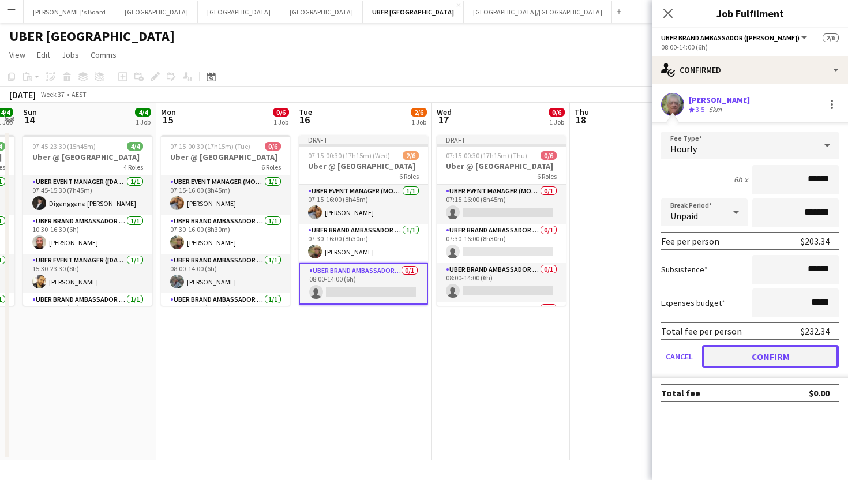
click at [730, 356] on button "Confirm" at bounding box center [770, 356] width 137 height 23
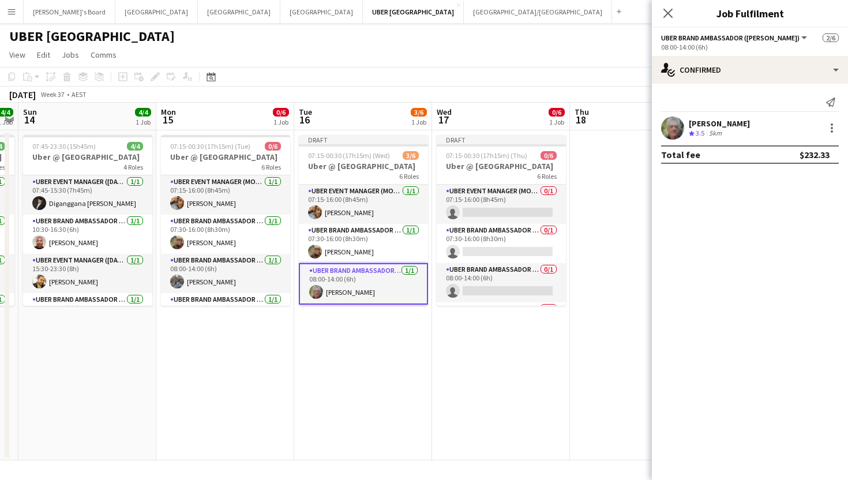
scroll to position [117, 0]
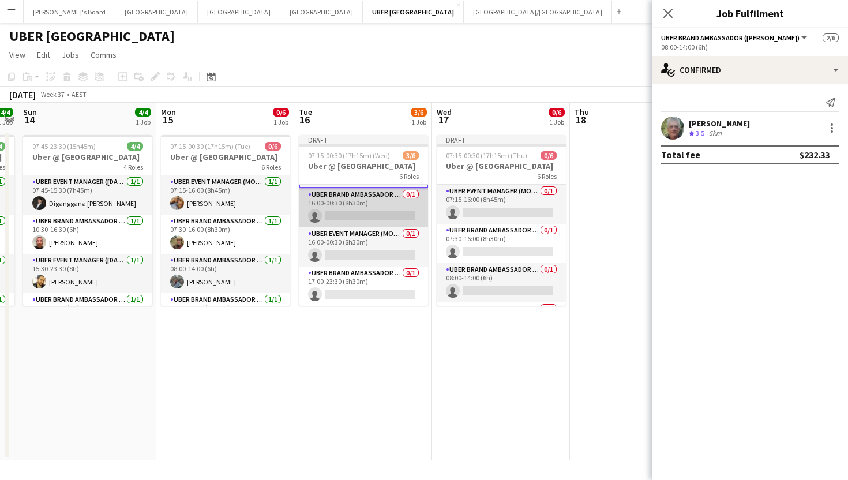
click at [353, 211] on app-card-role "UBER Brand Ambassador (Mon - Fri) 0/1 16:00-00:30 (8h30m) single-neutral-actions" at bounding box center [363, 207] width 129 height 39
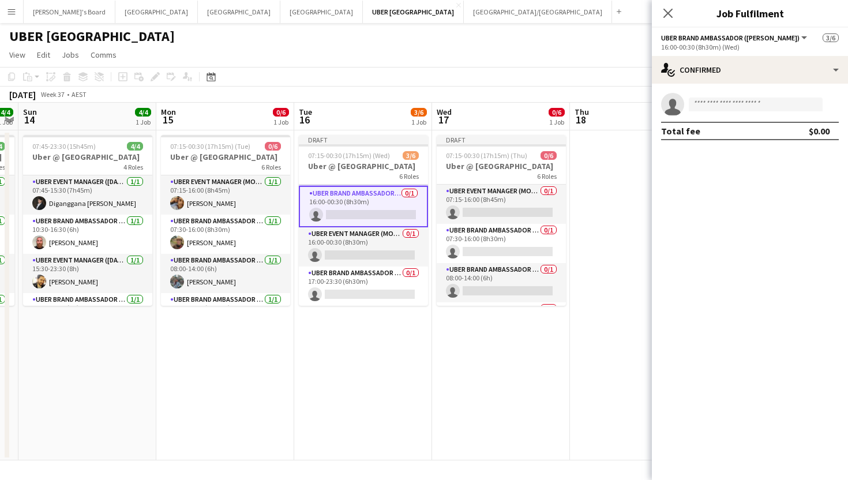
scroll to position [115, 0]
click at [750, 106] on input at bounding box center [756, 105] width 134 height 14
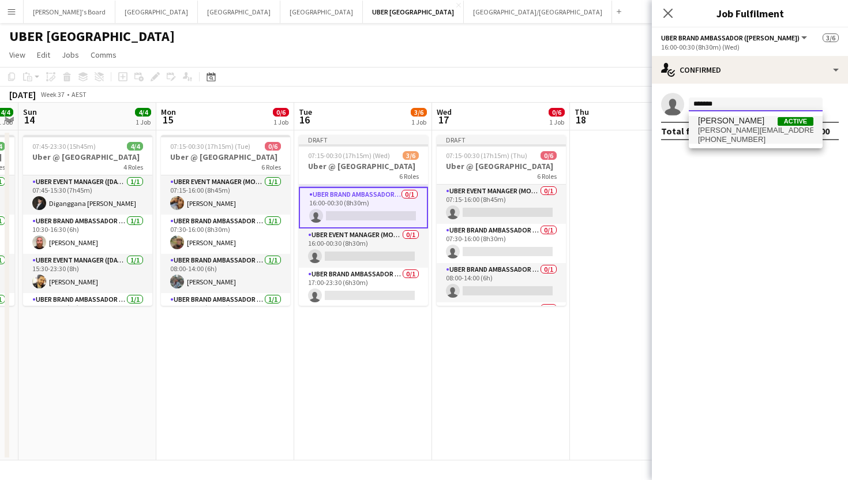
type input "*******"
click at [711, 133] on span "[PERSON_NAME][EMAIL_ADDRESS][PERSON_NAME][DOMAIN_NAME]" at bounding box center [755, 130] width 115 height 9
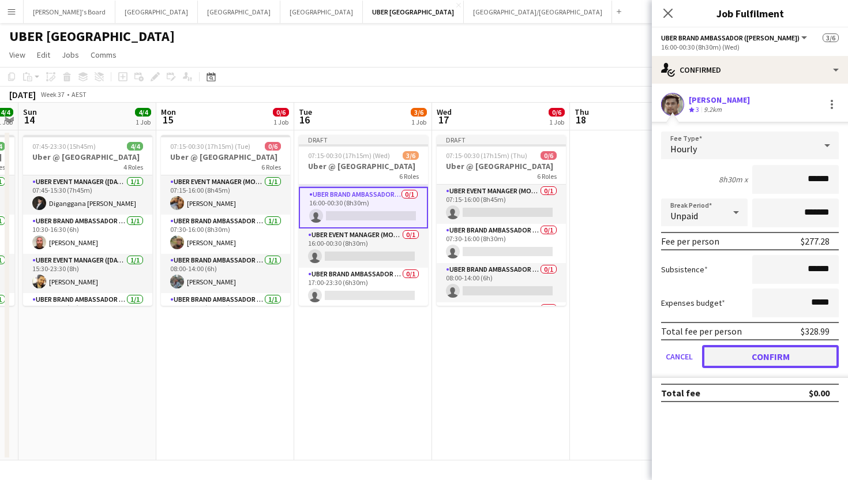
click at [724, 361] on button "Confirm" at bounding box center [770, 356] width 137 height 23
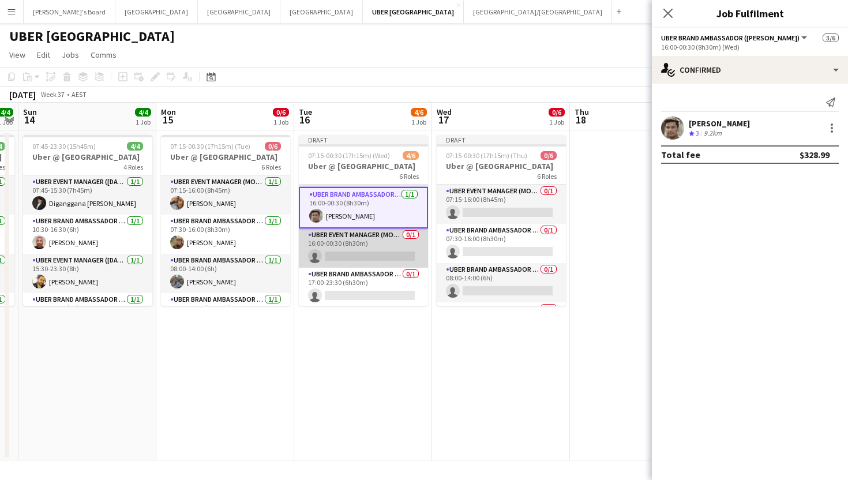
click at [339, 257] on app-card-role "UBER Event Manager (Mon - Fri) 0/1 16:00-00:30 (8h30m) single-neutral-actions" at bounding box center [363, 248] width 129 height 39
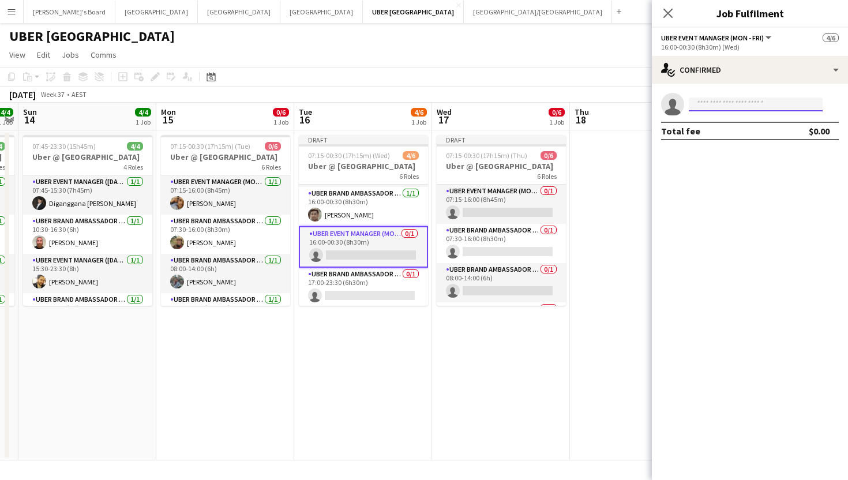
click at [709, 106] on input at bounding box center [756, 105] width 134 height 14
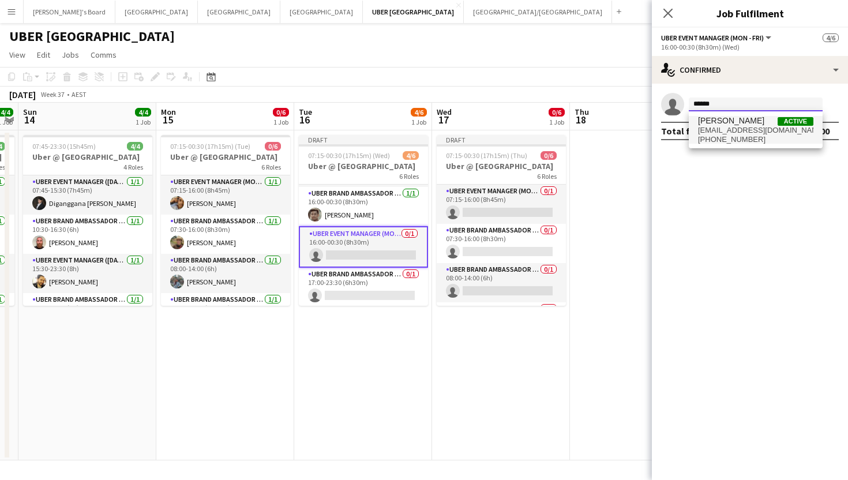
type input "******"
click at [725, 136] on span "[PHONE_NUMBER]" at bounding box center [755, 139] width 115 height 9
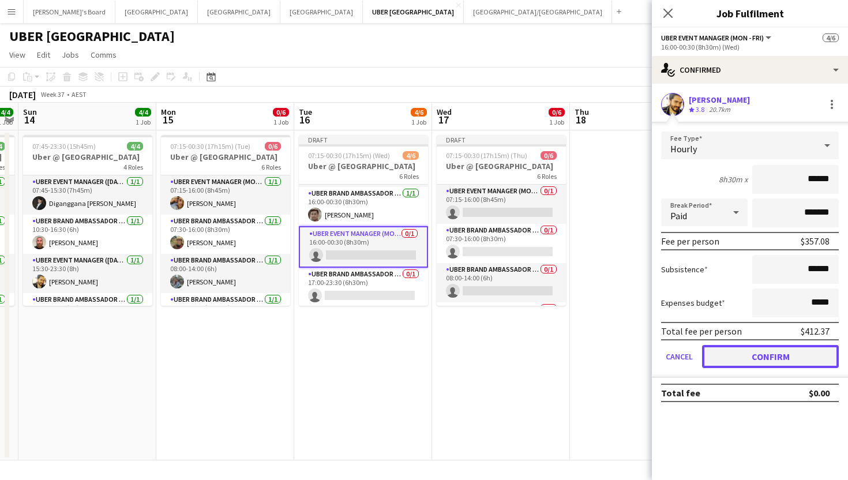
click at [726, 359] on button "Confirm" at bounding box center [770, 356] width 137 height 23
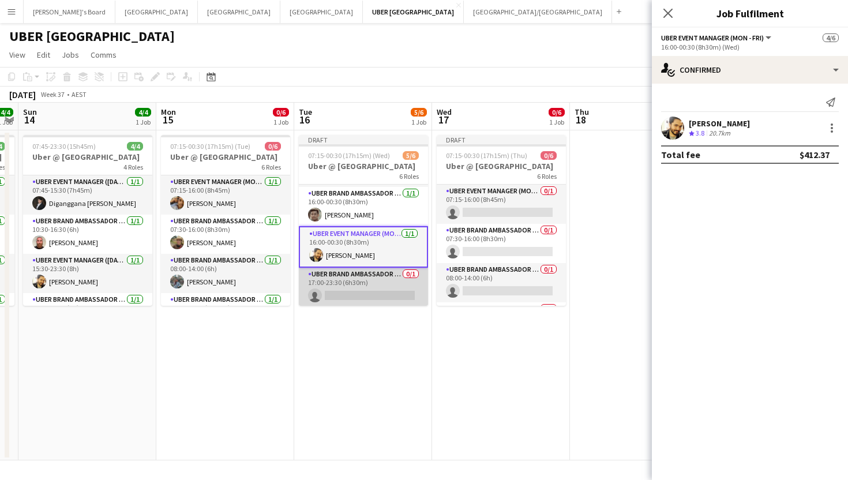
click at [365, 298] on app-card-role "UBER Brand Ambassador (Mon - Fri) 0/1 17:00-23:30 (6h30m) single-neutral-actions" at bounding box center [363, 287] width 129 height 39
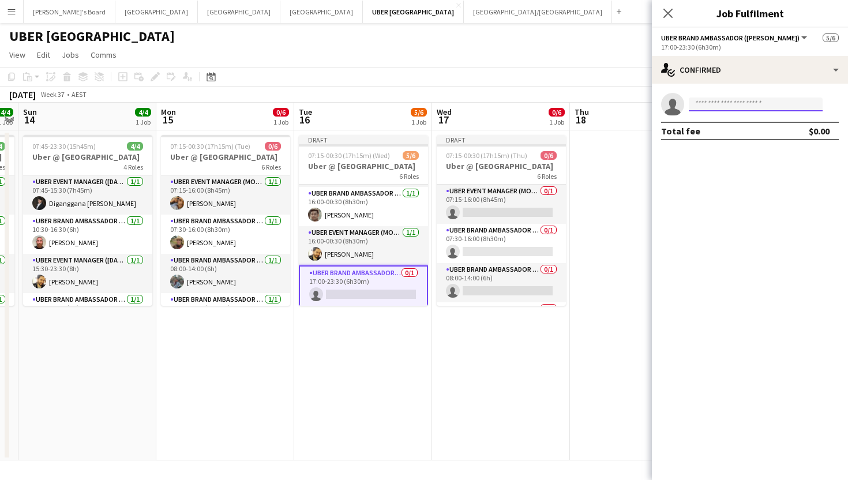
click at [719, 104] on input at bounding box center [756, 105] width 134 height 14
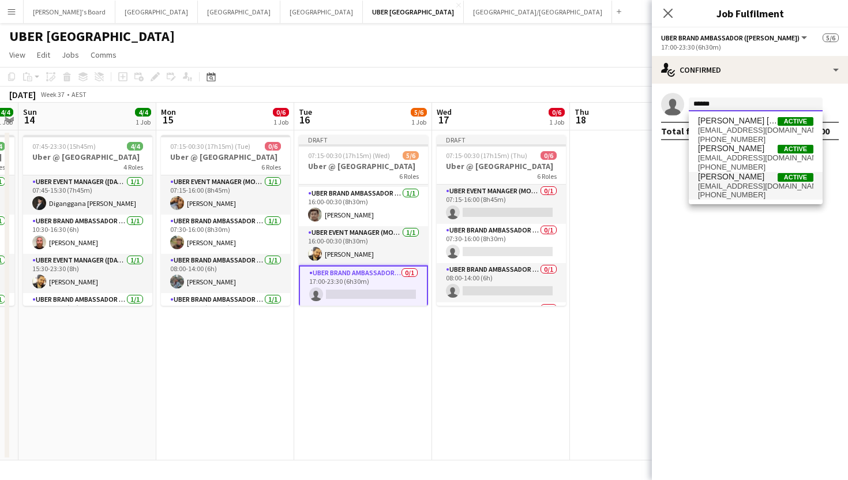
type input "******"
click at [711, 185] on span "[EMAIL_ADDRESS][DOMAIN_NAME]" at bounding box center [755, 186] width 115 height 9
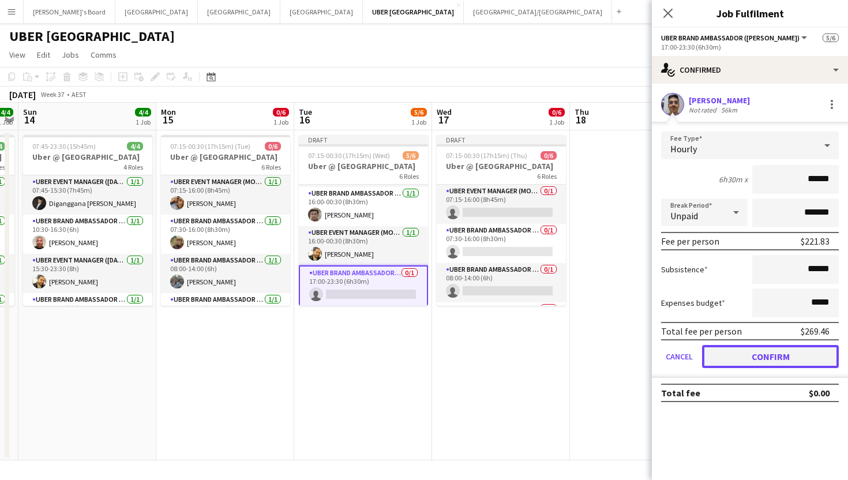
click at [731, 355] on button "Confirm" at bounding box center [770, 356] width 137 height 23
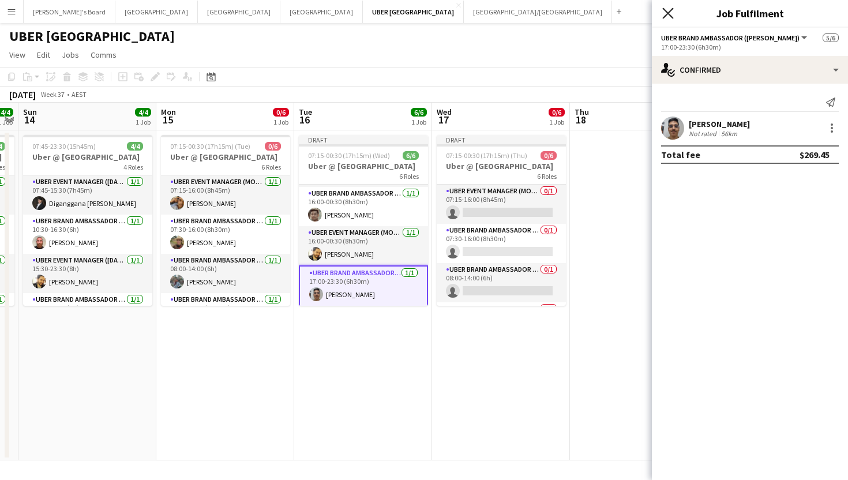
click at [668, 17] on icon "Close pop-in" at bounding box center [668, 13] width 11 height 11
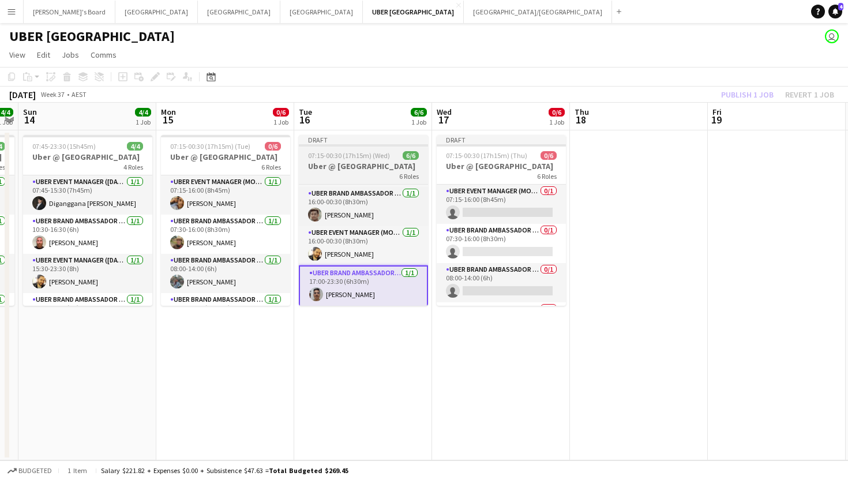
click at [345, 171] on div "6 Roles" at bounding box center [363, 175] width 129 height 9
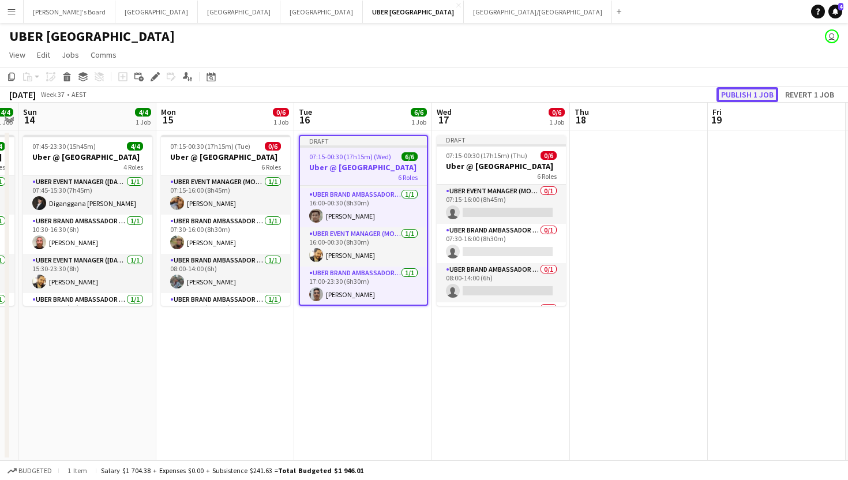
click at [769, 93] on button "Publish 1 job" at bounding box center [748, 94] width 62 height 15
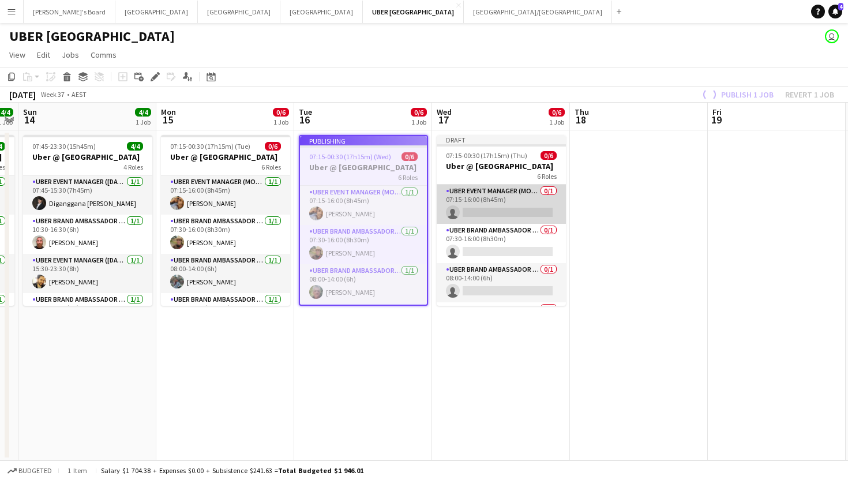
click at [499, 213] on app-card-role "UBER Event Manager (Mon - Fri) 0/1 07:15-16:00 (8h45m) single-neutral-actions" at bounding box center [501, 204] width 129 height 39
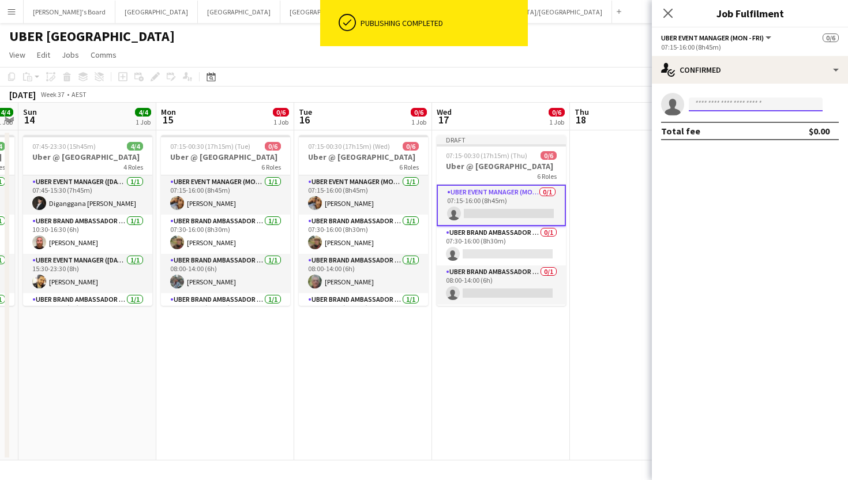
click at [713, 104] on input at bounding box center [756, 105] width 134 height 14
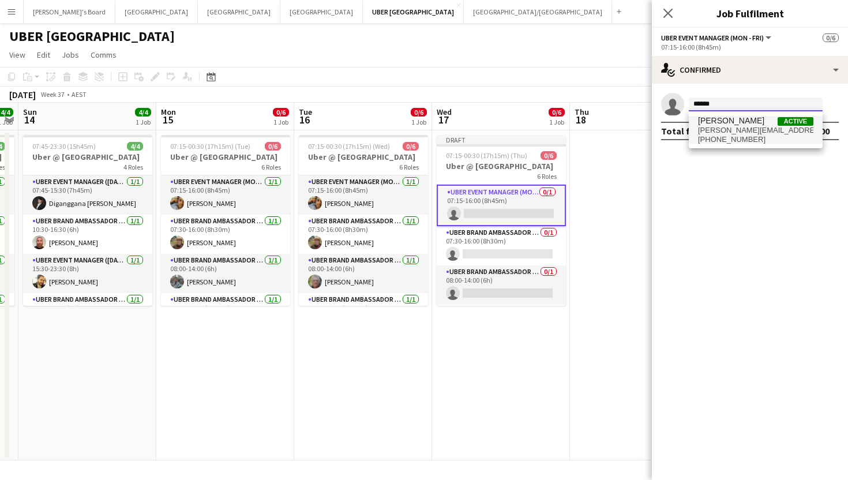
type input "******"
click at [729, 125] on span "[PERSON_NAME]" at bounding box center [731, 121] width 66 height 10
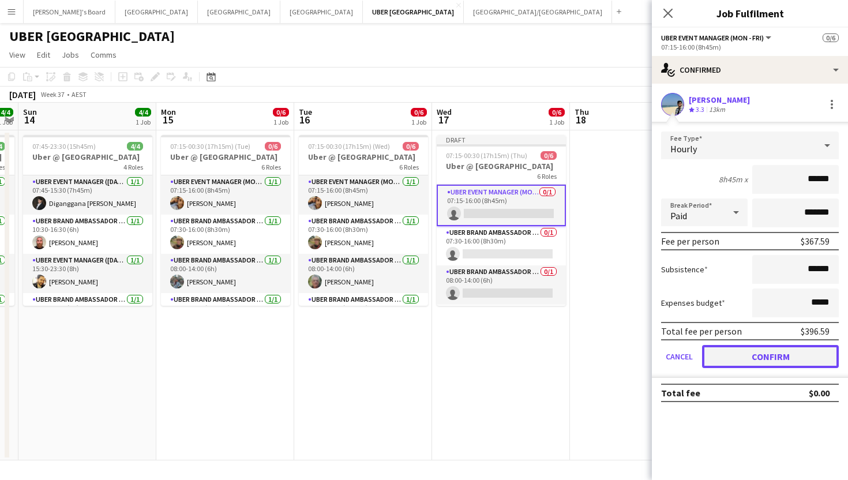
click at [726, 360] on button "Confirm" at bounding box center [770, 356] width 137 height 23
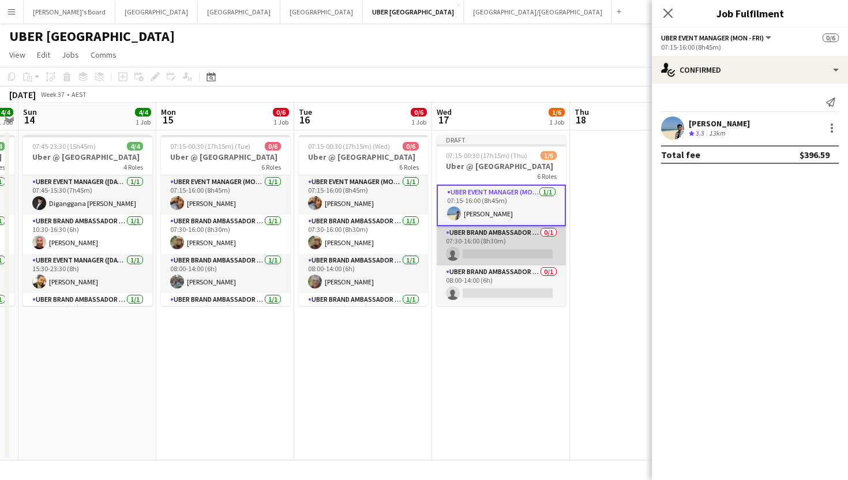
click at [514, 253] on app-card-role "UBER Brand Ambassador (Mon - Fri) 0/1 07:30-16:00 (8h30m) single-neutral-actions" at bounding box center [501, 245] width 129 height 39
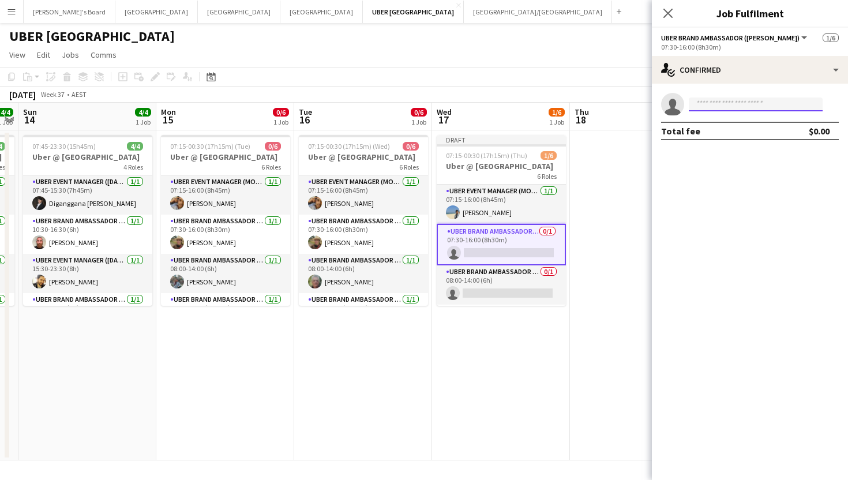
click at [716, 108] on input at bounding box center [756, 105] width 134 height 14
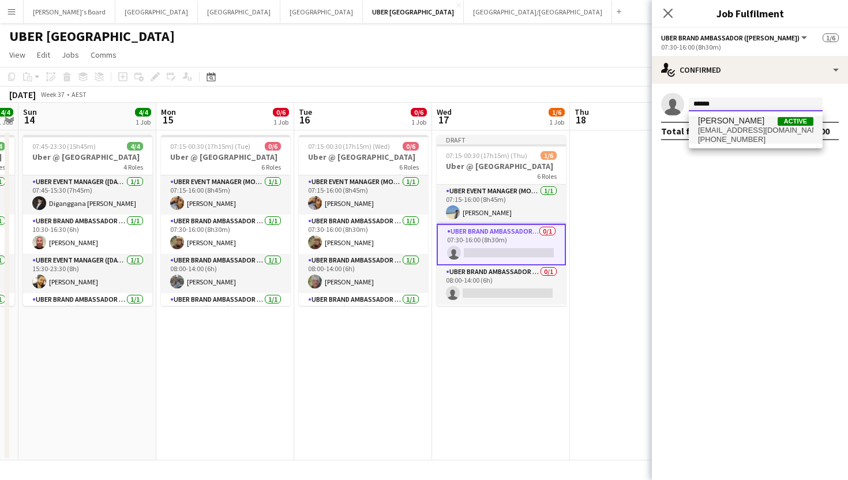
type input "******"
click at [723, 136] on span "[PHONE_NUMBER]" at bounding box center [755, 139] width 115 height 9
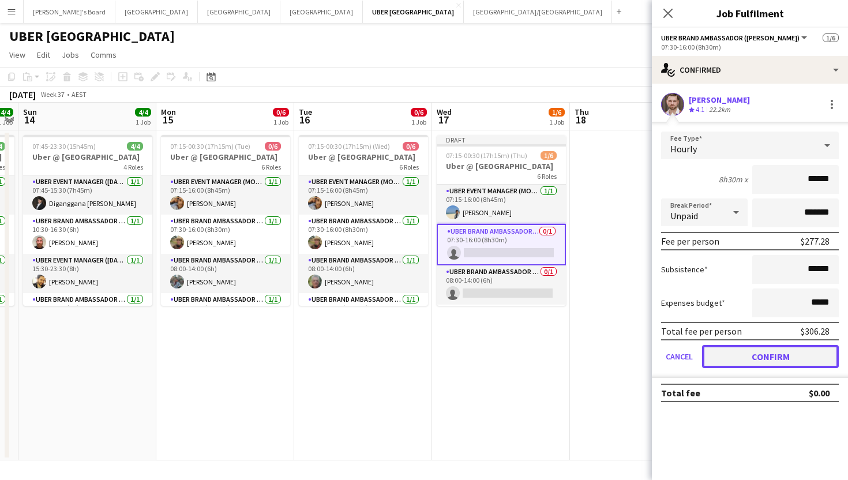
click at [728, 357] on button "Confirm" at bounding box center [770, 356] width 137 height 23
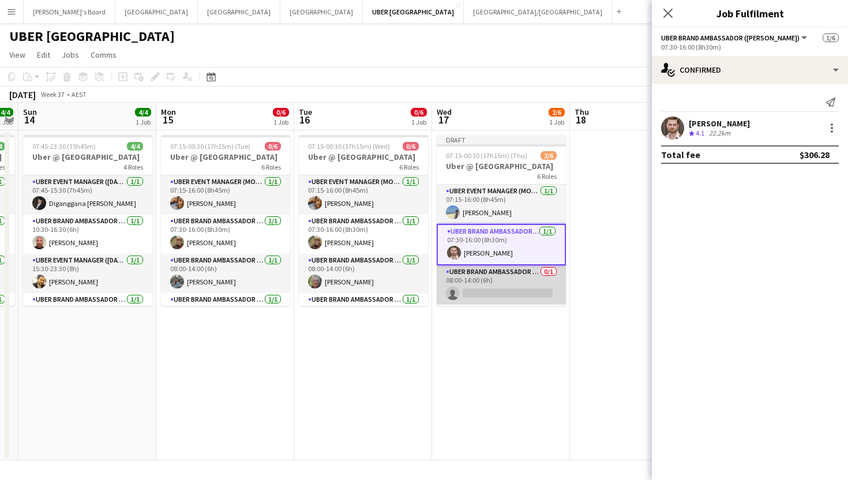
click at [516, 290] on app-card-role "UBER Brand Ambassador (Mon - Fri) 0/1 08:00-14:00 (6h) single-neutral-actions" at bounding box center [501, 284] width 129 height 39
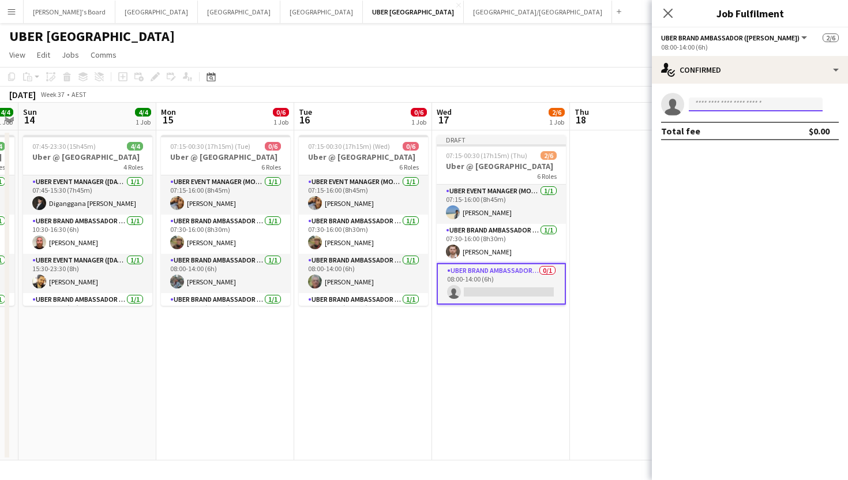
click at [739, 103] on input at bounding box center [756, 105] width 134 height 14
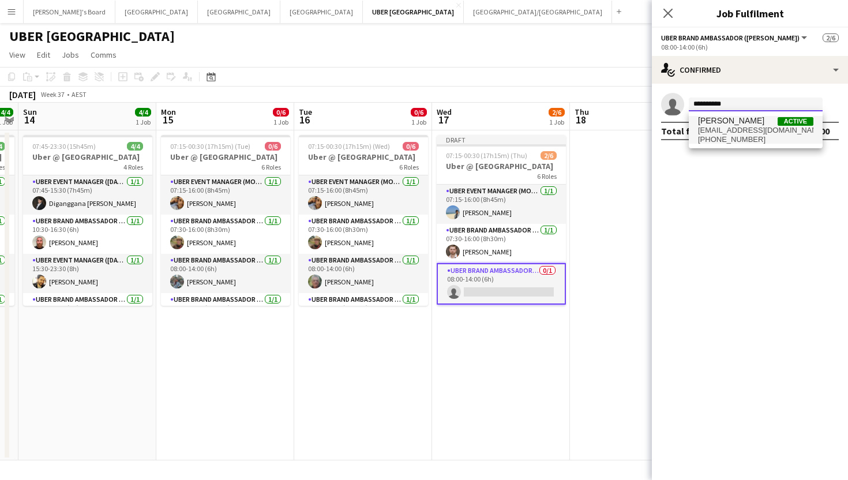
type input "**********"
click at [734, 134] on span "[EMAIL_ADDRESS][DOMAIN_NAME]" at bounding box center [755, 130] width 115 height 9
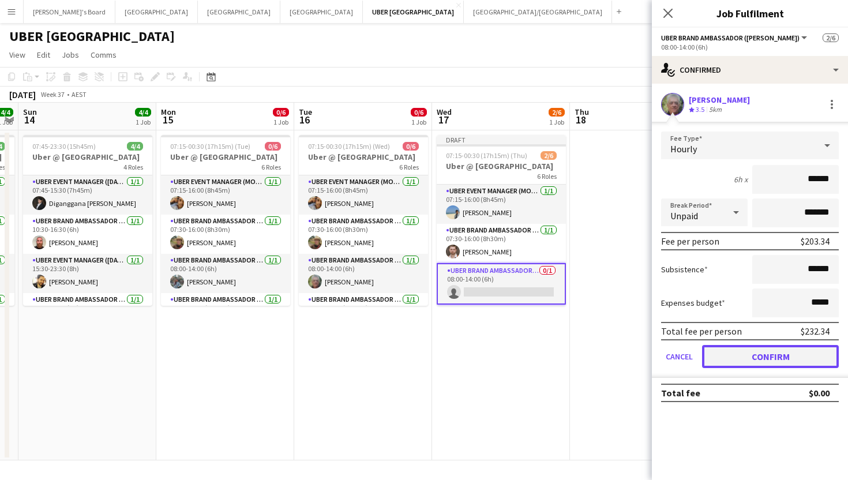
click at [729, 358] on button "Confirm" at bounding box center [770, 356] width 137 height 23
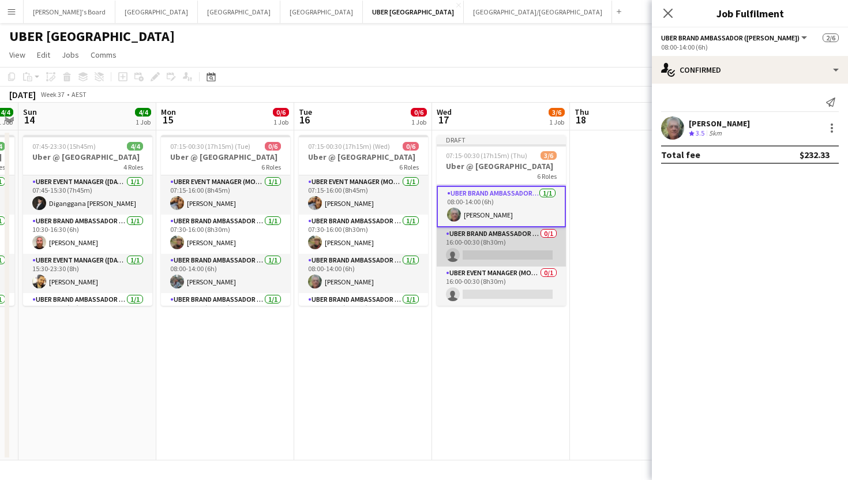
scroll to position [97, 0]
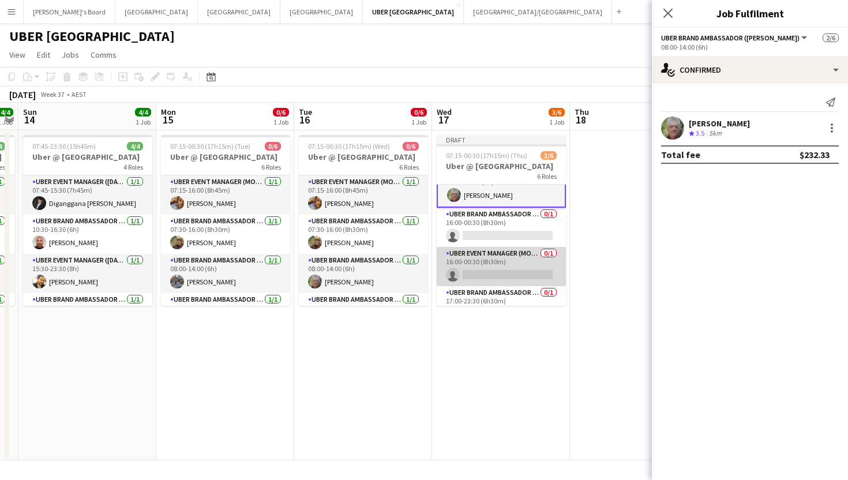
click at [495, 274] on app-card-role "UBER Event Manager (Mon - Fri) 0/1 16:00-00:30 (8h30m) single-neutral-actions" at bounding box center [501, 266] width 129 height 39
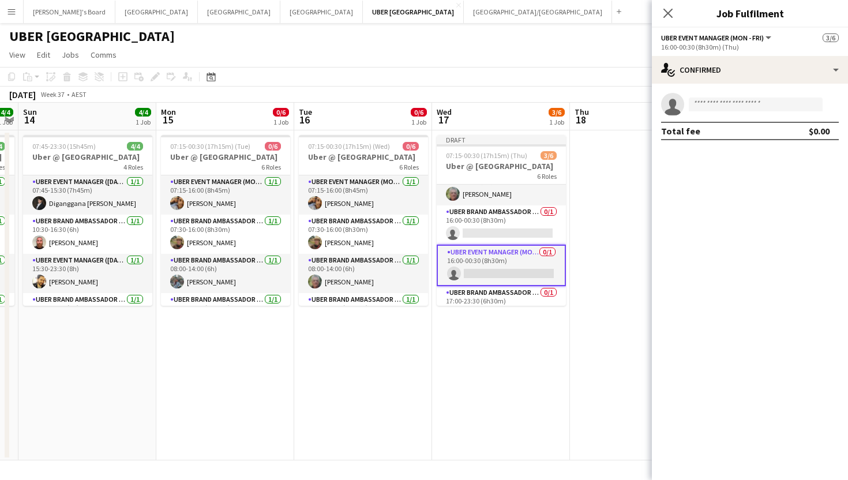
scroll to position [96, 0]
click at [710, 104] on input at bounding box center [756, 105] width 134 height 14
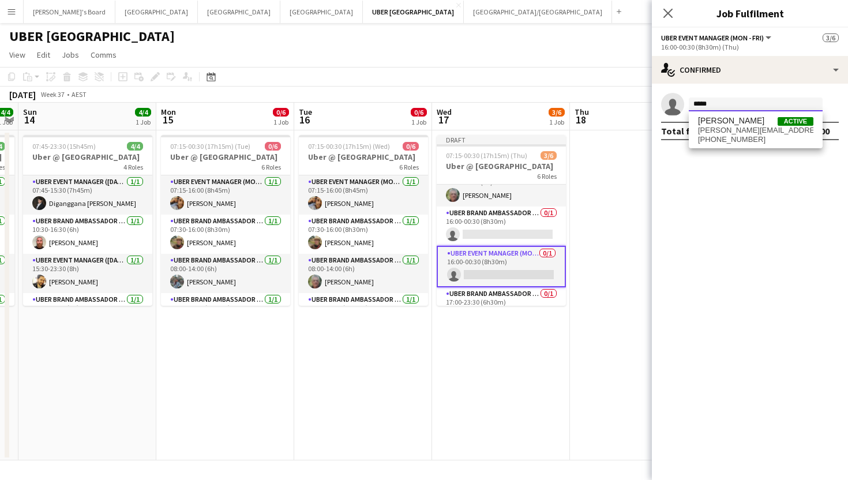
type input "*****"
click at [708, 130] on span "[PERSON_NAME][EMAIL_ADDRESS][PERSON_NAME][DOMAIN_NAME]" at bounding box center [755, 130] width 115 height 9
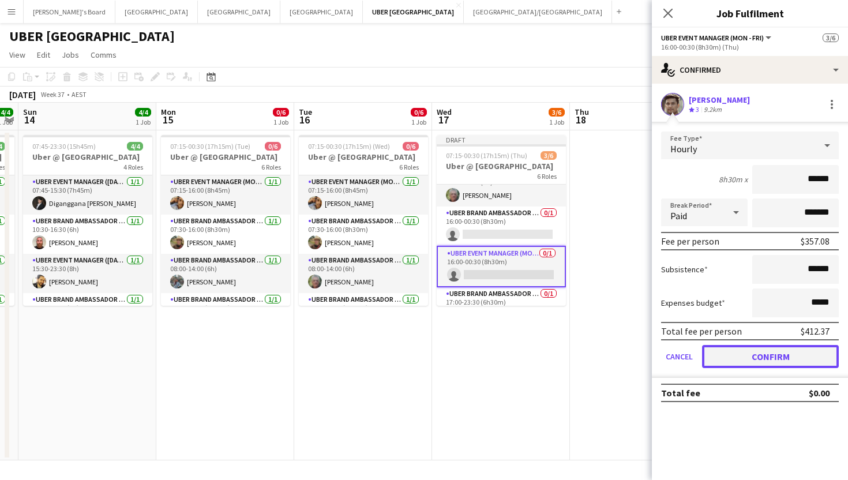
click at [725, 361] on button "Confirm" at bounding box center [770, 356] width 137 height 23
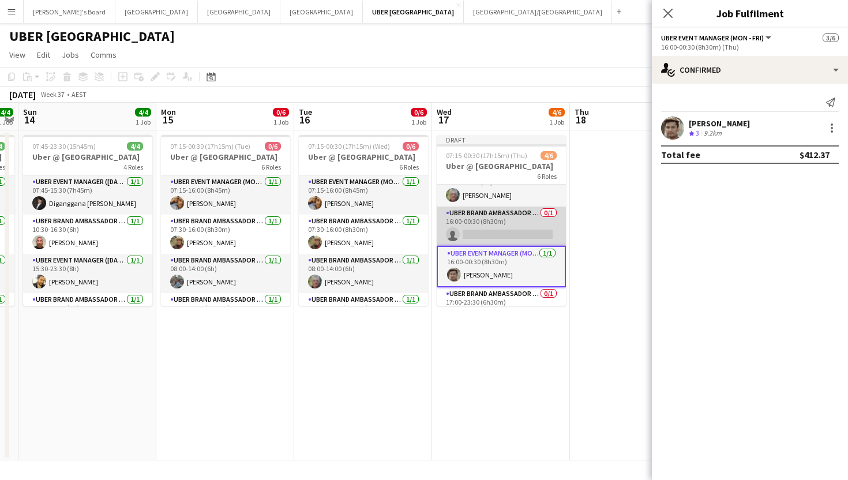
click at [542, 233] on app-card-role "UBER Brand Ambassador (Mon - Fri) 0/1 16:00-00:30 (8h30m) single-neutral-actions" at bounding box center [501, 226] width 129 height 39
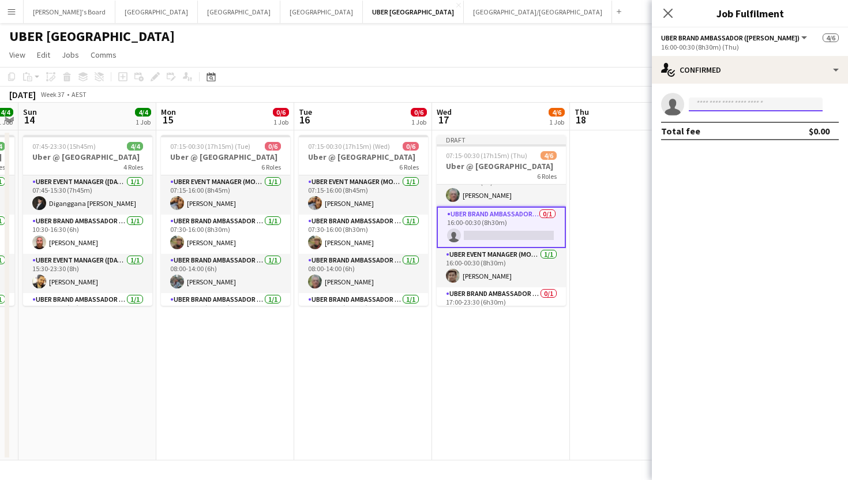
click at [705, 104] on input at bounding box center [756, 105] width 134 height 14
click at [717, 106] on input "*****" at bounding box center [756, 105] width 134 height 14
type input "*"
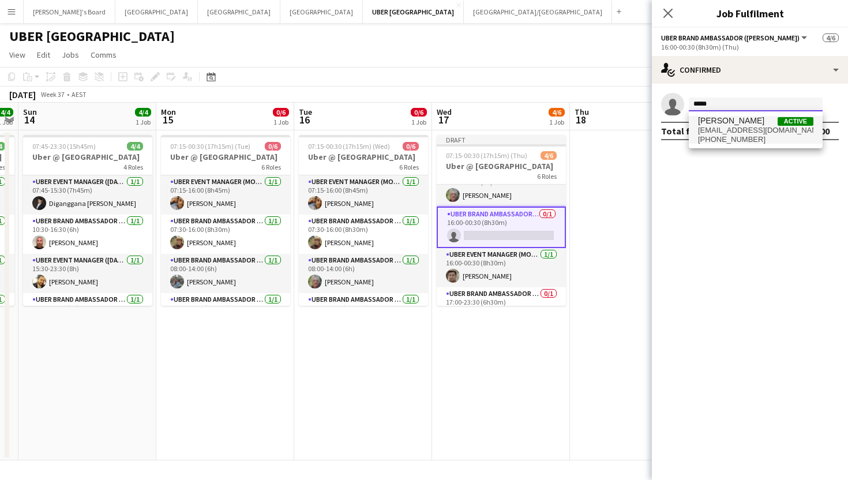
type input "*****"
click at [732, 136] on span "[PHONE_NUMBER]" at bounding box center [755, 139] width 115 height 9
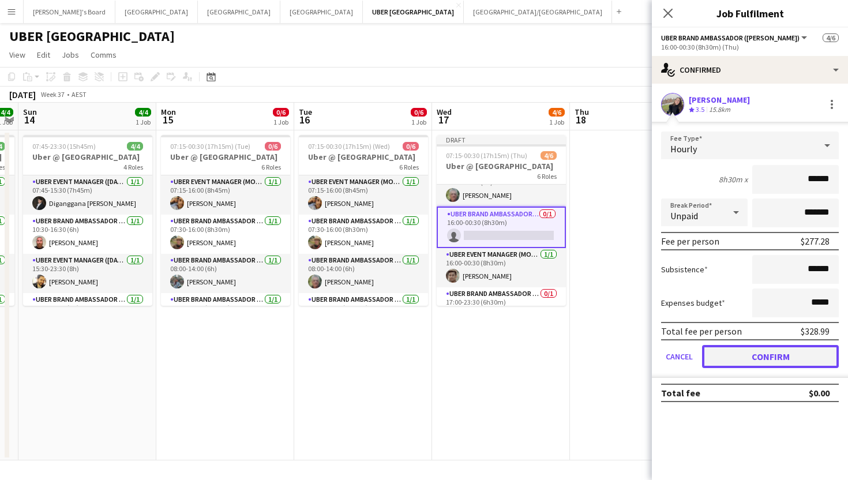
click at [743, 356] on button "Confirm" at bounding box center [770, 356] width 137 height 23
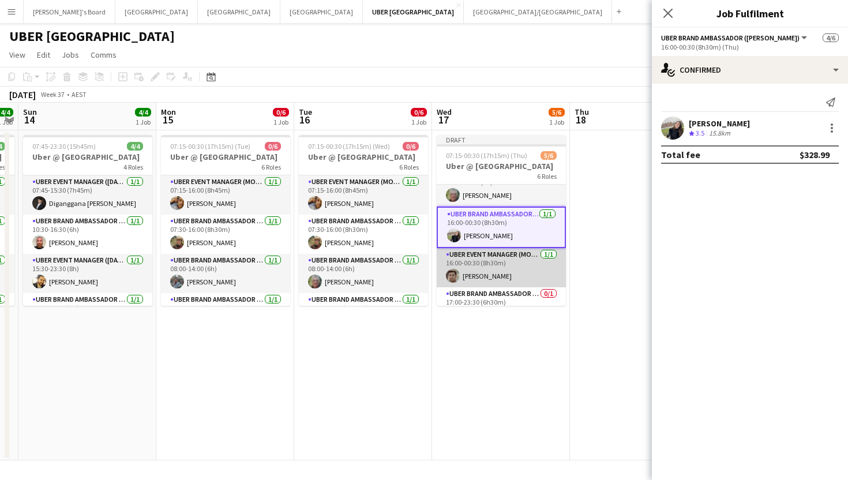
scroll to position [117, 0]
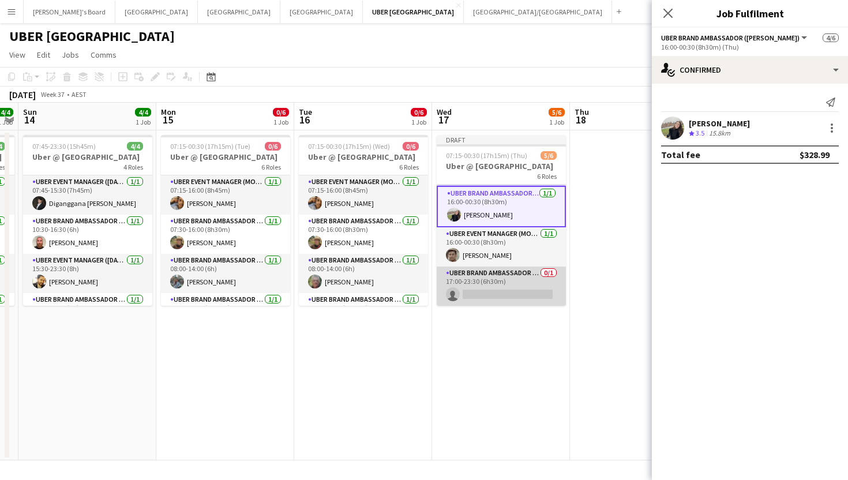
click at [503, 294] on app-card-role "UBER Brand Ambassador (Mon - Fri) 0/1 17:00-23:30 (6h30m) single-neutral-actions" at bounding box center [501, 286] width 129 height 39
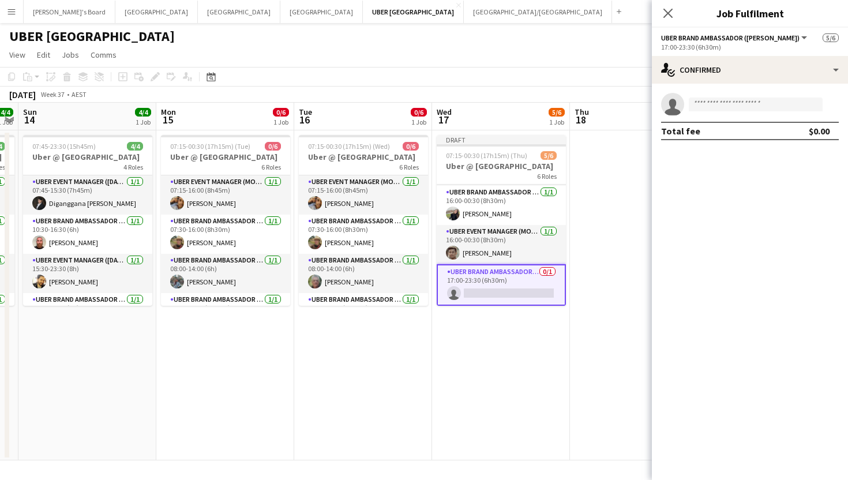
click at [720, 95] on app-invite-slot "single-neutral-actions" at bounding box center [750, 104] width 196 height 23
click at [715, 110] on input at bounding box center [756, 105] width 134 height 14
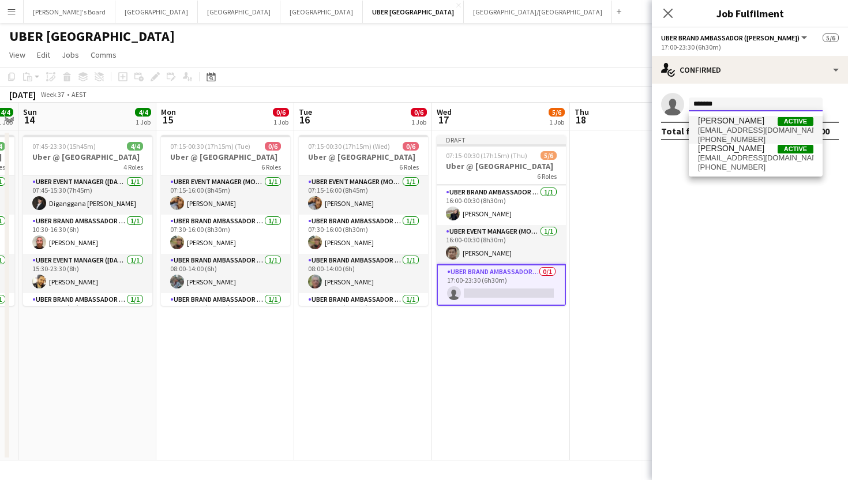
type input "*******"
click at [717, 124] on span "[PERSON_NAME]" at bounding box center [731, 121] width 66 height 10
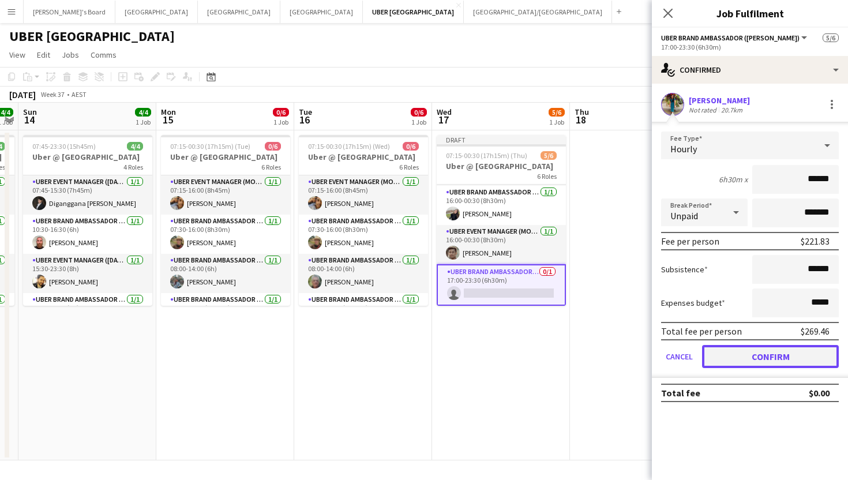
click at [738, 361] on button "Confirm" at bounding box center [770, 356] width 137 height 23
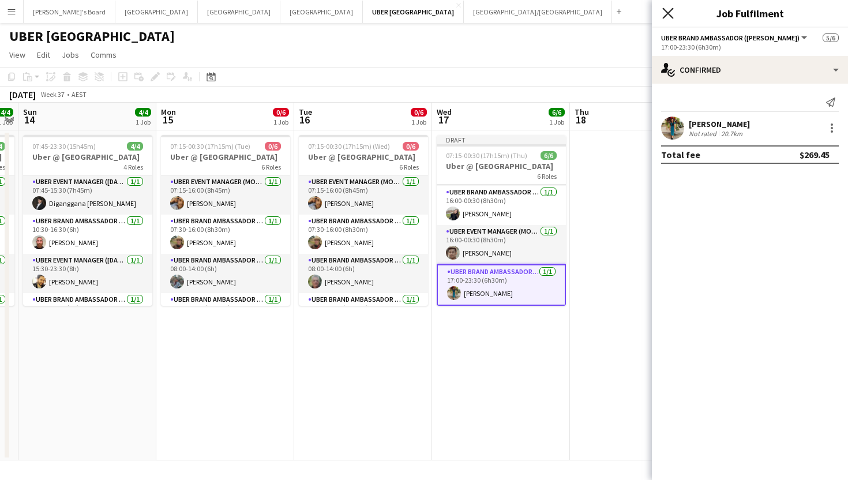
click at [668, 11] on icon "Close pop-in" at bounding box center [668, 13] width 11 height 11
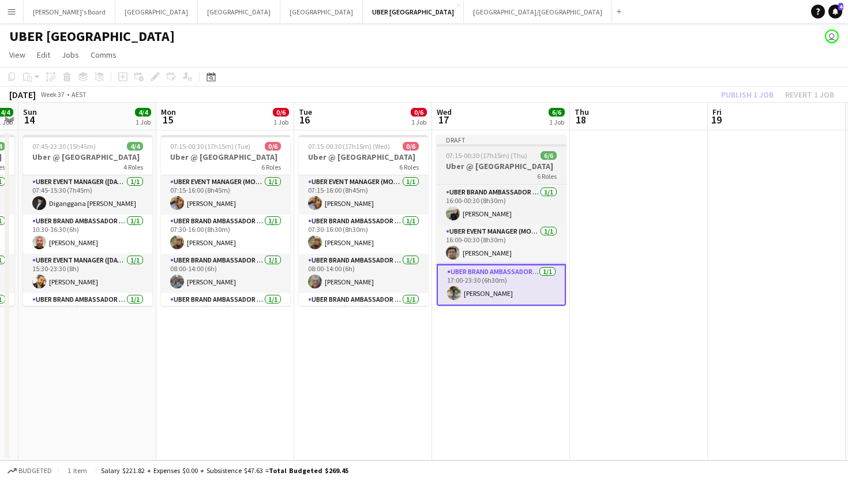
click at [497, 148] on app-job-card "Draft 07:15-00:30 (17h15m) (Thu) 6/6 Uber @ [GEOGRAPHIC_DATA] 6 Roles UBER Even…" at bounding box center [501, 220] width 129 height 171
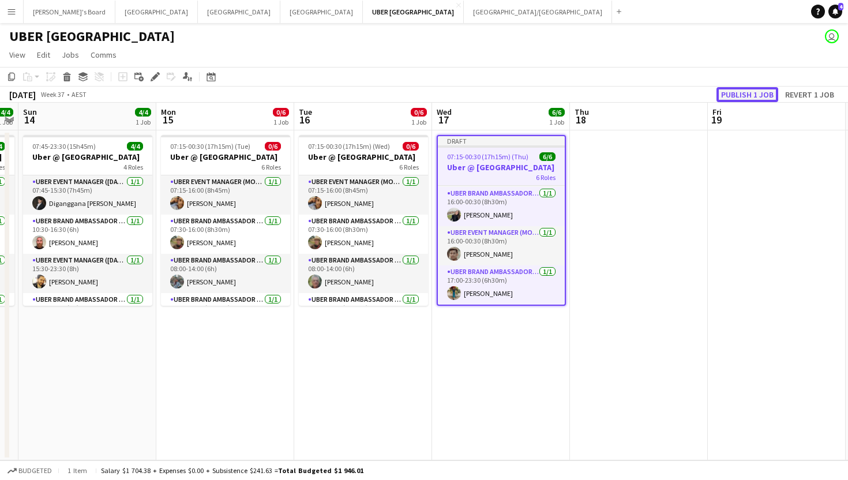
click at [755, 97] on button "Publish 1 job" at bounding box center [748, 94] width 62 height 15
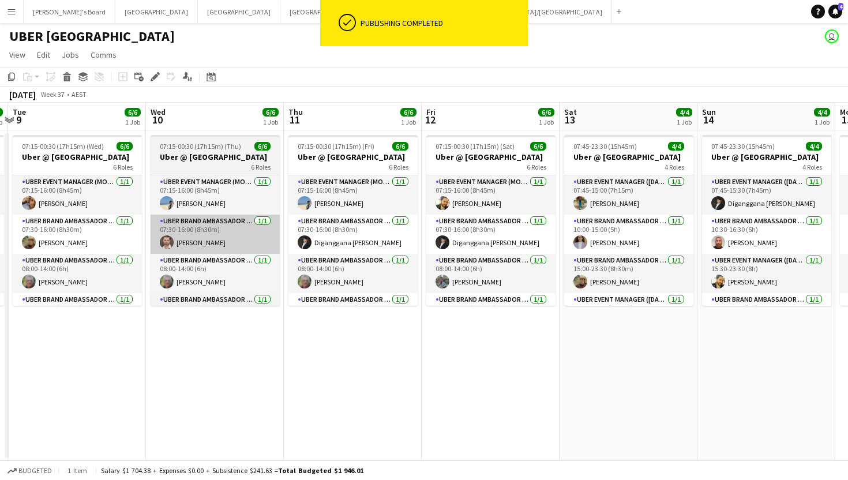
scroll to position [0, 264]
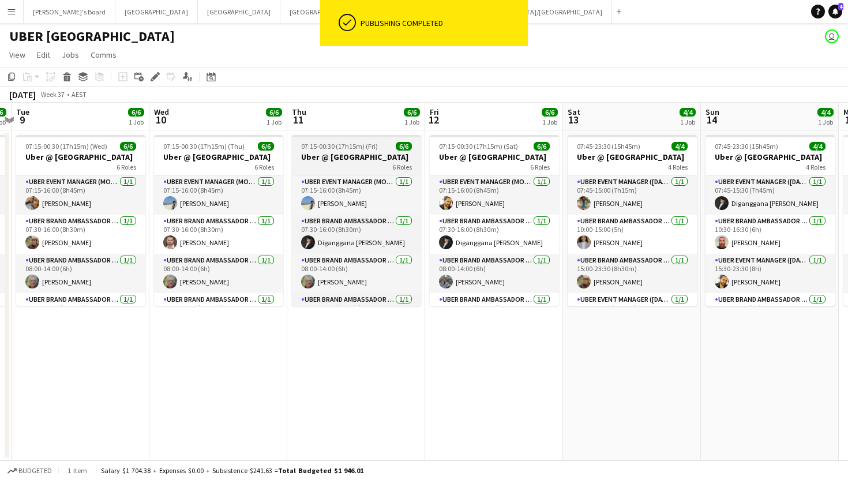
click at [357, 158] on h3 "Uber @ [GEOGRAPHIC_DATA]" at bounding box center [356, 157] width 129 height 10
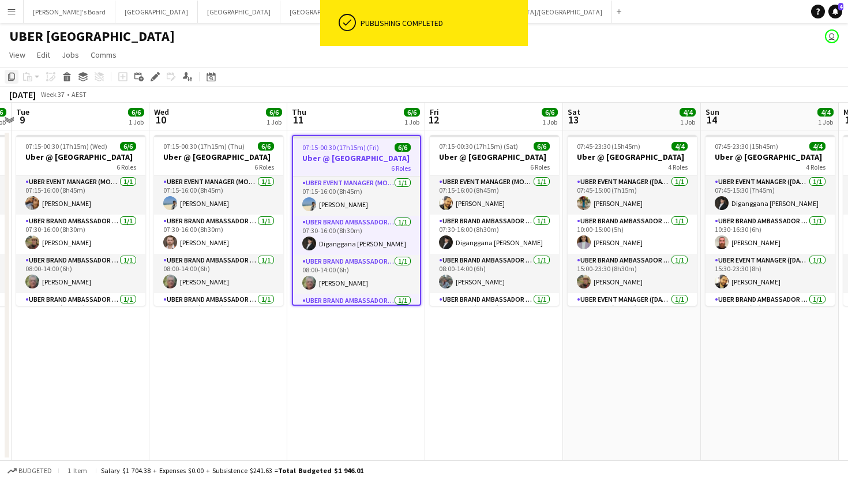
click at [11, 78] on icon "Copy" at bounding box center [11, 76] width 9 height 9
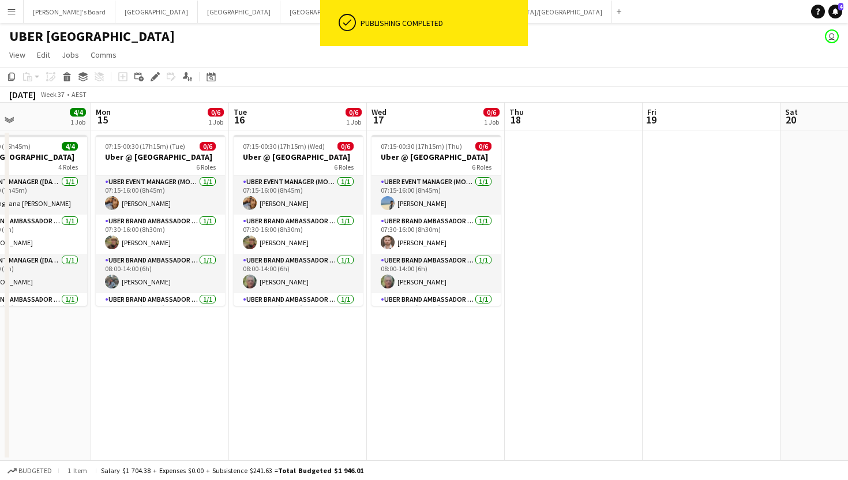
scroll to position [0, 463]
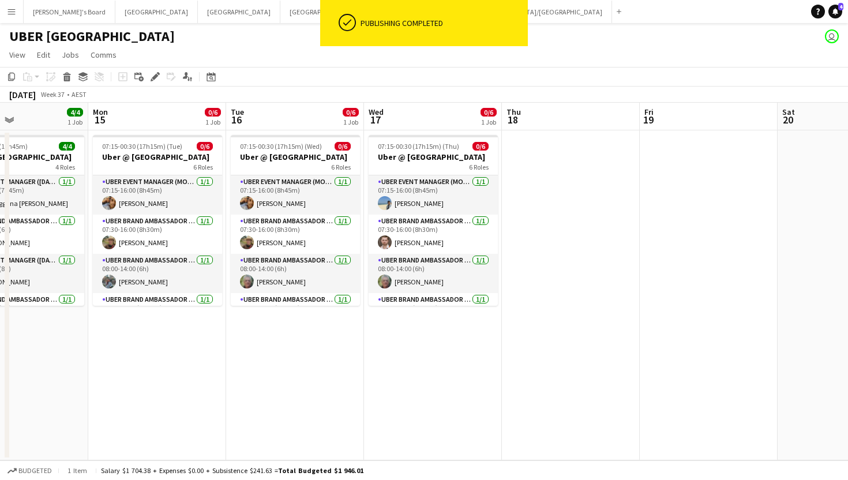
click at [515, 174] on app-date-cell at bounding box center [571, 295] width 138 height 330
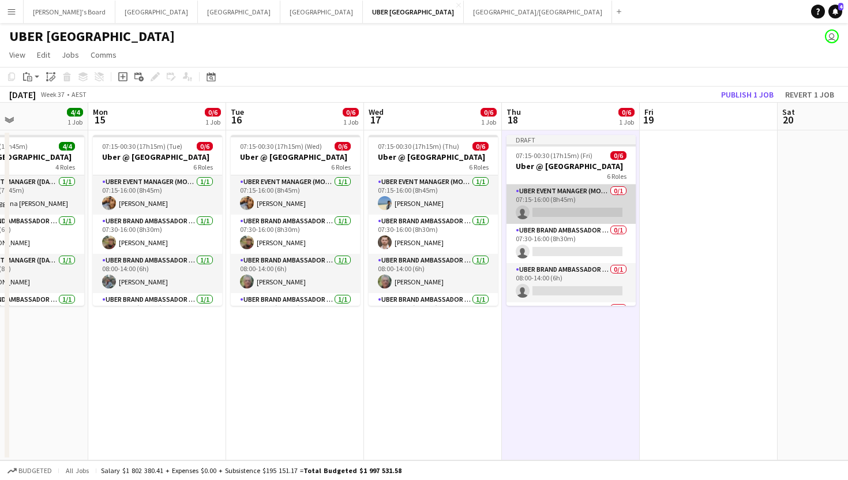
click at [543, 209] on app-card-role "UBER Event Manager (Mon - Fri) 0/1 07:15-16:00 (8h45m) single-neutral-actions" at bounding box center [571, 204] width 129 height 39
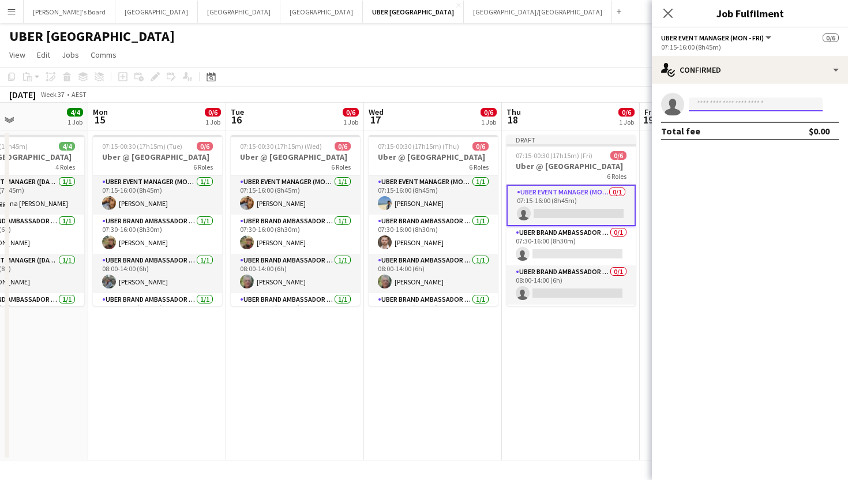
click at [699, 106] on input at bounding box center [756, 105] width 134 height 14
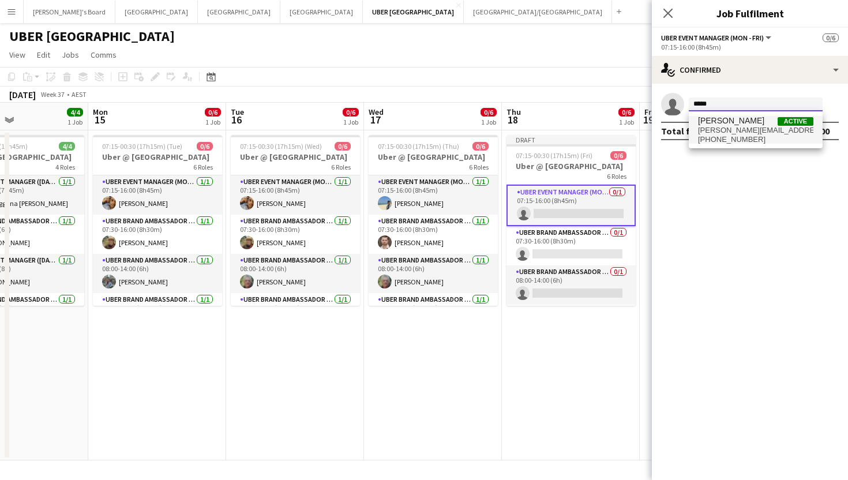
type input "*****"
click at [744, 135] on span "[PHONE_NUMBER]" at bounding box center [755, 139] width 115 height 9
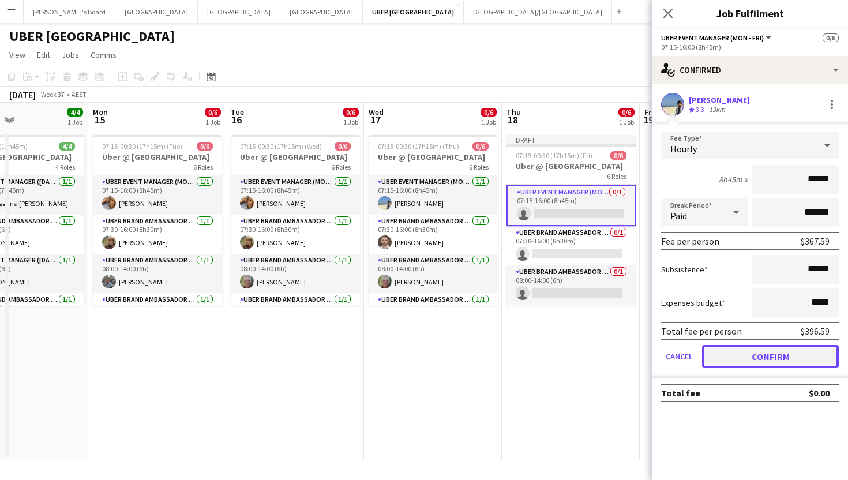
click at [732, 349] on button "Confirm" at bounding box center [770, 356] width 137 height 23
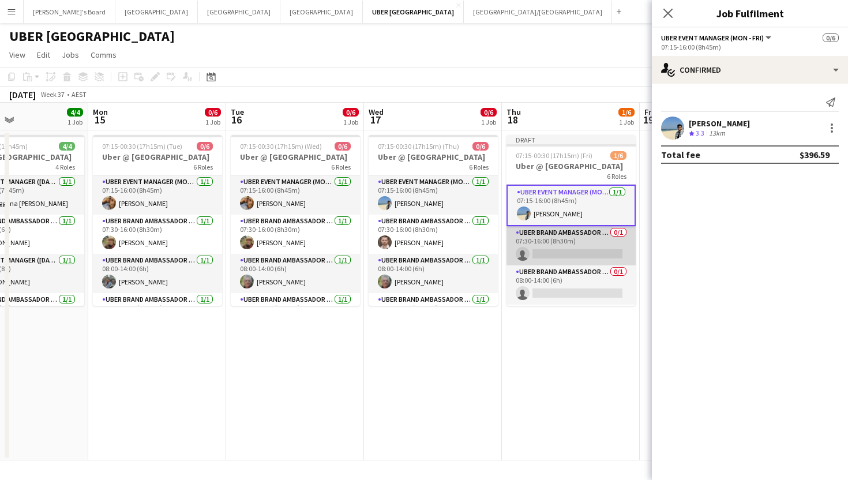
click at [577, 248] on app-card-role "UBER Brand Ambassador (Mon - Fri) 0/1 07:30-16:00 (8h30m) single-neutral-actions" at bounding box center [571, 245] width 129 height 39
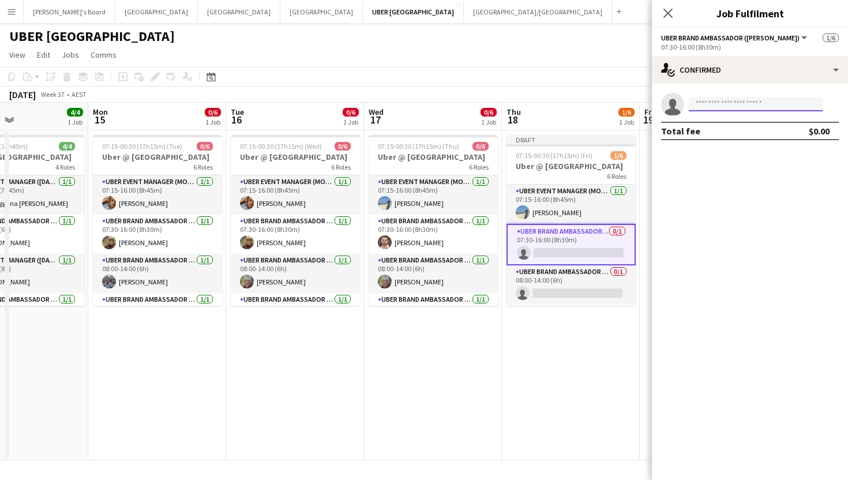
click at [705, 104] on input at bounding box center [756, 105] width 134 height 14
type input "*****"
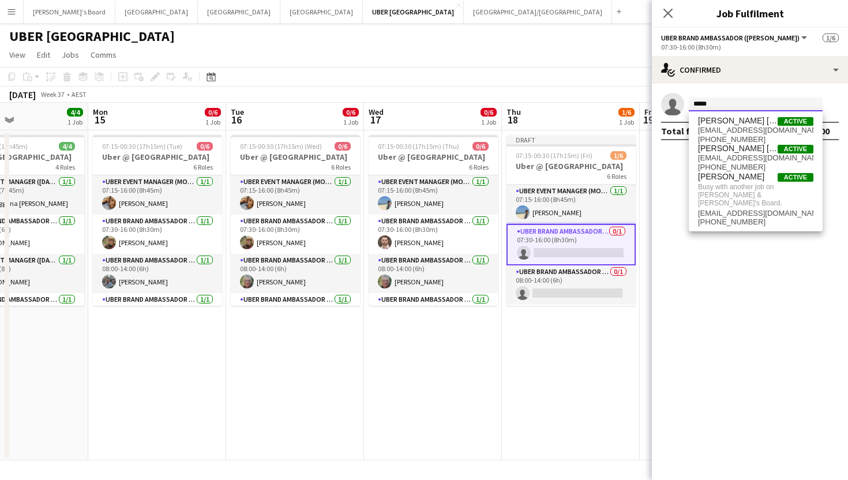
drag, startPoint x: 719, startPoint y: 103, endPoint x: 680, endPoint y: 103, distance: 38.7
click at [680, 103] on app-invite-slot "single-neutral-actions *****" at bounding box center [750, 104] width 196 height 23
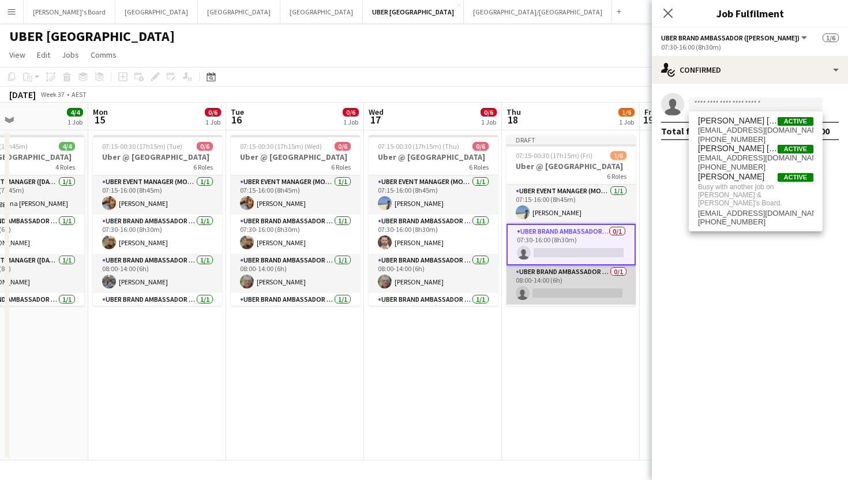
click at [565, 301] on app-card-role "UBER Brand Ambassador (Mon - Fri) 0/1 08:00-14:00 (6h) single-neutral-actions" at bounding box center [571, 284] width 129 height 39
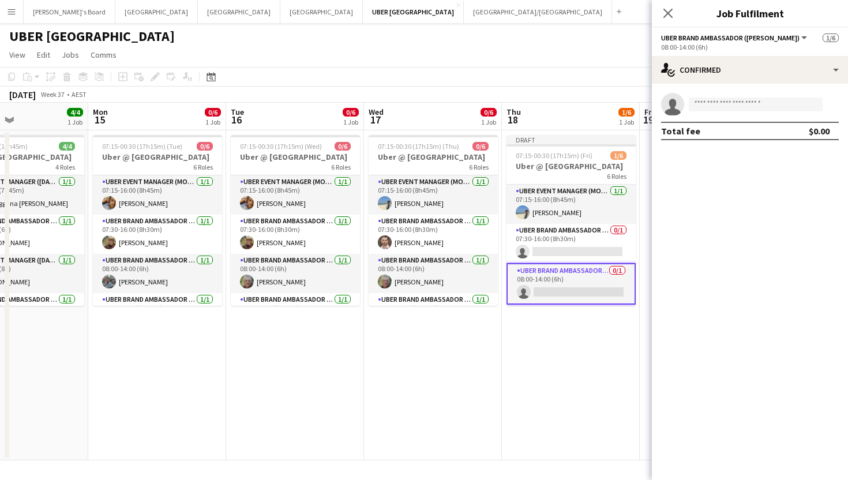
click at [593, 290] on app-card-role "UBER Brand Ambassador (Mon - Fri) 0/1 08:00-14:00 (6h) single-neutral-actions" at bounding box center [571, 284] width 129 height 42
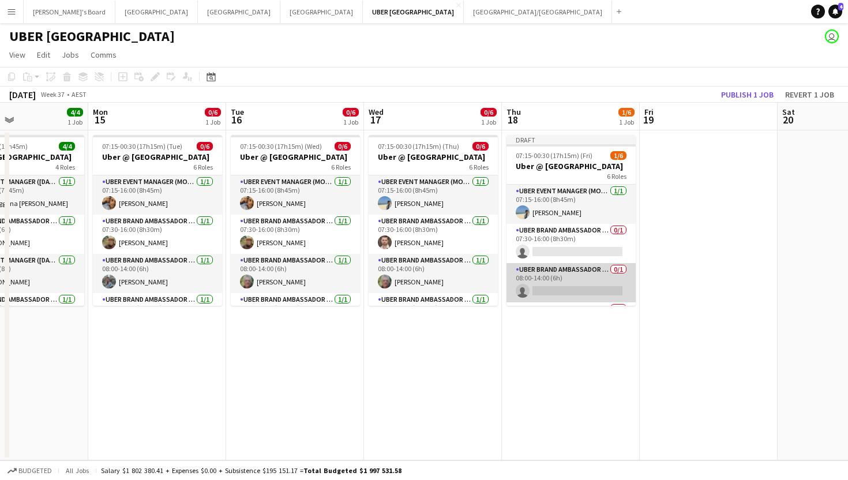
click at [578, 289] on app-card-role "UBER Brand Ambassador (Mon - Fri) 0/1 08:00-14:00 (6h) single-neutral-actions" at bounding box center [571, 282] width 129 height 39
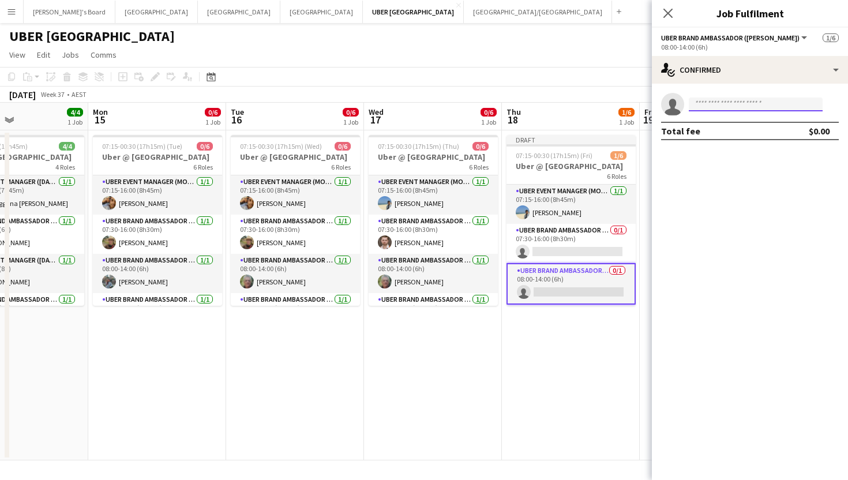
click at [748, 102] on input at bounding box center [756, 105] width 134 height 14
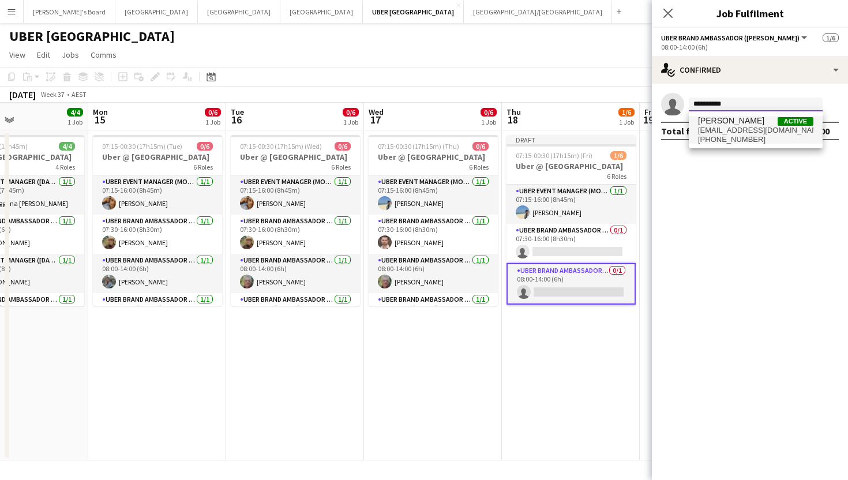
type input "**********"
click at [726, 119] on span "[PERSON_NAME]" at bounding box center [731, 121] width 66 height 10
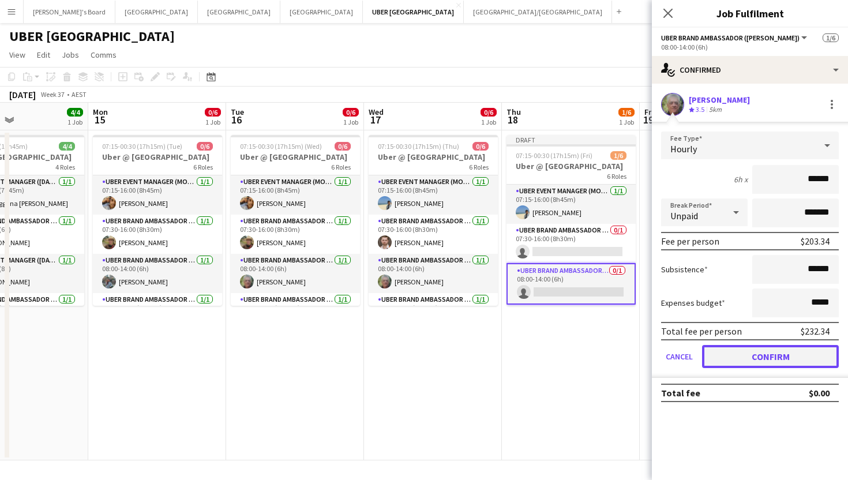
click at [739, 349] on button "Confirm" at bounding box center [770, 356] width 137 height 23
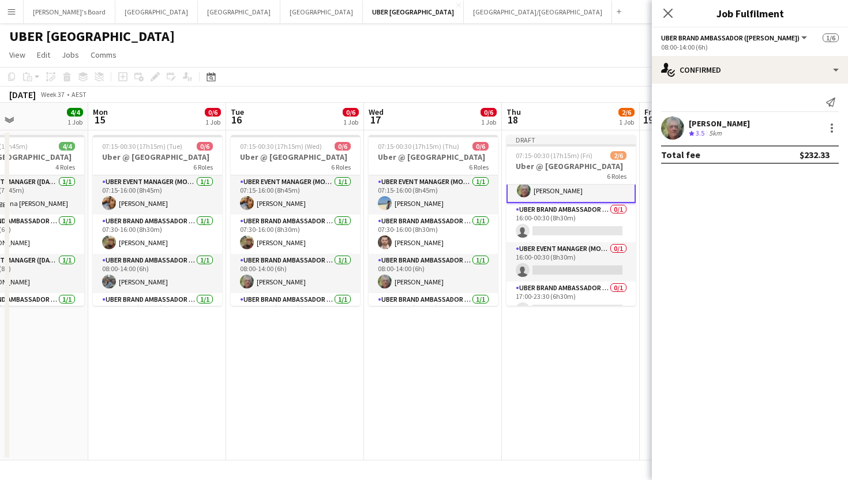
scroll to position [117, 0]
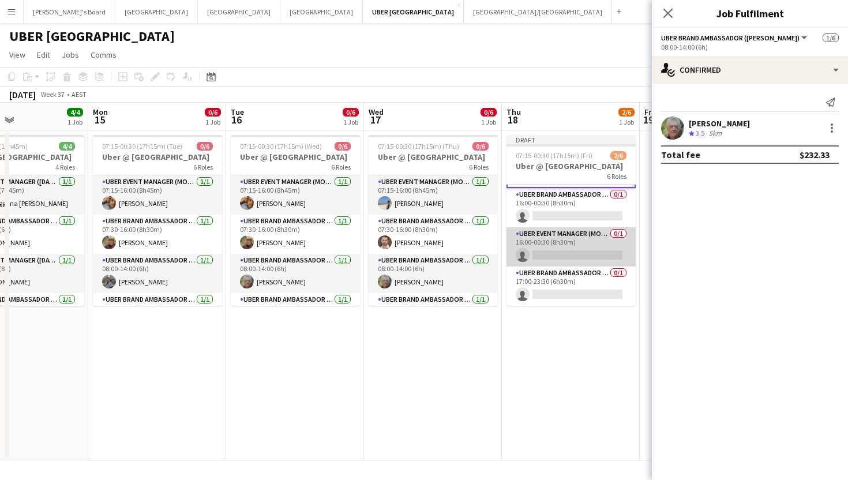
click at [576, 253] on app-card-role "UBER Event Manager (Mon - Fri) 0/1 16:00-00:30 (8h30m) single-neutral-actions" at bounding box center [571, 246] width 129 height 39
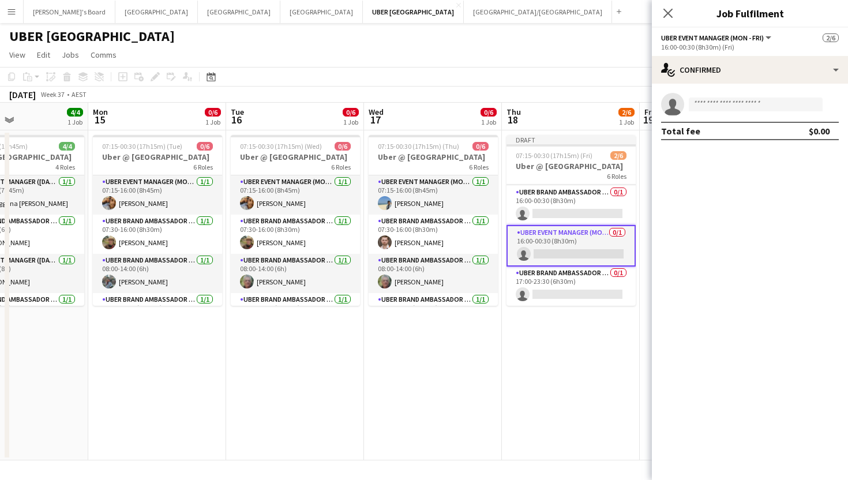
scroll to position [115, 0]
click at [727, 98] on input at bounding box center [756, 105] width 134 height 14
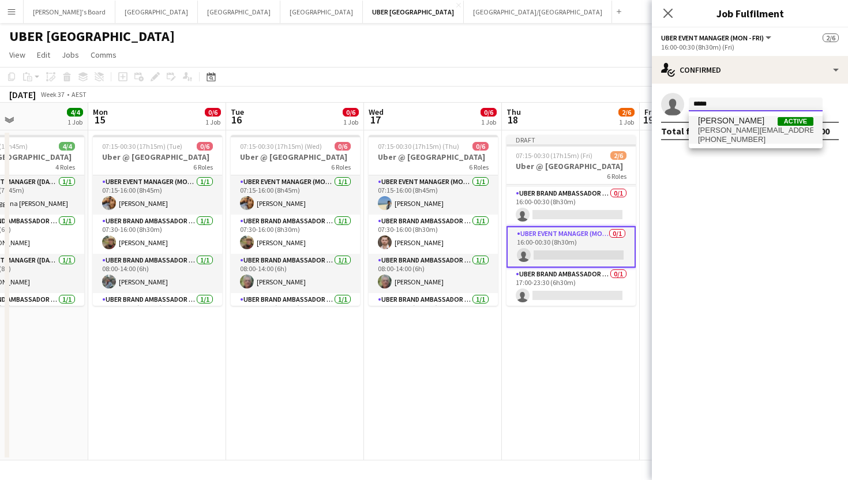
type input "*****"
click at [728, 122] on span "[PERSON_NAME]" at bounding box center [731, 121] width 66 height 10
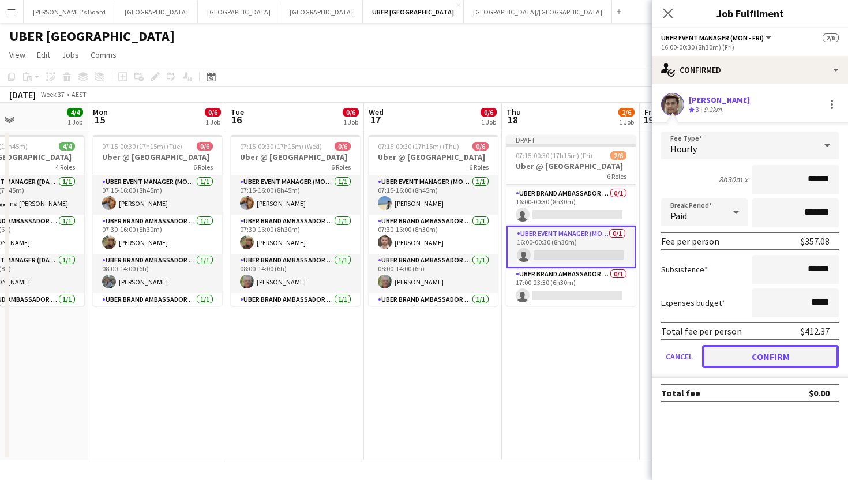
click at [728, 357] on button "Confirm" at bounding box center [770, 356] width 137 height 23
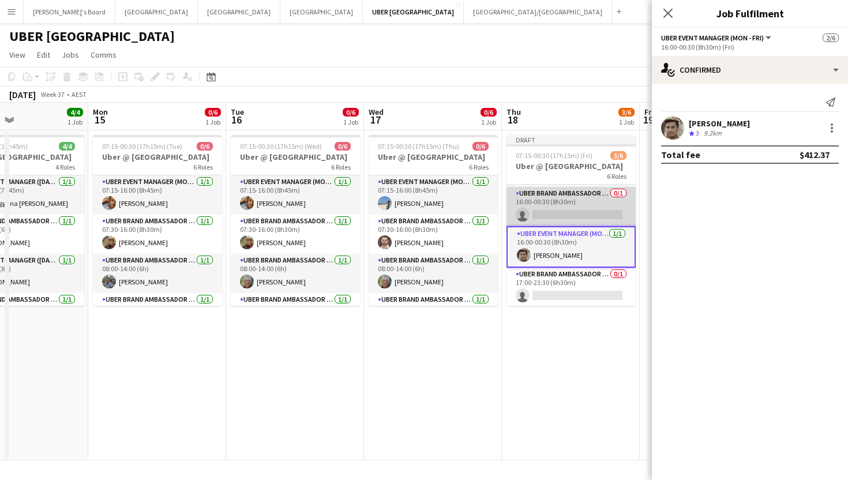
click at [579, 210] on app-card-role "UBER Brand Ambassador (Mon - Fri) 0/1 16:00-00:30 (8h30m) single-neutral-actions" at bounding box center [571, 206] width 129 height 39
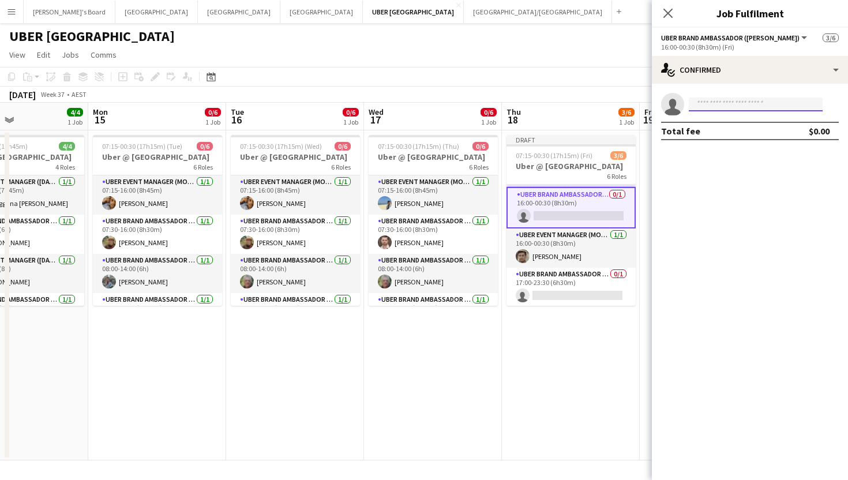
click at [718, 107] on input at bounding box center [756, 105] width 134 height 14
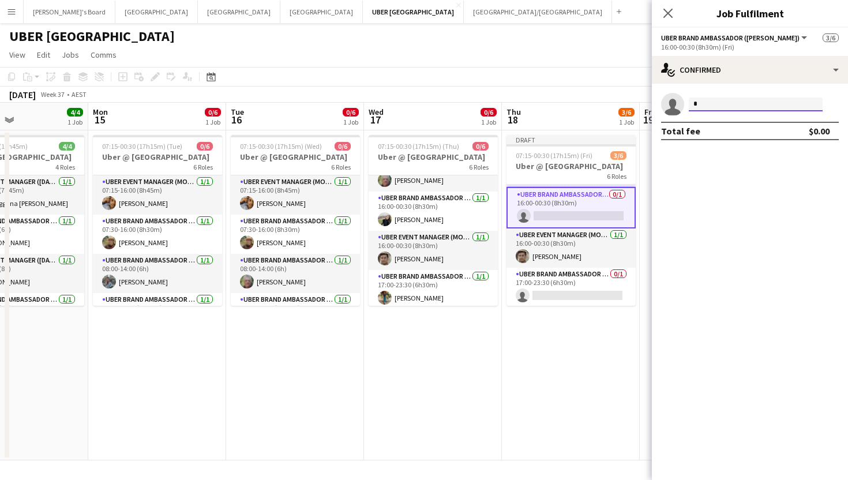
scroll to position [103, 0]
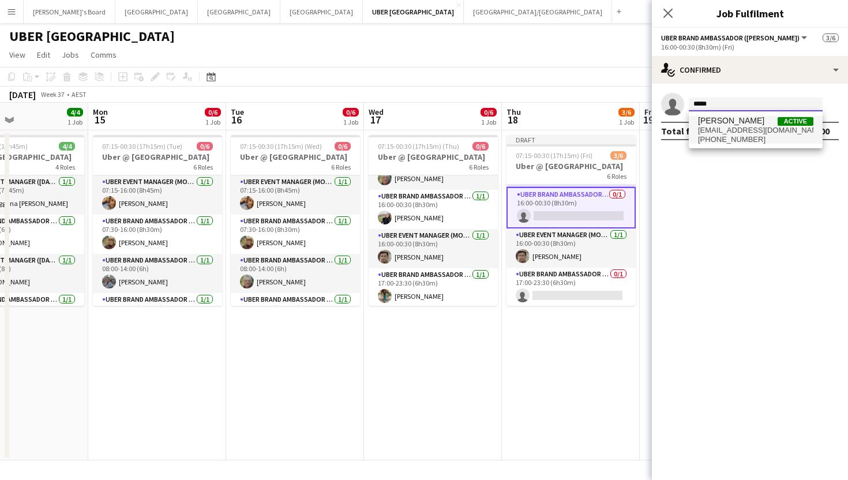
type input "*****"
click at [751, 135] on span "[PHONE_NUMBER]" at bounding box center [755, 139] width 115 height 9
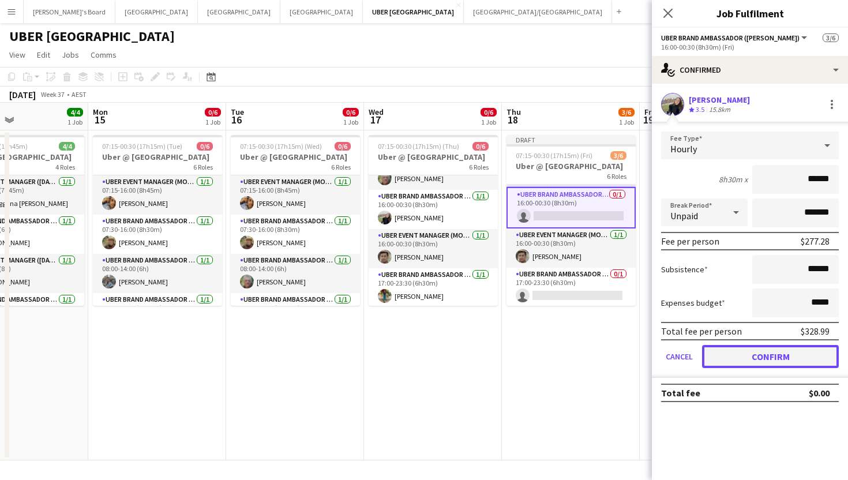
click at [738, 358] on button "Confirm" at bounding box center [770, 356] width 137 height 23
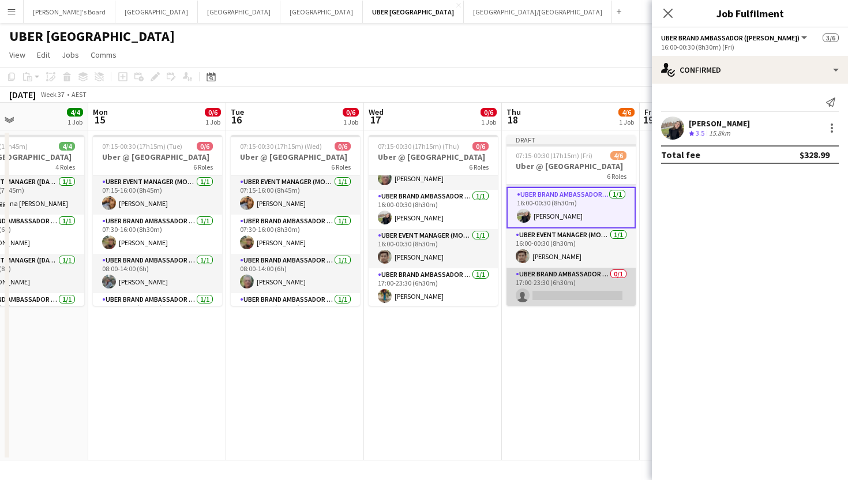
click at [575, 291] on app-card-role "UBER Brand Ambassador (Mon - Fri) 0/1 17:00-23:30 (6h30m) single-neutral-actions" at bounding box center [571, 287] width 129 height 39
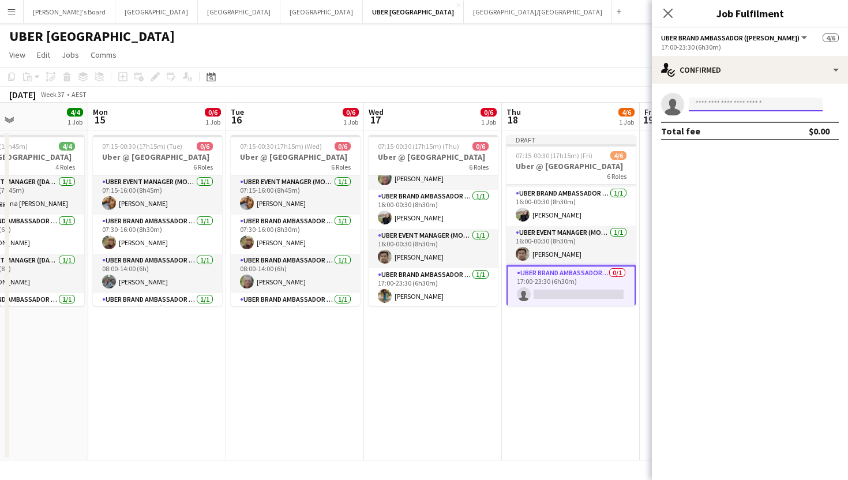
click at [708, 102] on input at bounding box center [756, 105] width 134 height 14
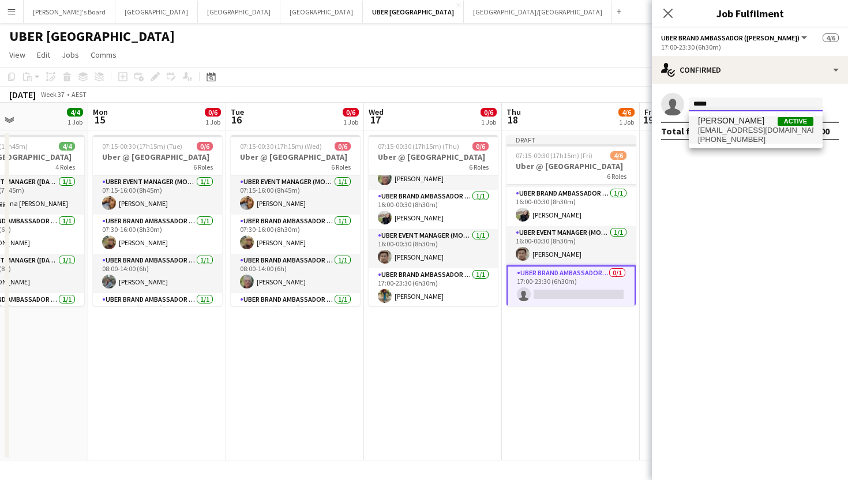
type input "*****"
click at [726, 131] on span "[EMAIL_ADDRESS][DOMAIN_NAME]" at bounding box center [755, 130] width 115 height 9
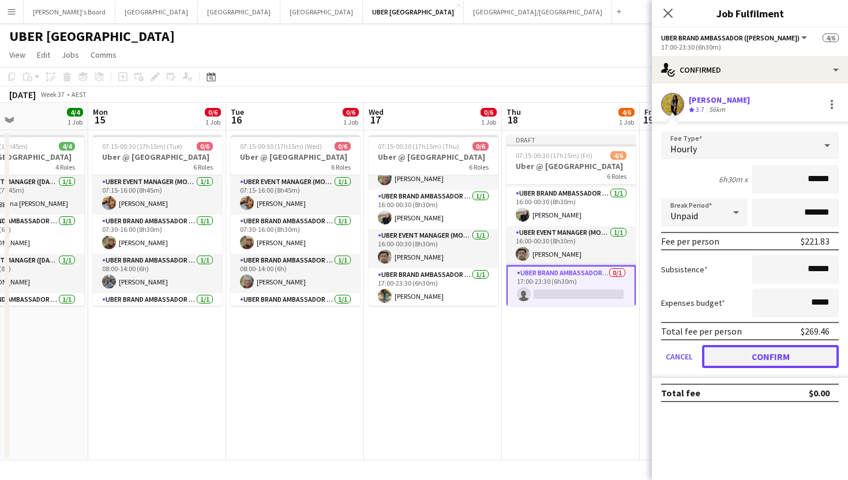
click at [731, 346] on button "Confirm" at bounding box center [770, 356] width 137 height 23
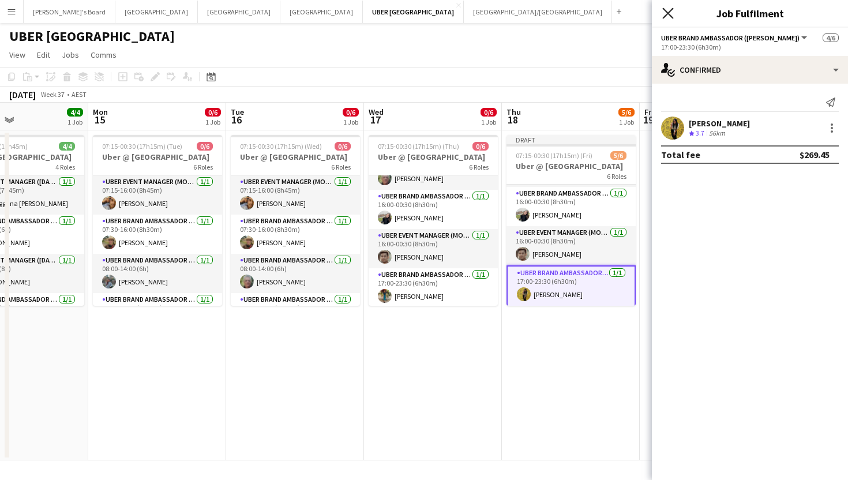
click at [671, 15] on icon at bounding box center [668, 13] width 11 height 11
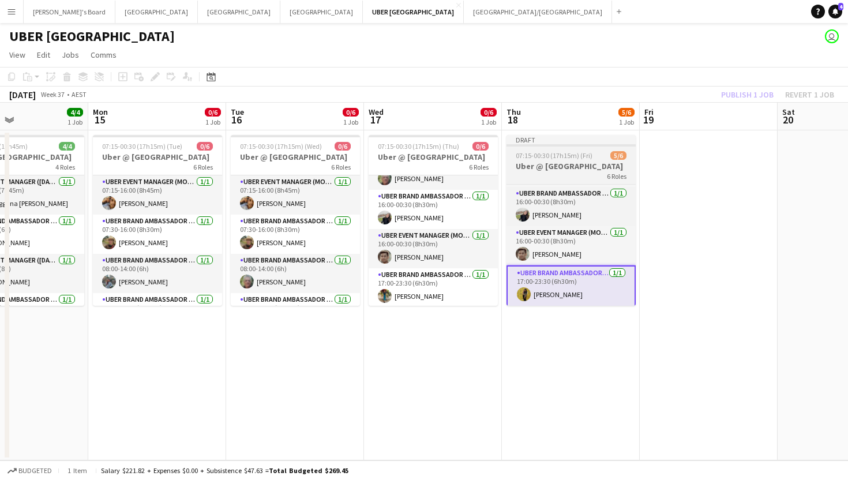
click at [584, 145] on div at bounding box center [571, 145] width 129 height 2
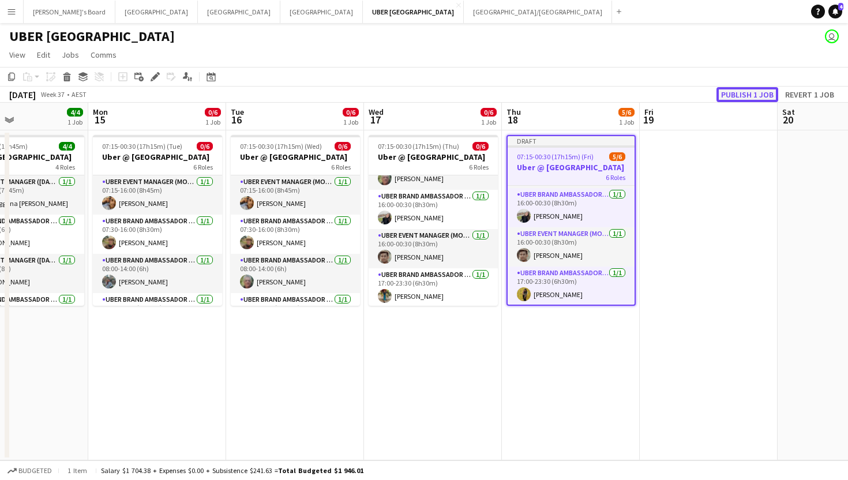
click at [732, 94] on button "Publish 1 job" at bounding box center [748, 94] width 62 height 15
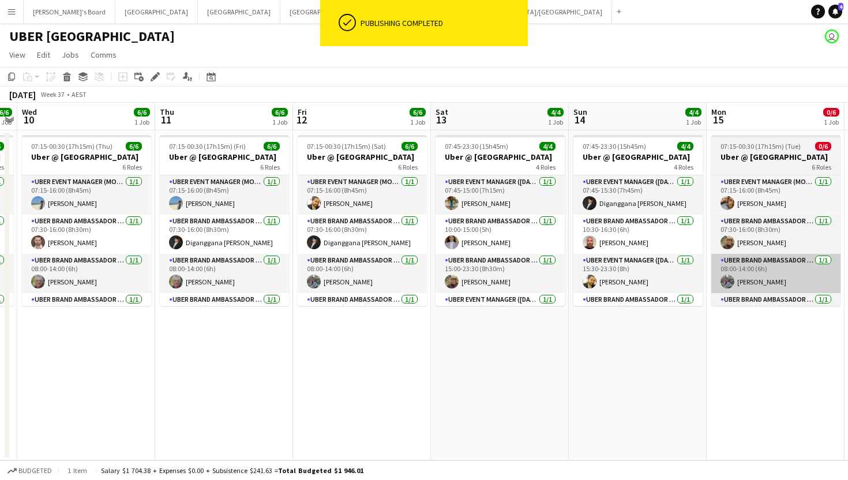
scroll to position [0, 256]
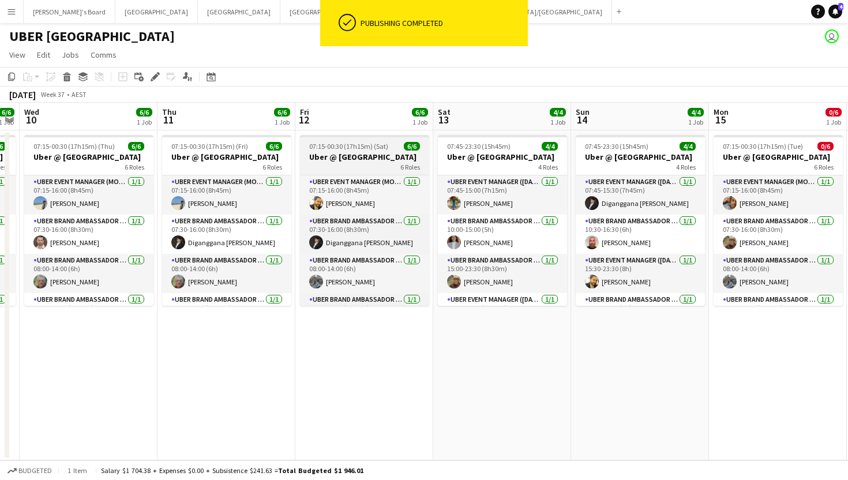
click at [323, 166] on div "6 Roles" at bounding box center [364, 166] width 129 height 9
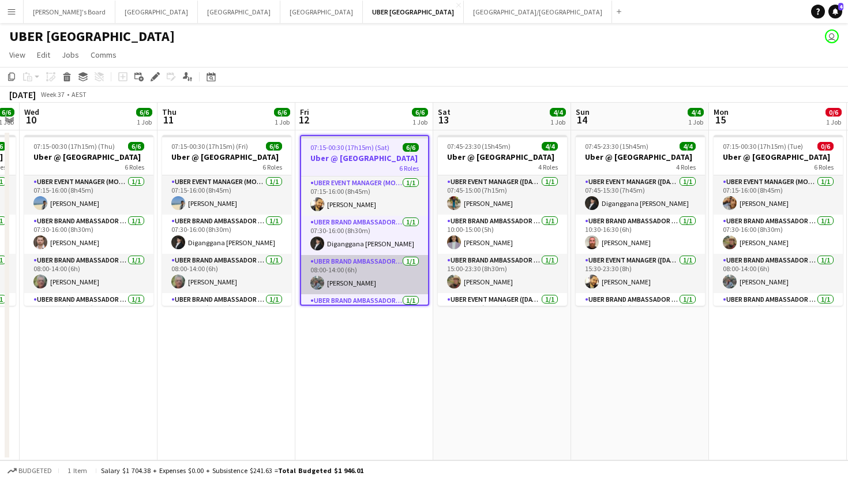
scroll to position [107, 0]
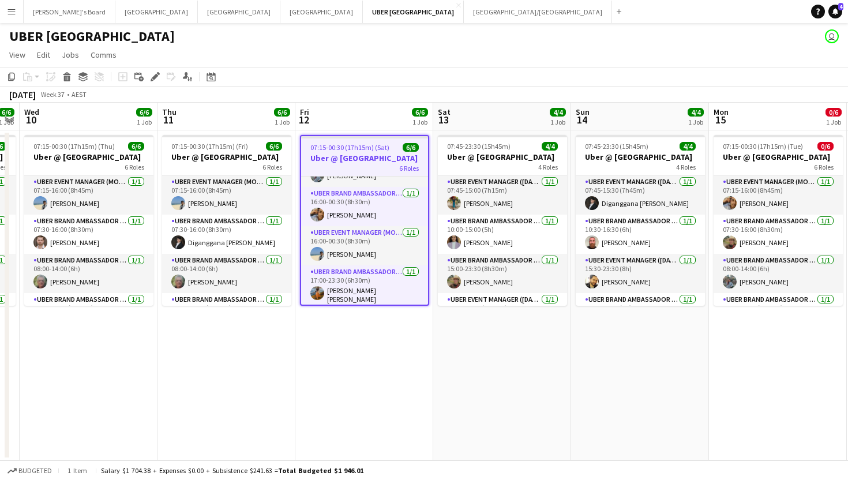
click at [370, 148] on span "07:15-00:30 (17h15m) (Sat)" at bounding box center [350, 147] width 79 height 9
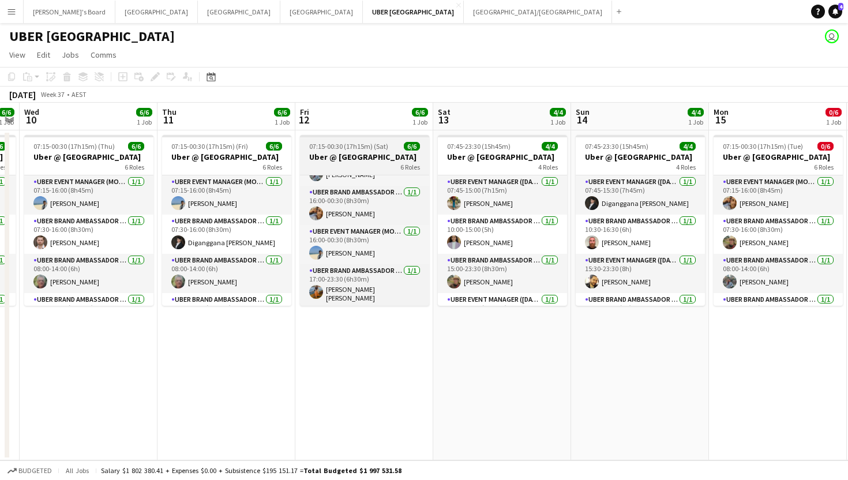
scroll to position [105, 0]
click at [324, 141] on app-job-card "07:15-00:30 (17h15m) (Sat) 6/6 Uber @ [GEOGRAPHIC_DATA] 6 Roles UBER Event Mana…" at bounding box center [364, 220] width 129 height 171
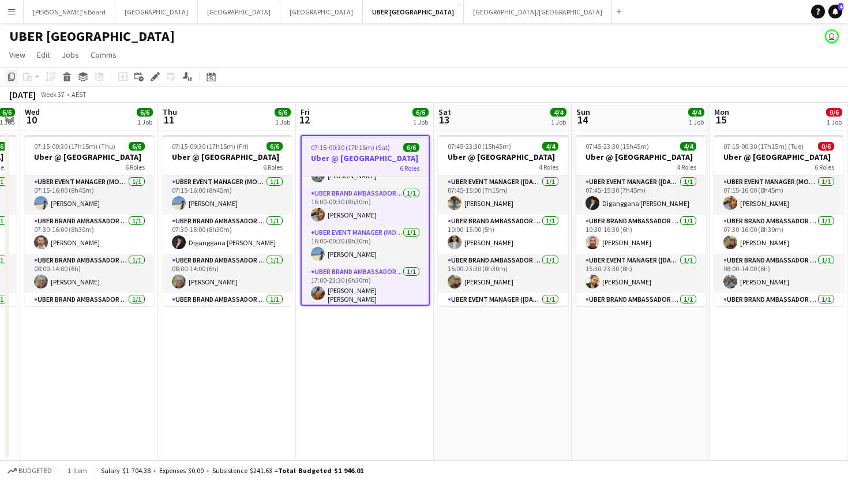
click at [10, 76] on icon "Copy" at bounding box center [11, 76] width 9 height 9
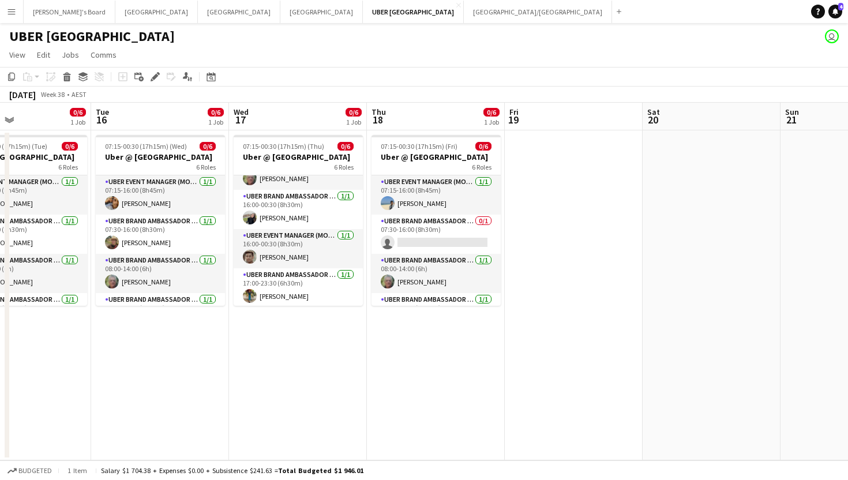
scroll to position [0, 539]
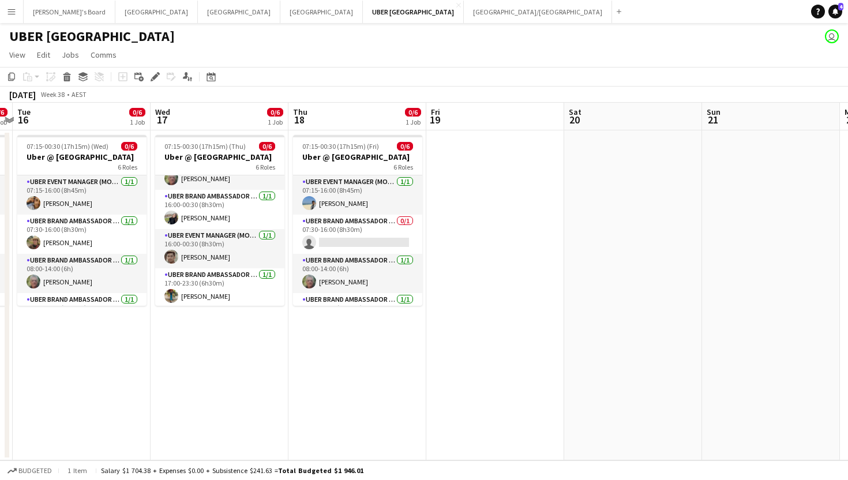
click at [488, 157] on app-date-cell at bounding box center [496, 295] width 138 height 330
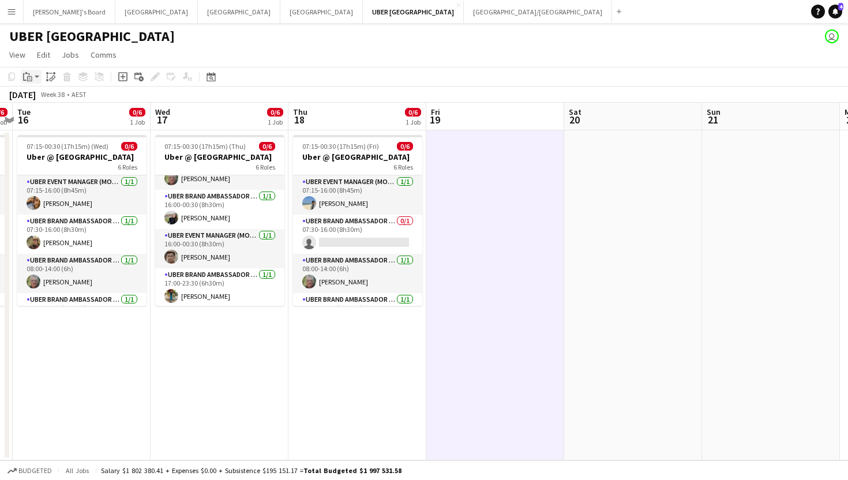
click at [27, 75] on icon "Paste" at bounding box center [27, 76] width 9 height 9
click at [38, 124] on link "Paste with crew Command Shift V" at bounding box center [76, 118] width 91 height 10
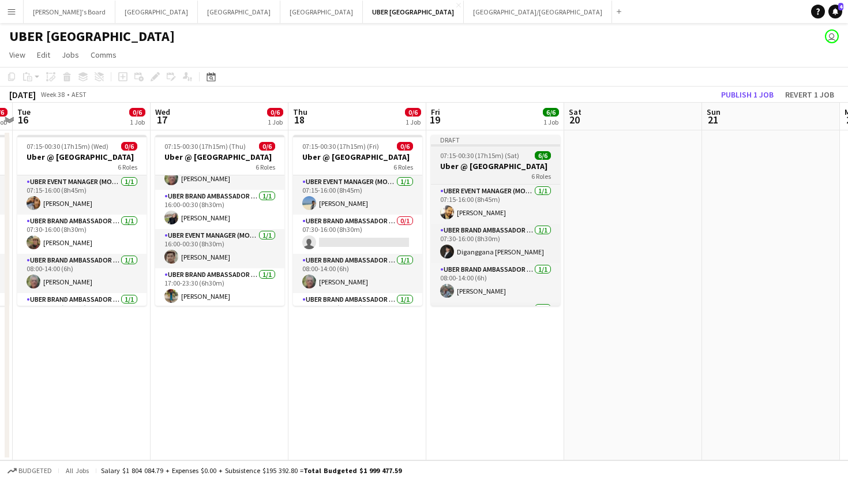
click at [474, 154] on span "07:15-00:30 (17h15m) (Sat)" at bounding box center [479, 155] width 79 height 9
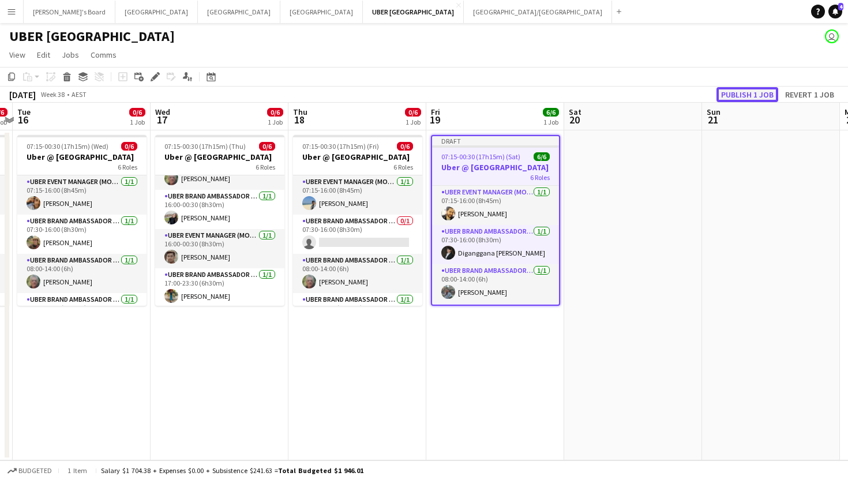
click at [730, 96] on button "Publish 1 job" at bounding box center [748, 94] width 62 height 15
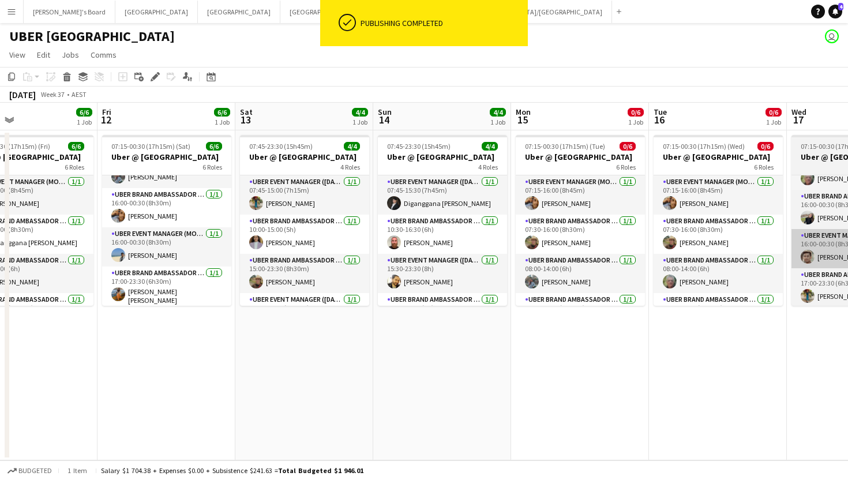
scroll to position [0, 316]
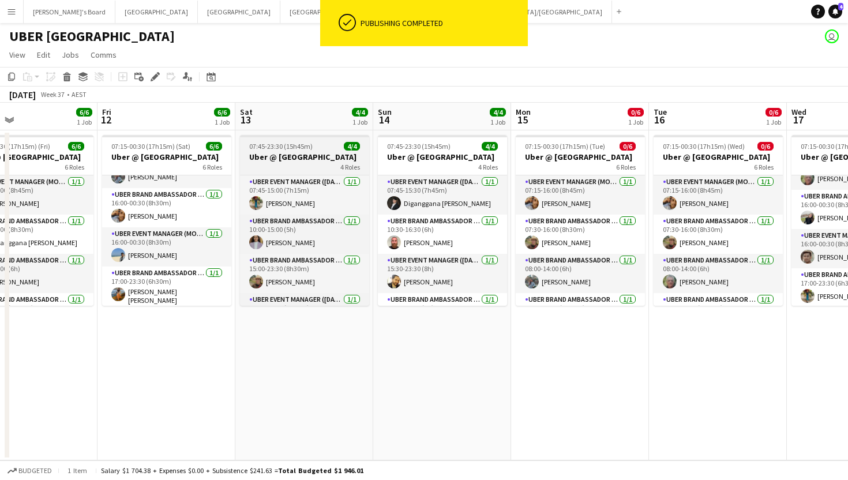
click at [322, 147] on div "07:45-23:30 (15h45m) 4/4" at bounding box center [304, 146] width 129 height 9
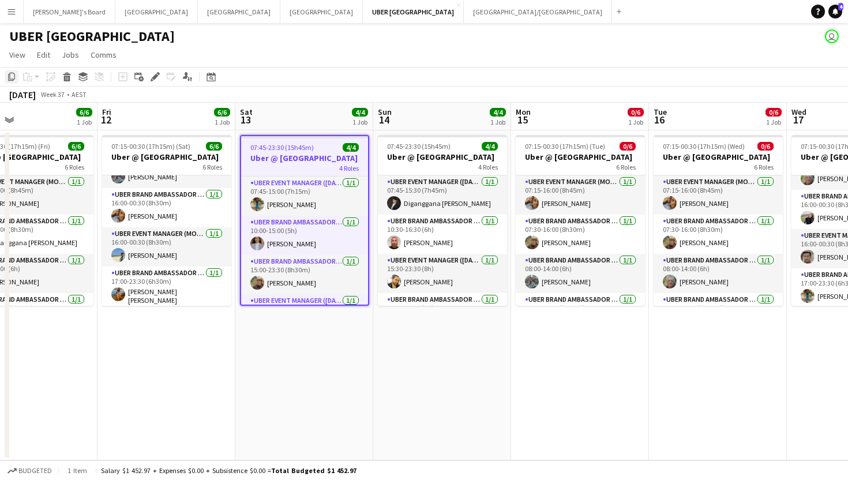
click at [13, 74] on icon "Copy" at bounding box center [11, 76] width 9 height 9
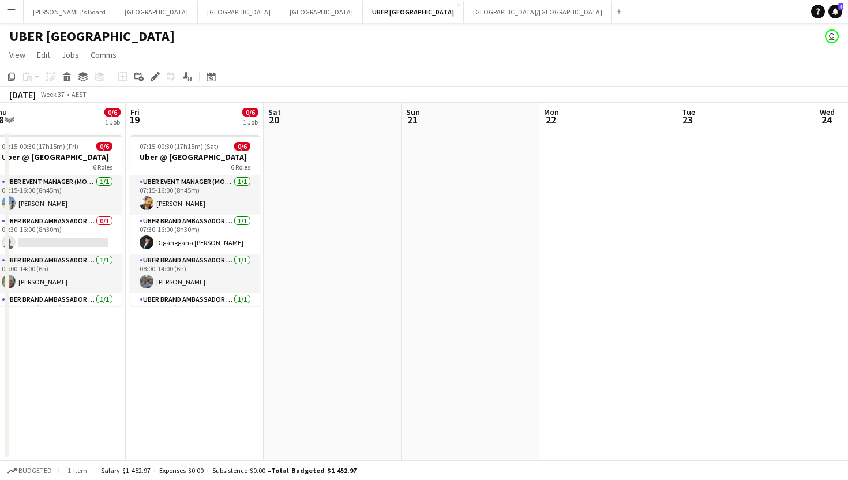
scroll to position [0, 429]
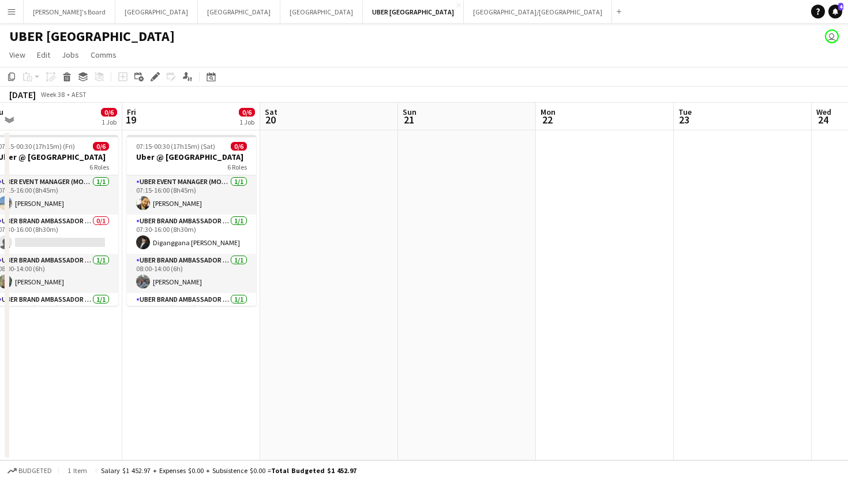
click at [343, 137] on app-date-cell at bounding box center [329, 295] width 138 height 330
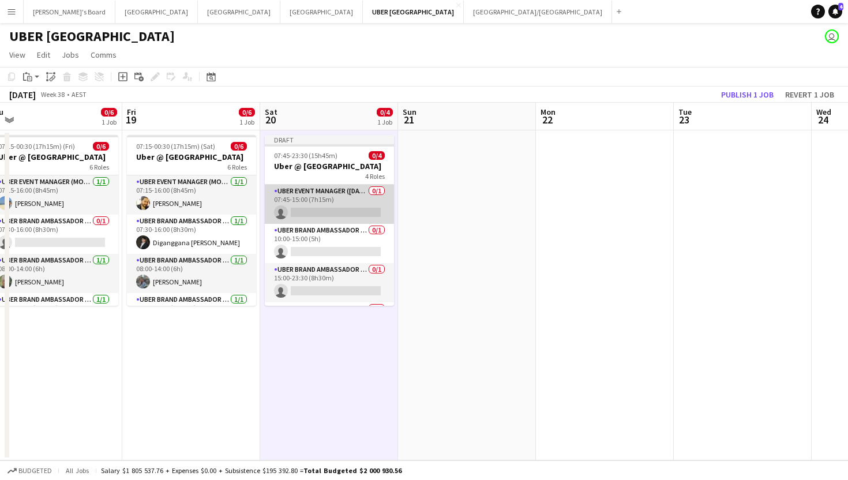
click at [320, 211] on app-card-role "UBER Event Manager ([DATE]) 0/1 07:45-15:00 (7h15m) single-neutral-actions" at bounding box center [329, 204] width 129 height 39
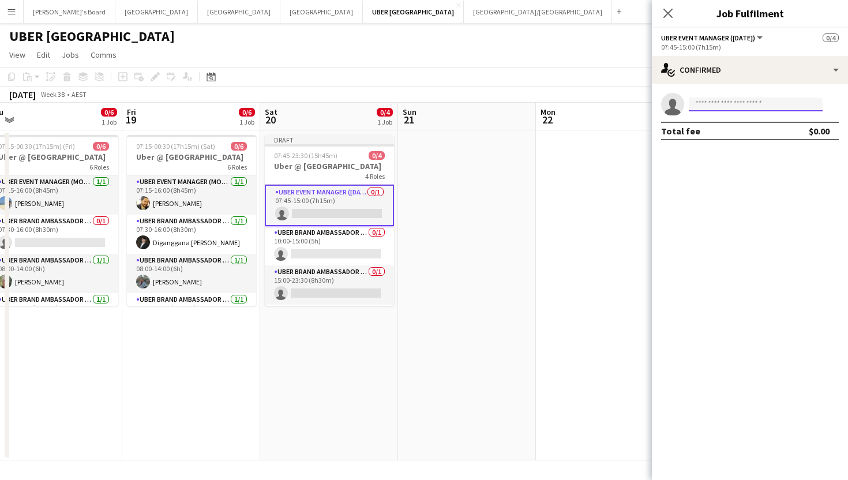
click at [717, 102] on input at bounding box center [756, 105] width 134 height 14
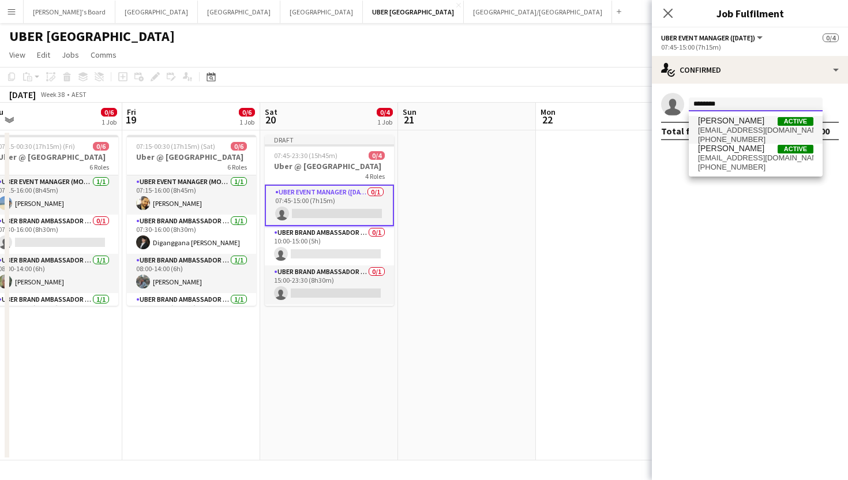
type input "********"
click at [717, 125] on span "[PERSON_NAME]" at bounding box center [731, 121] width 66 height 10
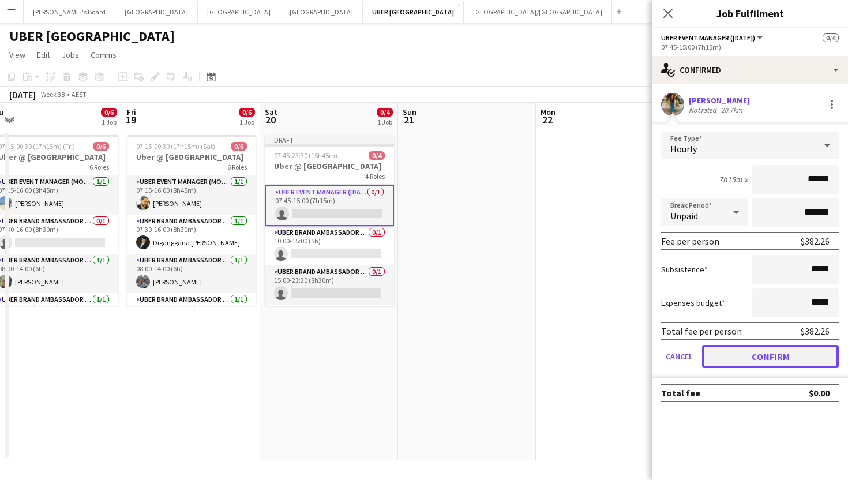
click at [723, 354] on button "Confirm" at bounding box center [770, 356] width 137 height 23
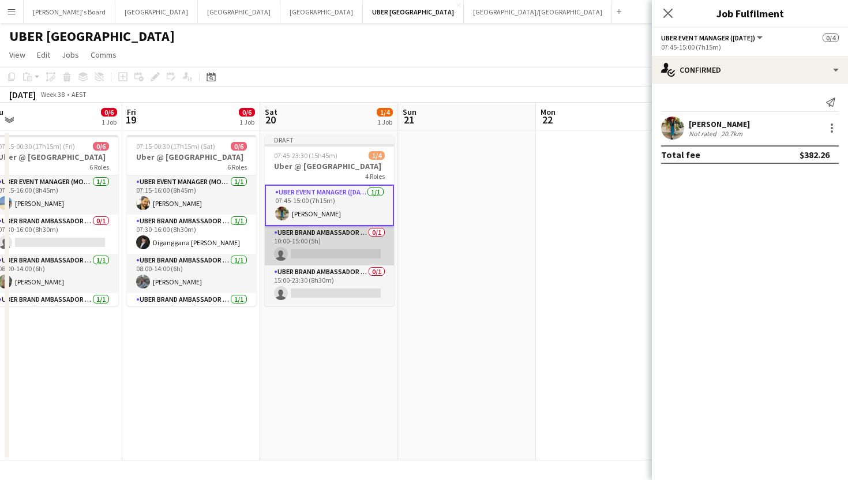
click at [335, 257] on app-card-role "UBER Brand Ambassador ([DATE]) 0/1 10:00-15:00 (5h) single-neutral-actions" at bounding box center [329, 245] width 129 height 39
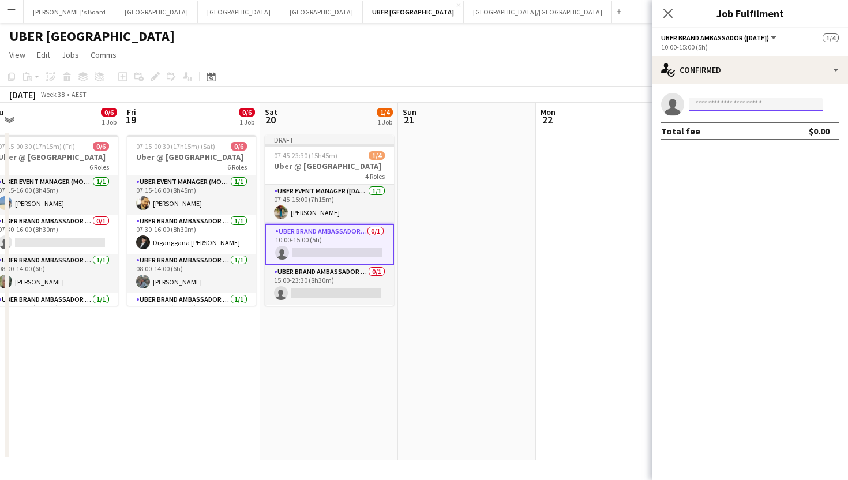
click at [777, 106] on input at bounding box center [756, 105] width 134 height 14
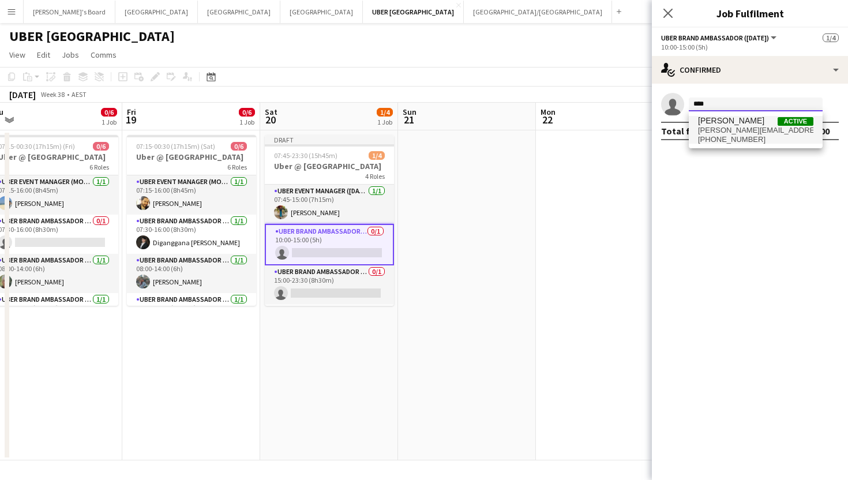
type input "****"
click at [780, 132] on span "[PERSON_NAME][EMAIL_ADDRESS][DOMAIN_NAME]" at bounding box center [755, 130] width 115 height 9
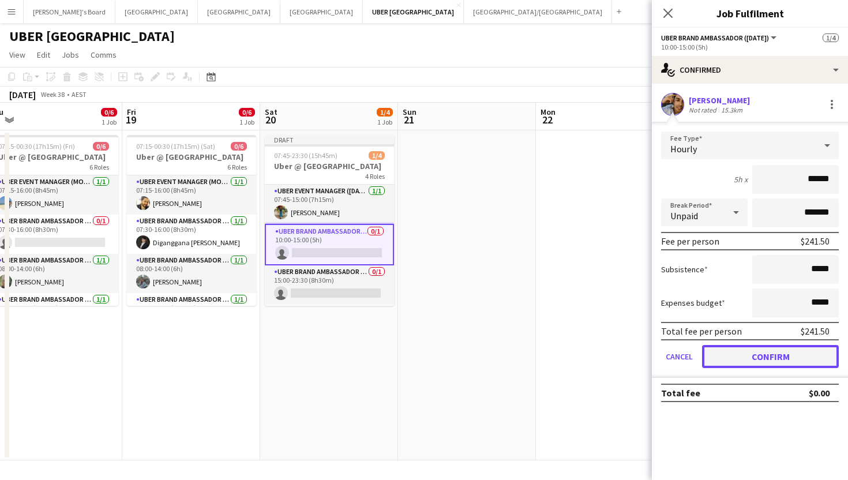
click at [715, 360] on button "Confirm" at bounding box center [770, 356] width 137 height 23
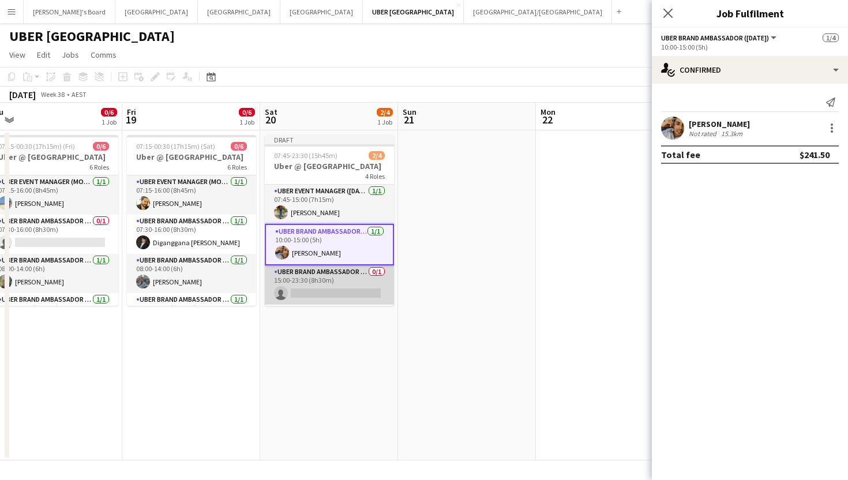
scroll to position [38, 0]
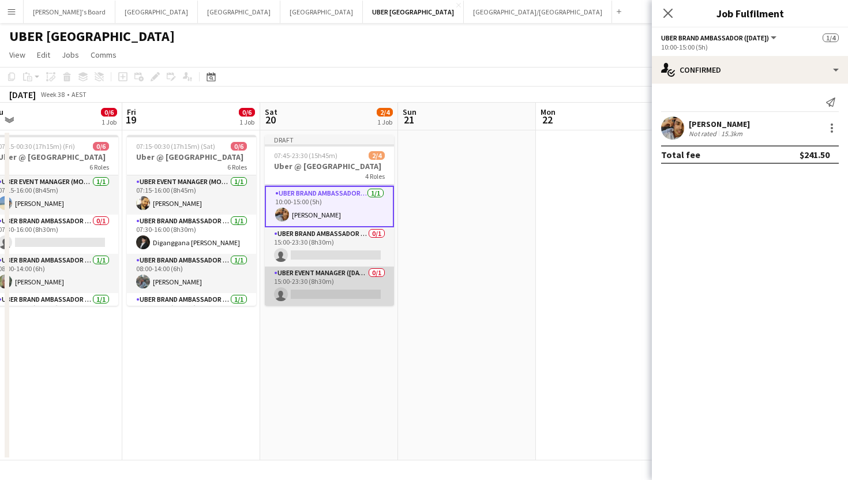
click at [325, 289] on app-card-role "UBER Event Manager ([DATE]) 0/1 15:00-23:30 (8h30m) single-neutral-actions" at bounding box center [329, 286] width 129 height 39
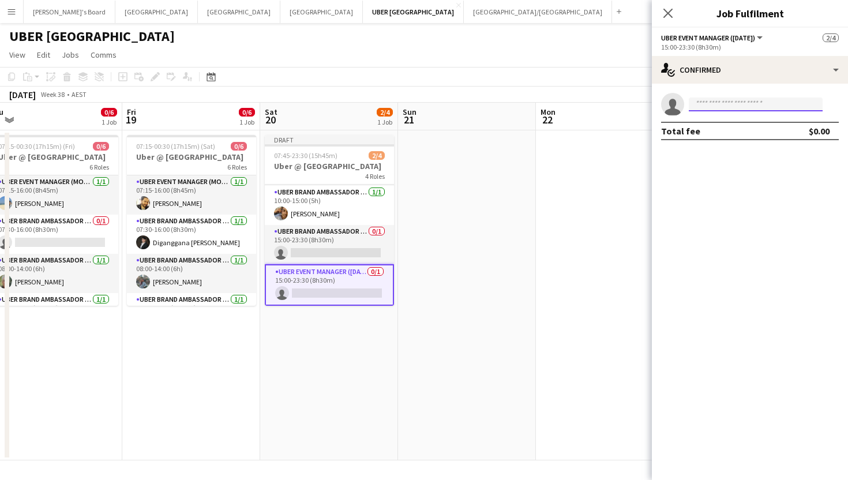
click at [760, 104] on input at bounding box center [756, 105] width 134 height 14
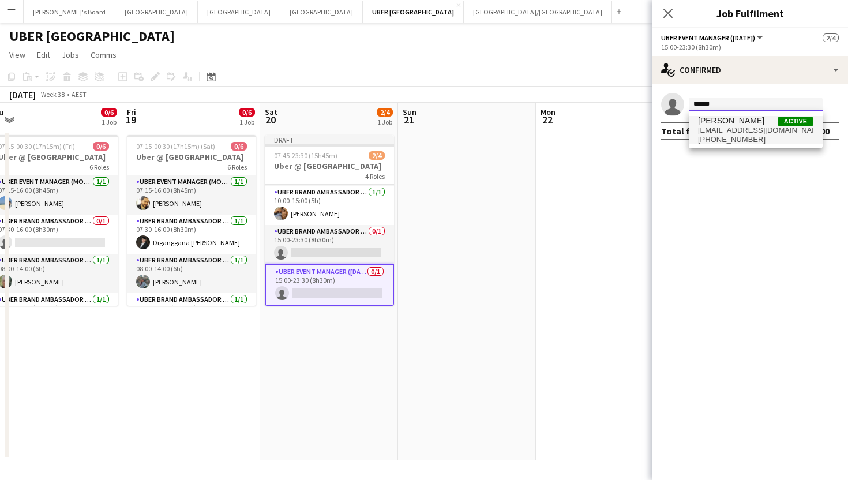
type input "******"
click at [750, 134] on span "[EMAIL_ADDRESS][DOMAIN_NAME]" at bounding box center [755, 130] width 115 height 9
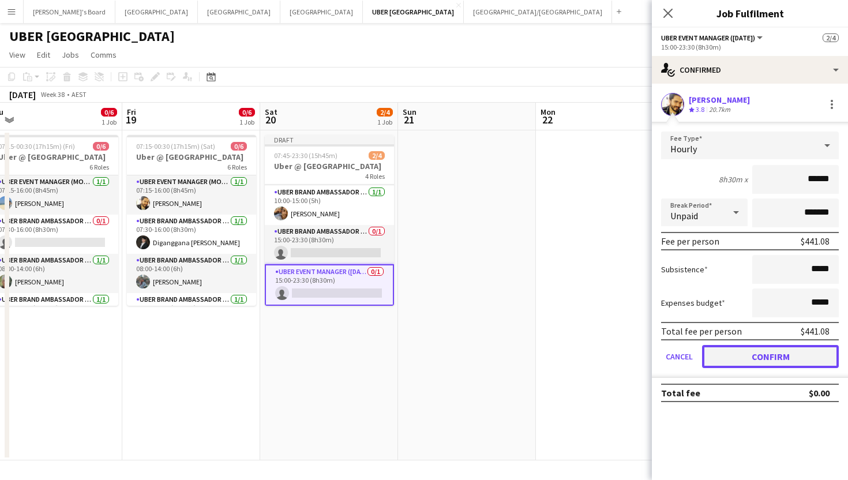
click at [740, 358] on button "Confirm" at bounding box center [770, 356] width 137 height 23
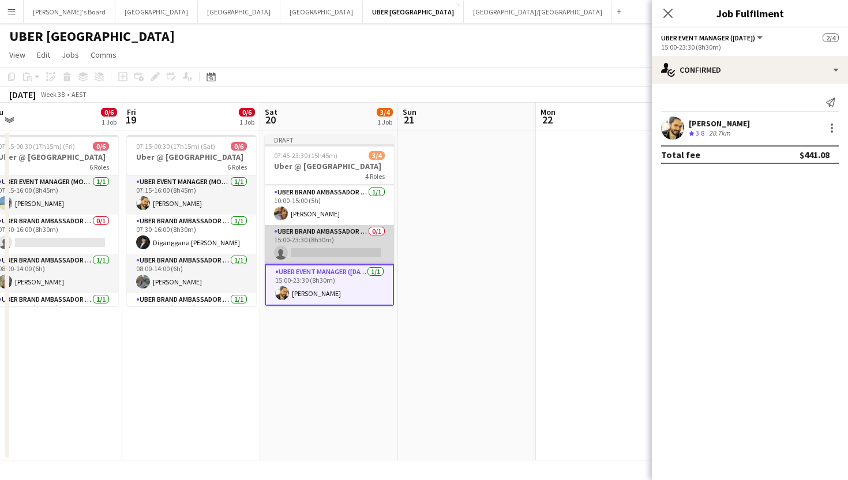
click at [309, 248] on app-card-role "UBER Brand Ambassador ([DATE]) 0/1 15:00-23:30 (8h30m) single-neutral-actions" at bounding box center [329, 244] width 129 height 39
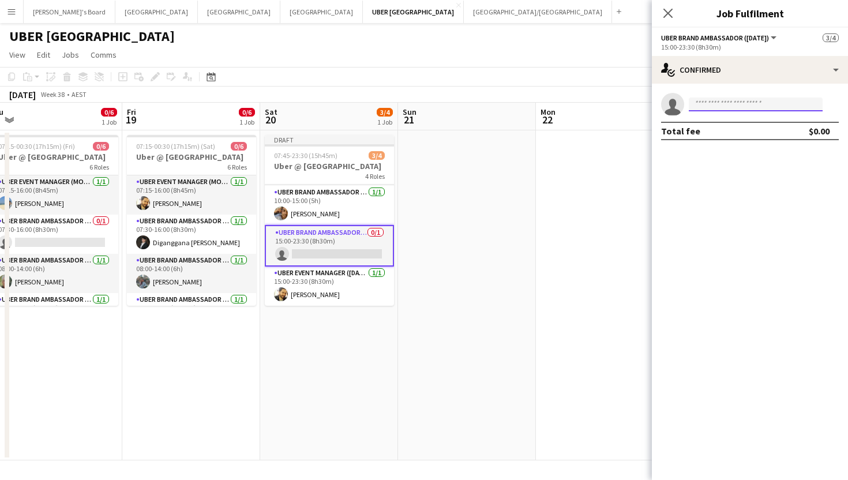
click at [776, 110] on input at bounding box center [756, 105] width 134 height 14
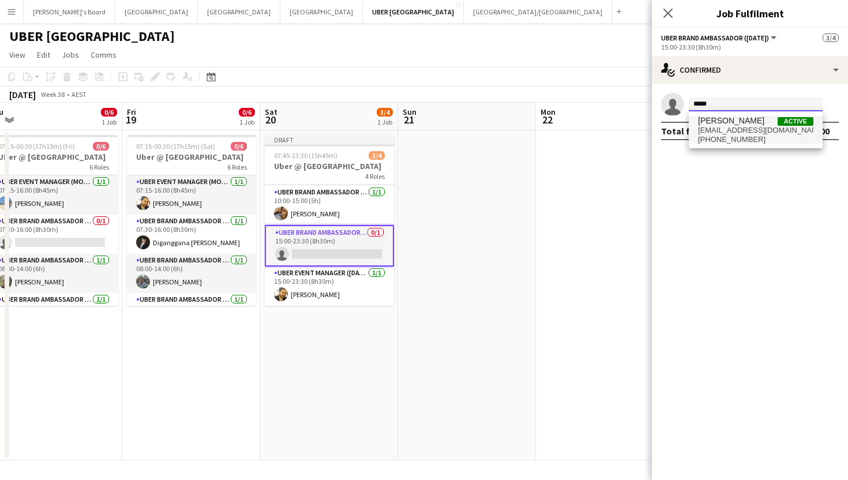
type input "*****"
click at [751, 126] on span "[EMAIL_ADDRESS][DOMAIN_NAME]" at bounding box center [755, 130] width 115 height 9
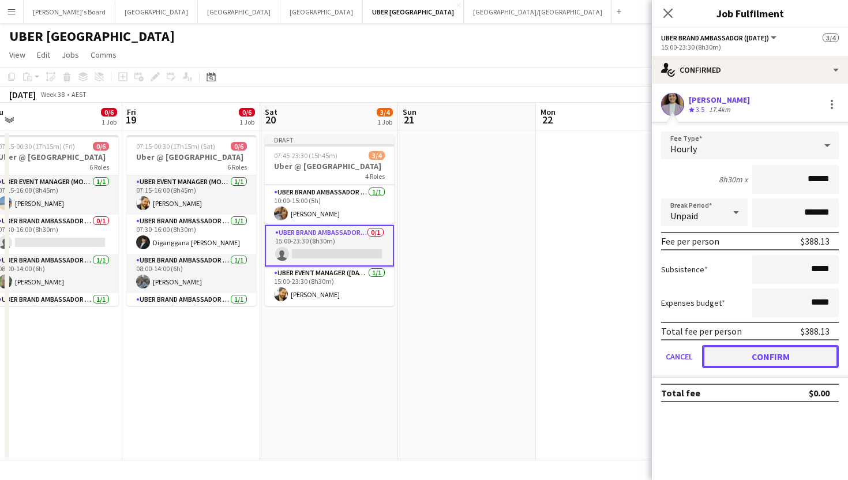
click at [734, 357] on button "Confirm" at bounding box center [770, 356] width 137 height 23
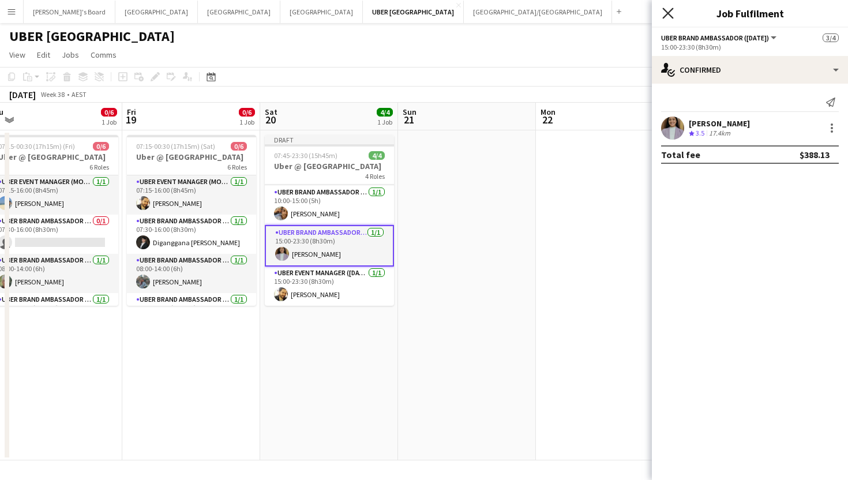
click at [667, 15] on icon at bounding box center [668, 13] width 11 height 11
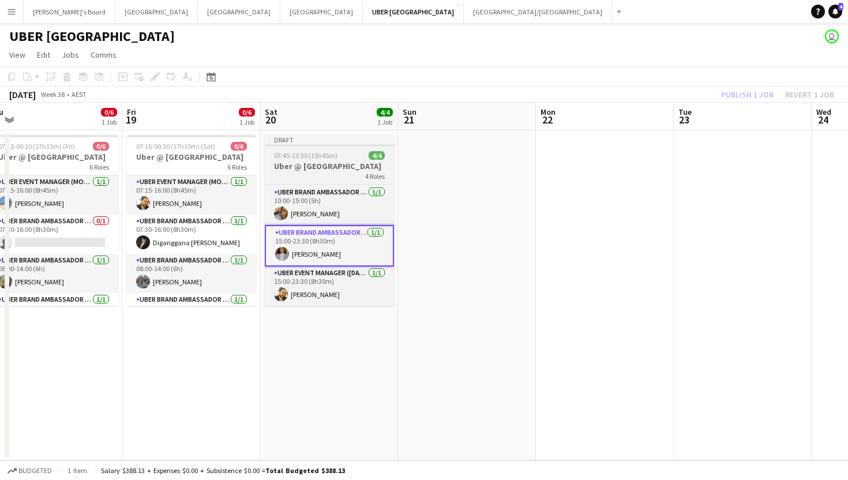
click at [331, 157] on span "07:45-23:30 (15h45m)" at bounding box center [305, 155] width 63 height 9
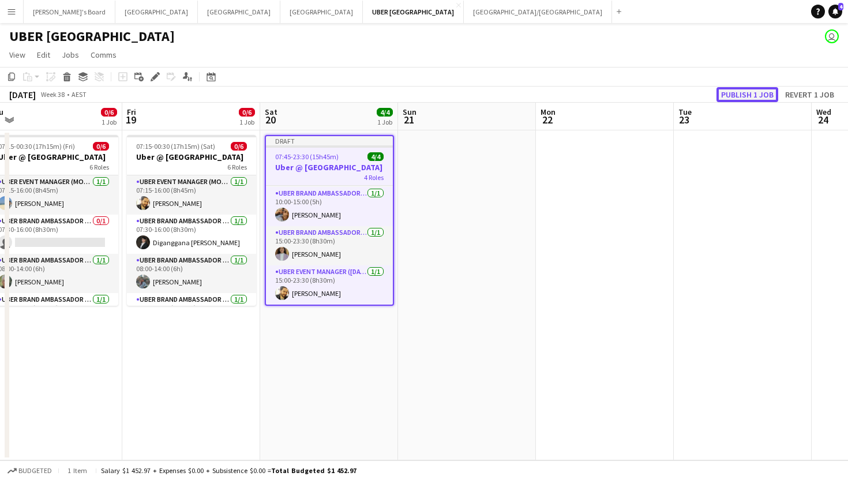
click at [743, 92] on button "Publish 1 job" at bounding box center [748, 94] width 62 height 15
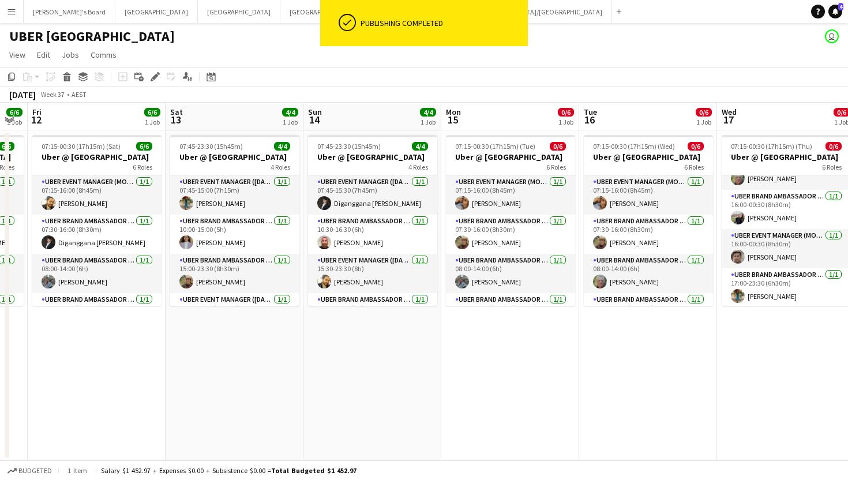
scroll to position [0, 523]
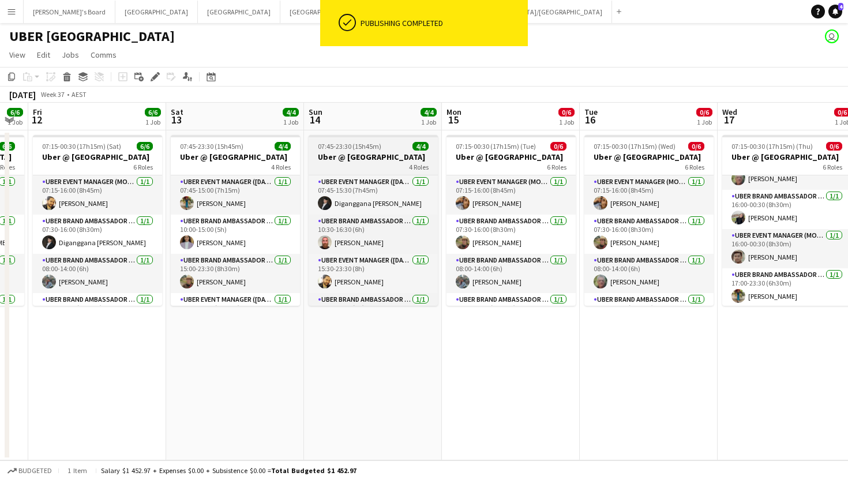
click at [364, 151] on app-job-card "07:45-23:30 (15h45m) 4/4 Uber @ [GEOGRAPHIC_DATA] 4 Roles UBER Event Manager ([…" at bounding box center [373, 220] width 129 height 171
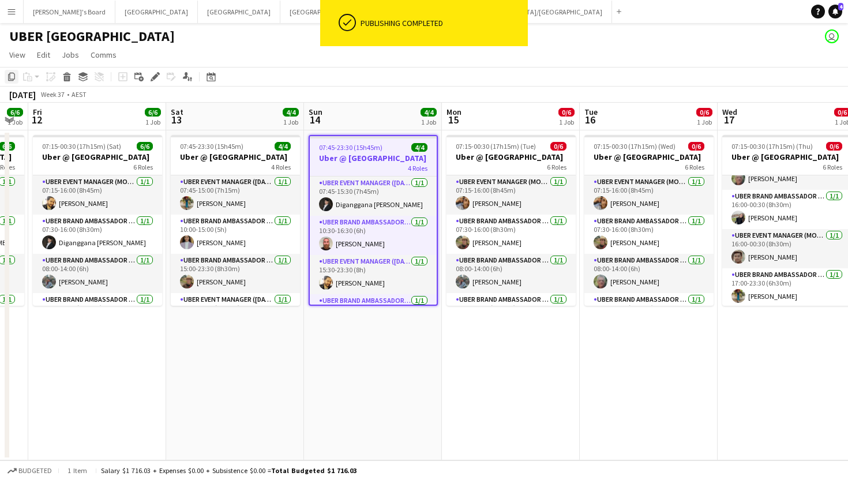
click at [16, 74] on icon "Copy" at bounding box center [11, 76] width 9 height 9
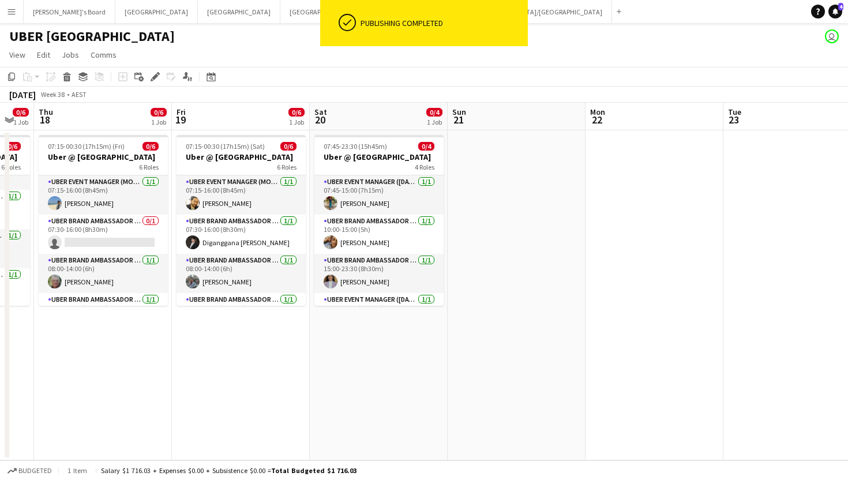
scroll to position [0, 521]
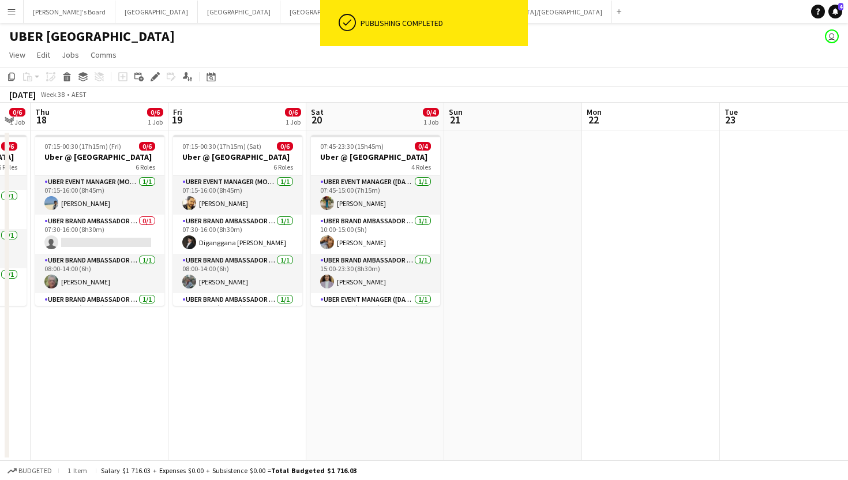
click at [464, 158] on app-date-cell at bounding box center [513, 295] width 138 height 330
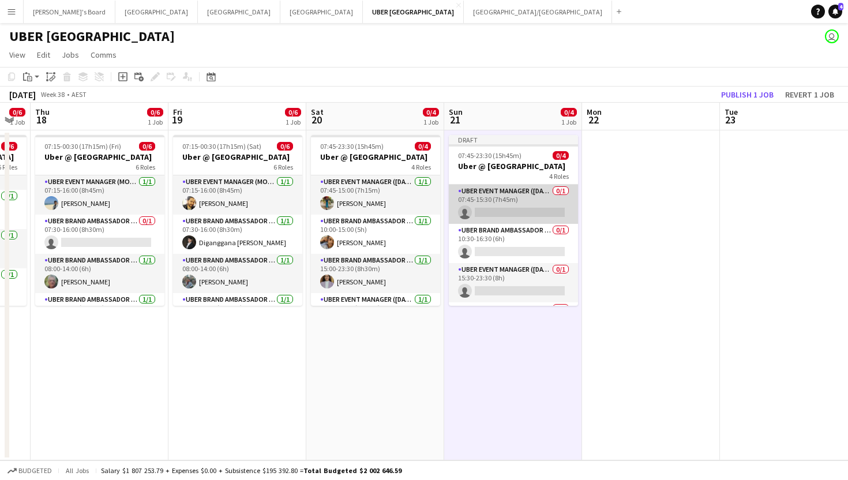
click at [495, 210] on app-card-role "UBER Event Manager ([DATE]) 0/1 07:45-15:30 (7h45m) single-neutral-actions" at bounding box center [513, 204] width 129 height 39
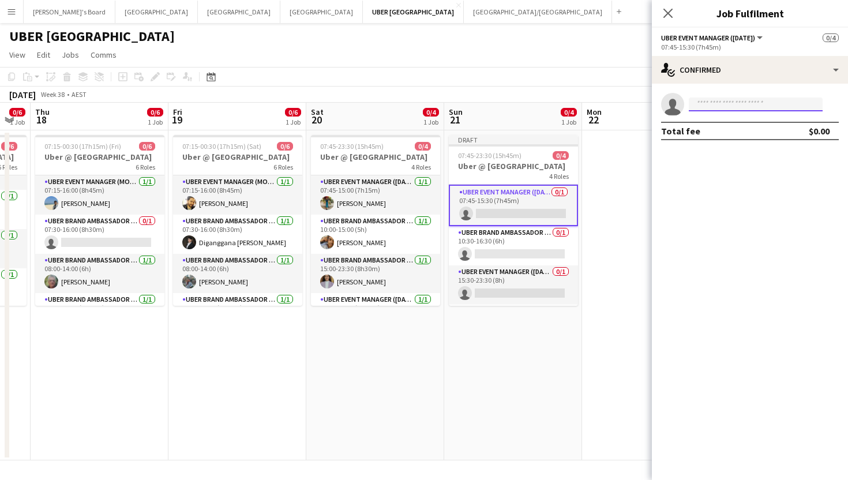
click at [714, 103] on input at bounding box center [756, 105] width 134 height 14
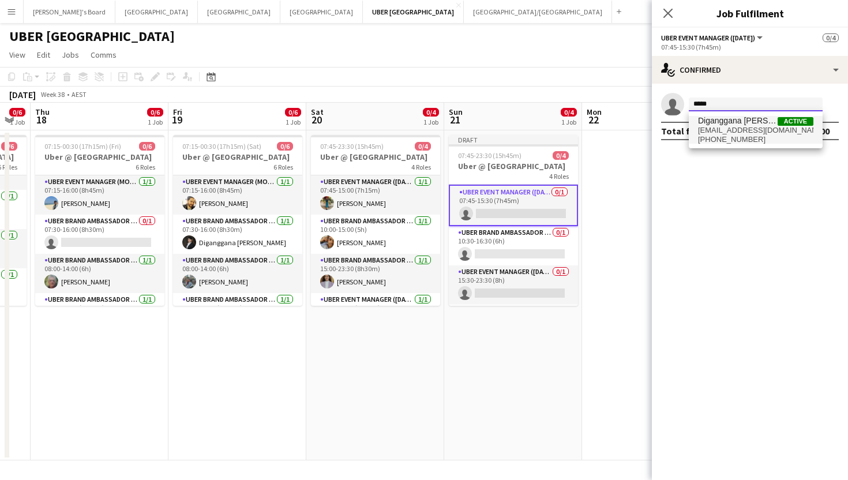
type input "*****"
click at [720, 128] on span "[EMAIL_ADDRESS][DOMAIN_NAME]" at bounding box center [755, 130] width 115 height 9
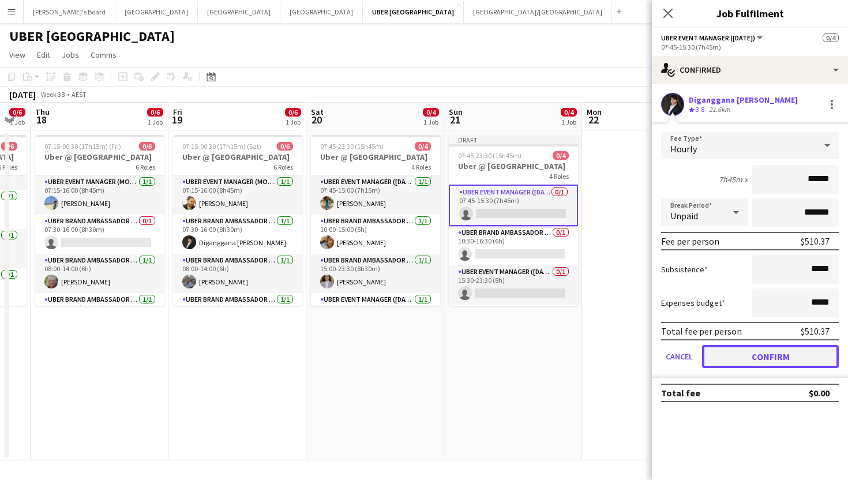
click at [719, 353] on button "Confirm" at bounding box center [770, 356] width 137 height 23
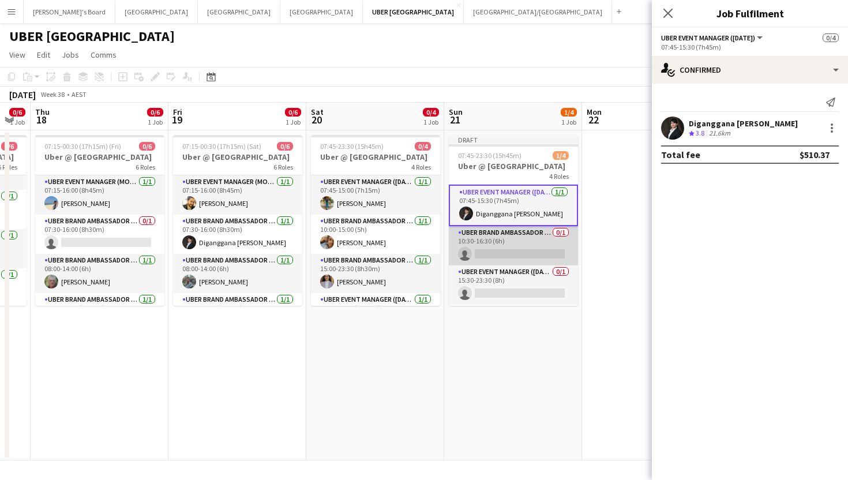
click at [539, 251] on app-card-role "UBER Brand Ambassador ([DATE]) 0/1 10:30-16:30 (6h) single-neutral-actions" at bounding box center [513, 245] width 129 height 39
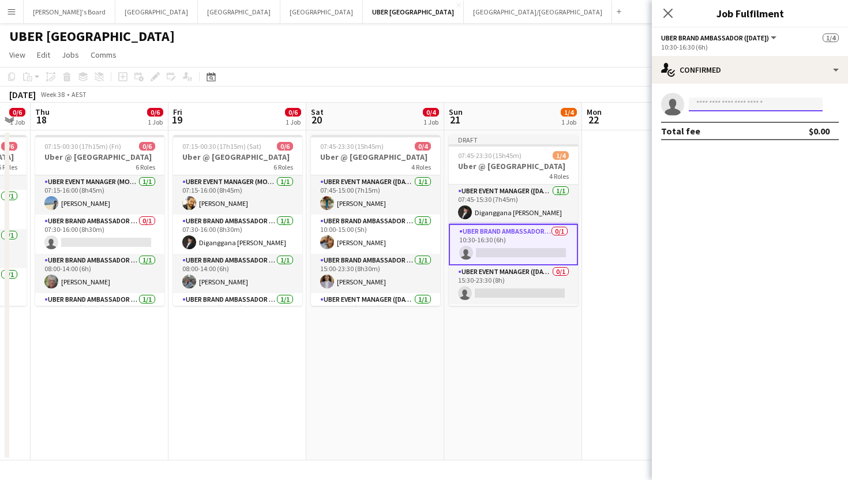
click at [719, 103] on input at bounding box center [756, 105] width 134 height 14
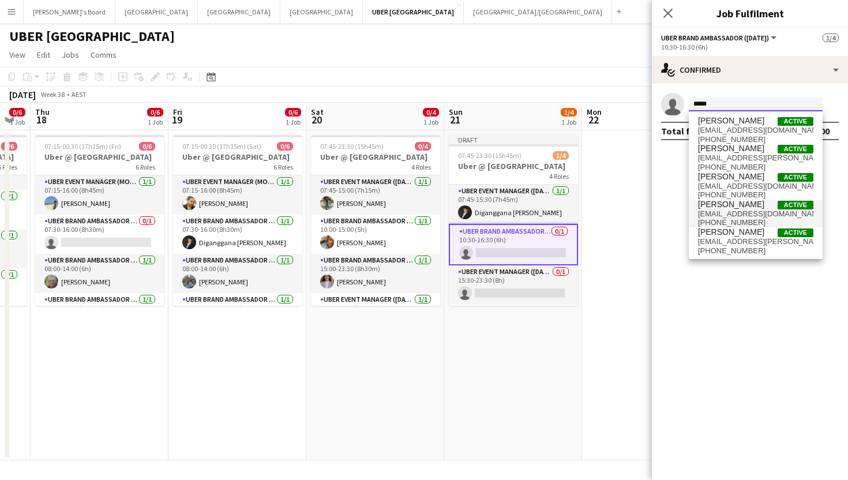
type input "*****"
click at [716, 205] on span "[PERSON_NAME]" at bounding box center [731, 205] width 66 height 10
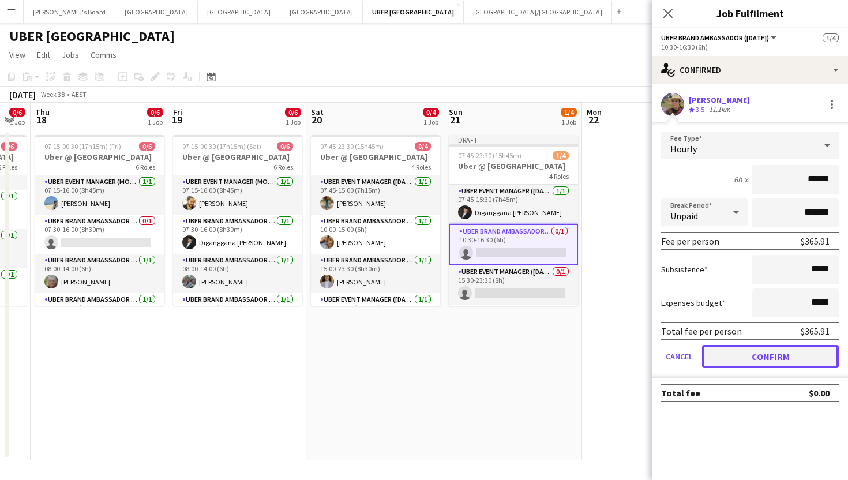
click at [750, 360] on button "Confirm" at bounding box center [770, 356] width 137 height 23
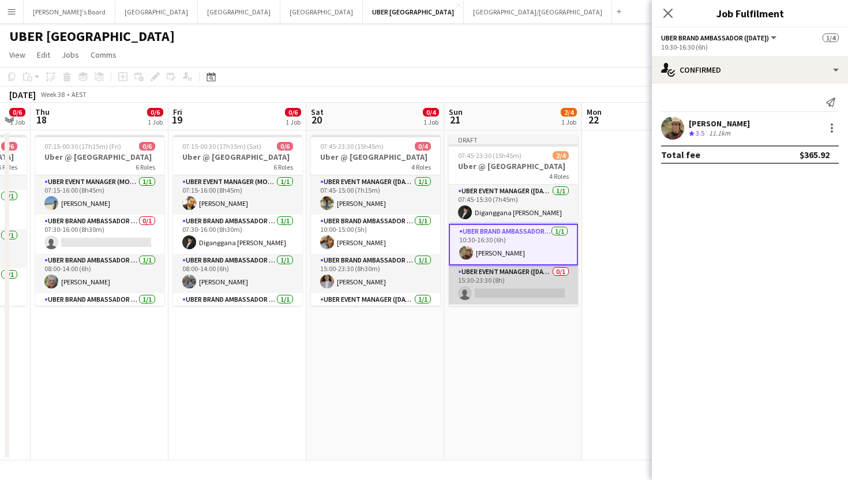
click at [541, 291] on app-card-role "UBER Event Manager ([DATE]) 0/1 15:30-23:30 (8h) single-neutral-actions" at bounding box center [513, 284] width 129 height 39
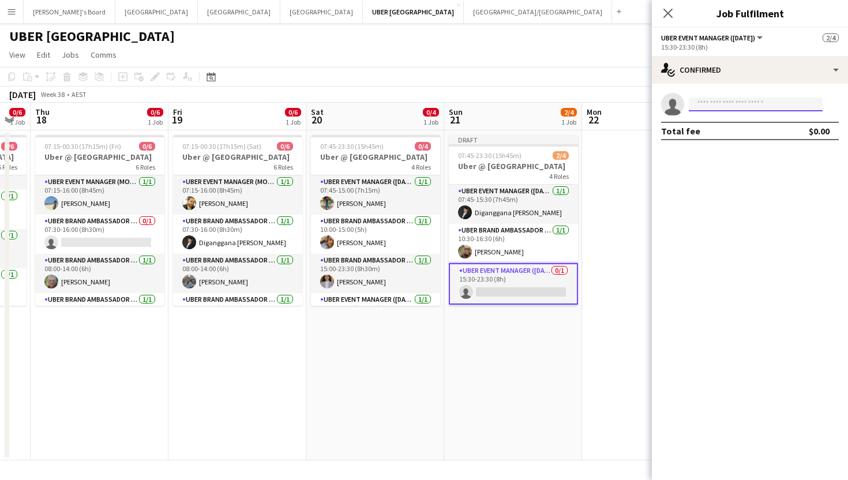
click at [706, 106] on input at bounding box center [756, 105] width 134 height 14
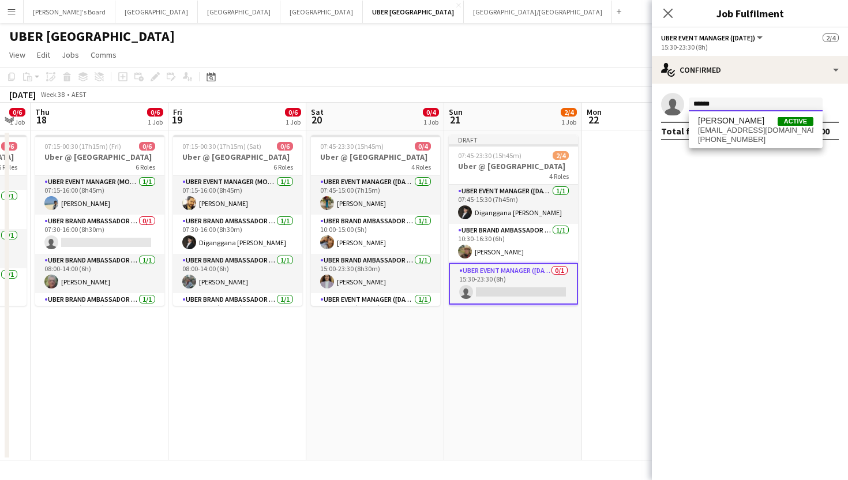
type input "******"
click at [706, 130] on span "[EMAIL_ADDRESS][DOMAIN_NAME]" at bounding box center [755, 130] width 115 height 9
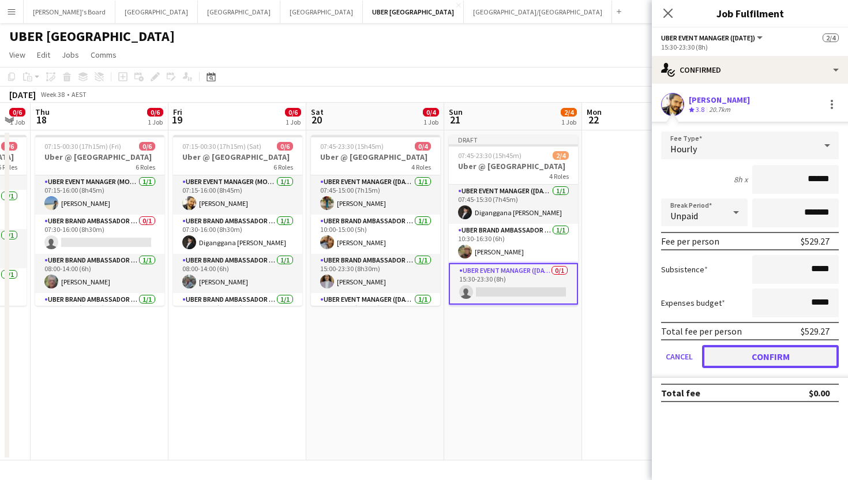
click at [730, 354] on button "Confirm" at bounding box center [770, 356] width 137 height 23
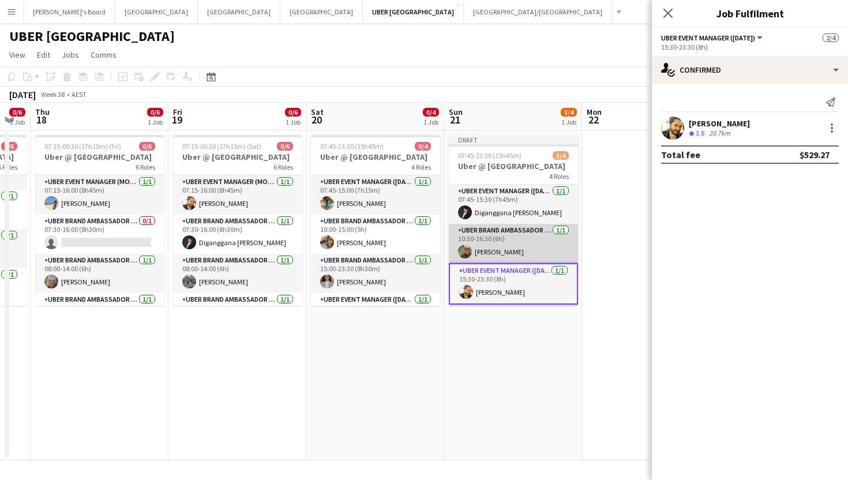
scroll to position [38, 0]
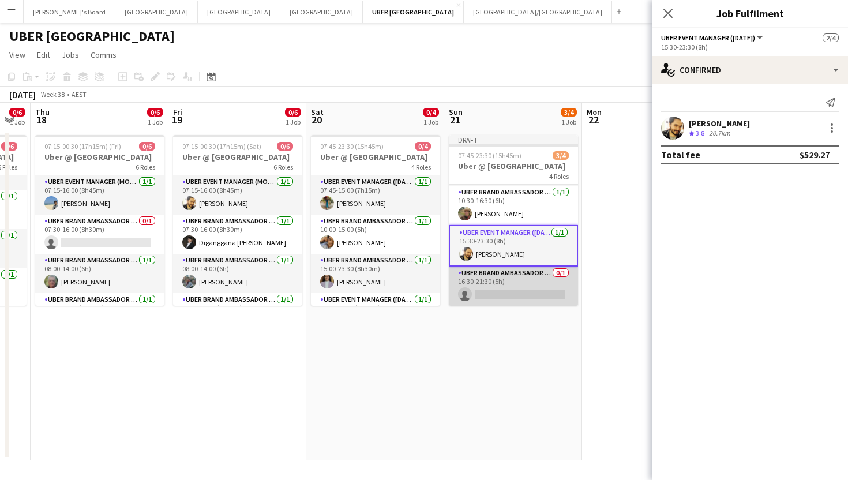
click at [499, 297] on app-card-role "UBER Brand Ambassador ([DATE]) 0/1 16:30-21:30 (5h) single-neutral-actions" at bounding box center [513, 286] width 129 height 39
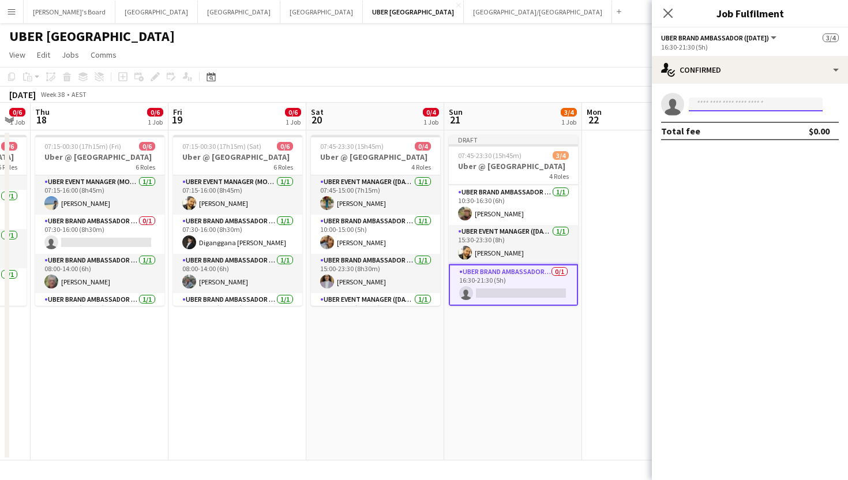
click at [764, 105] on input at bounding box center [756, 105] width 134 height 14
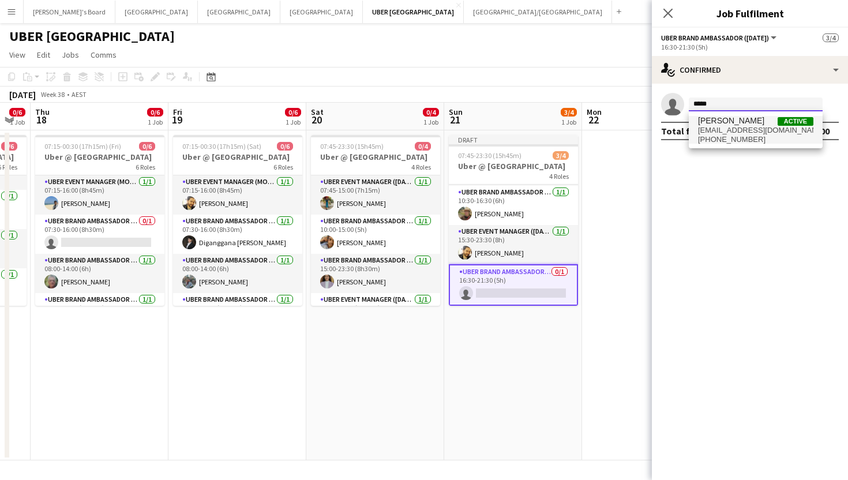
type input "*****"
click at [748, 133] on span "[EMAIL_ADDRESS][DOMAIN_NAME]" at bounding box center [755, 130] width 115 height 9
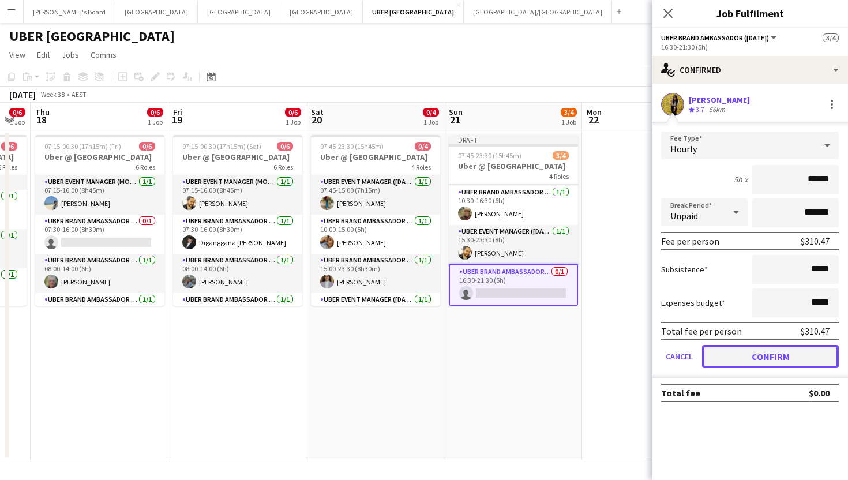
click at [739, 354] on button "Confirm" at bounding box center [770, 356] width 137 height 23
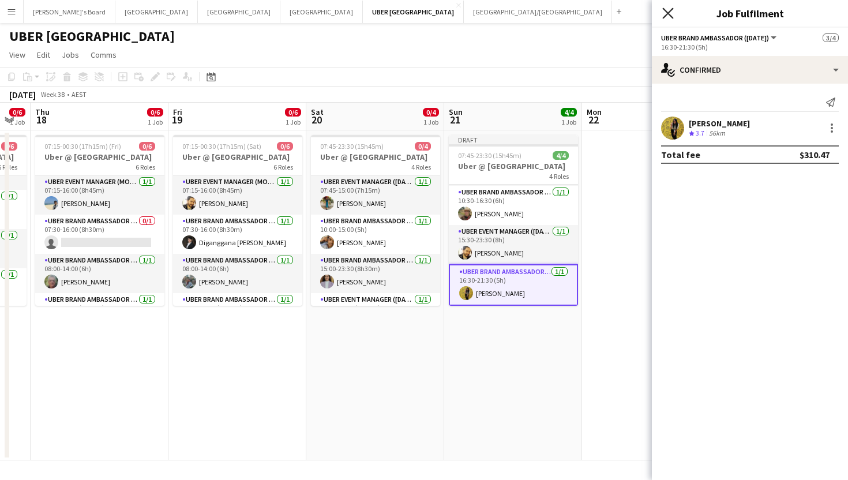
click at [668, 13] on icon at bounding box center [668, 13] width 11 height 11
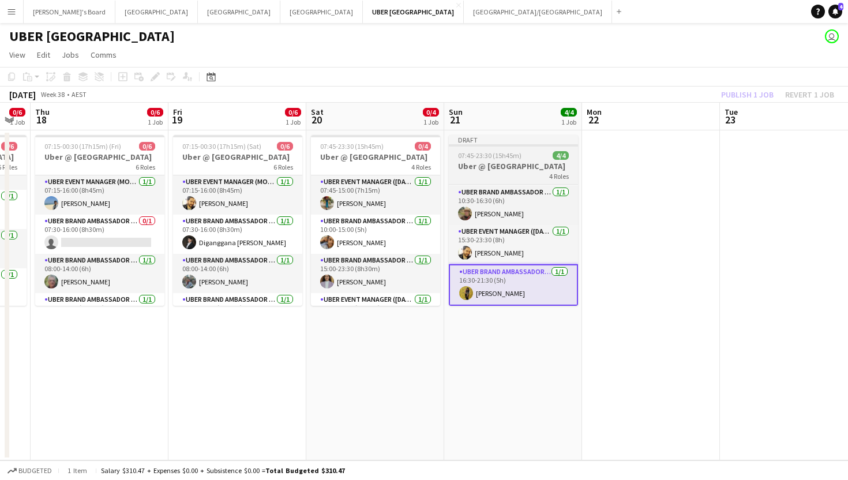
click at [518, 177] on div "4 Roles" at bounding box center [513, 175] width 129 height 9
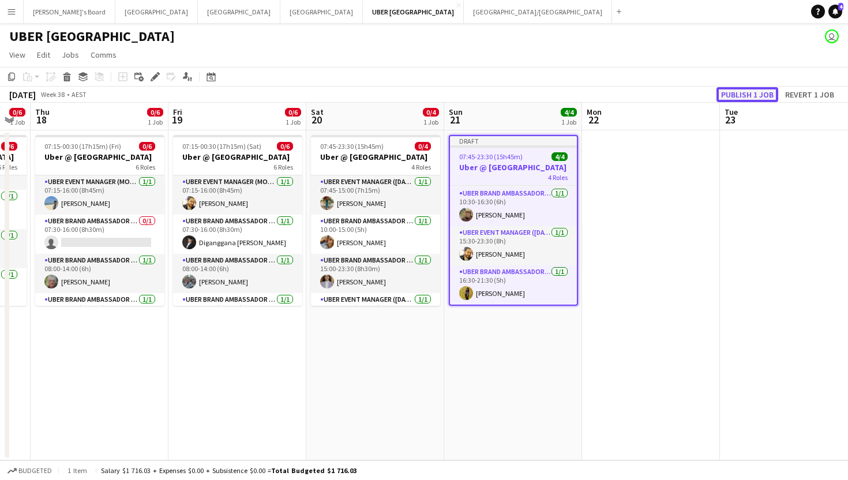
click at [759, 93] on button "Publish 1 job" at bounding box center [748, 94] width 62 height 15
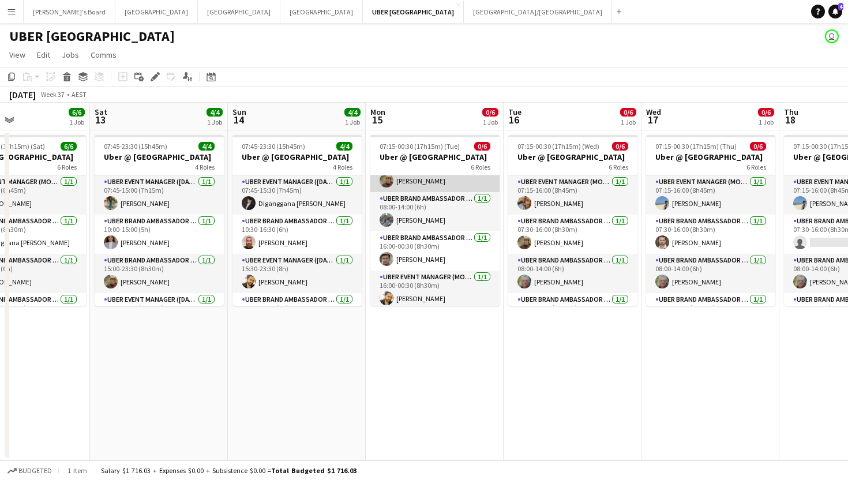
scroll to position [0, 0]
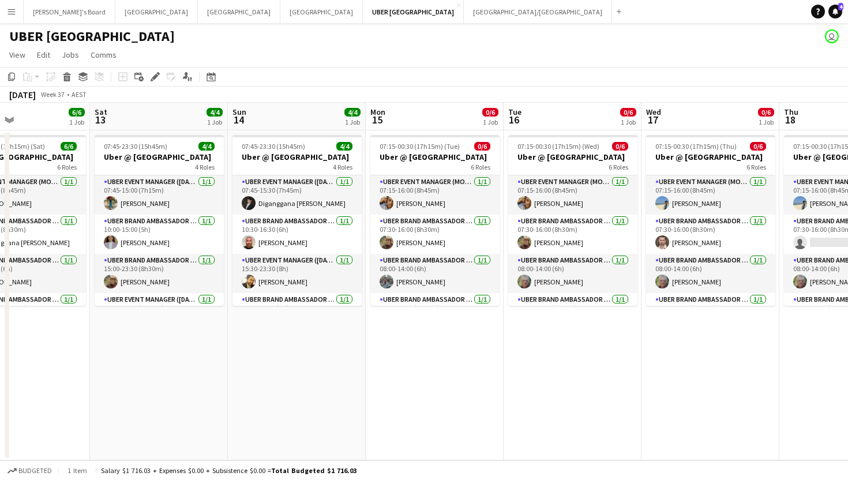
click at [415, 339] on app-date-cell "07:15-00:30 (17h15m) (Tue) 0/6 Uber @ [GEOGRAPHIC_DATA] 6 Roles UBER Event Mana…" at bounding box center [435, 295] width 138 height 330
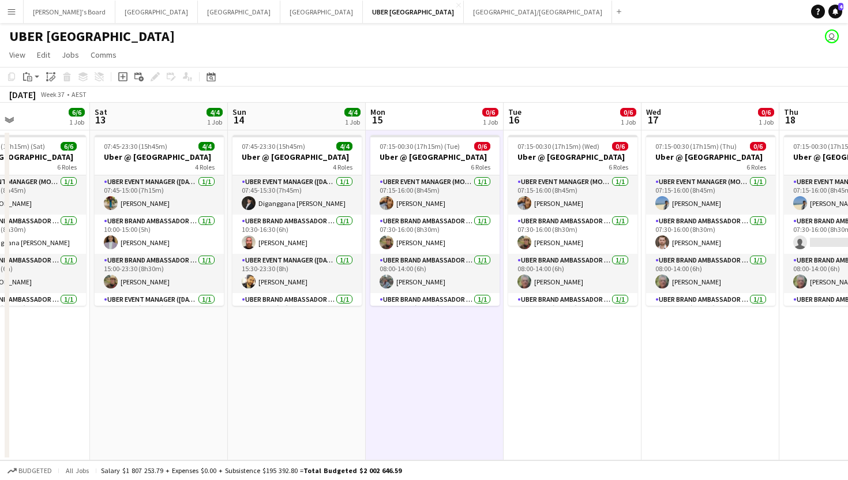
click at [443, 82] on app-toolbar "Copy Paste Paste Command V Paste with crew Command Shift V Paste linked Job [GE…" at bounding box center [424, 77] width 848 height 20
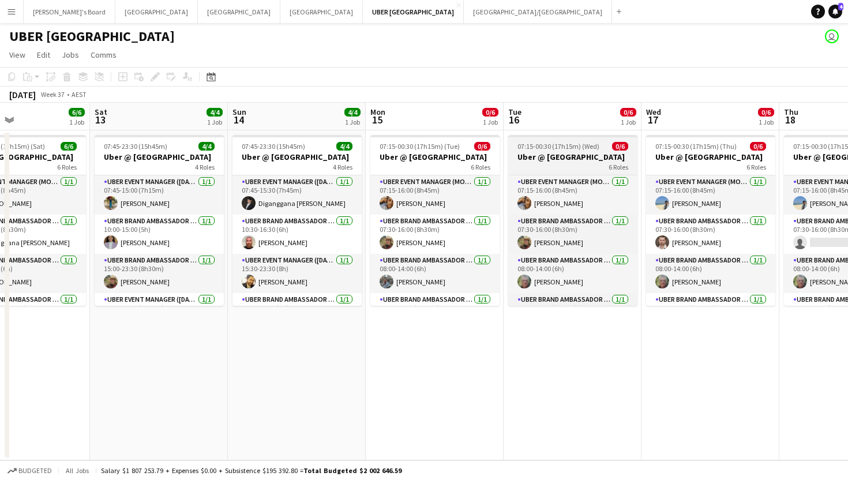
click at [582, 158] on h3 "Uber @ [GEOGRAPHIC_DATA]" at bounding box center [572, 157] width 129 height 10
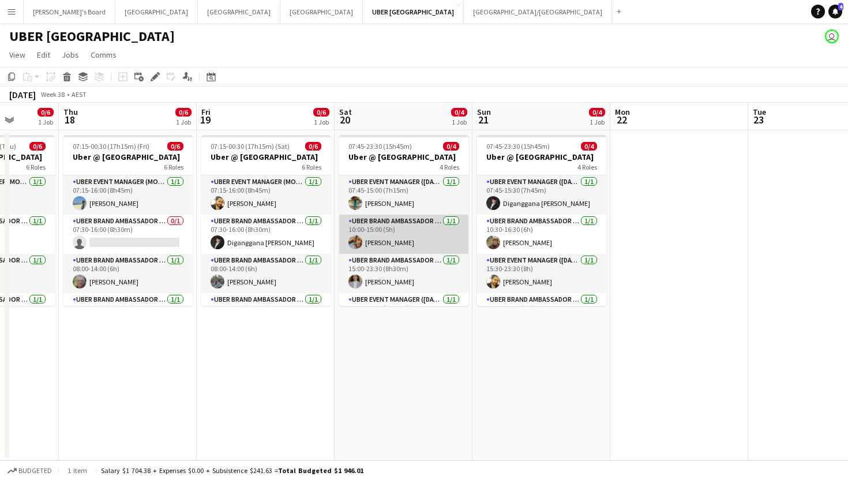
scroll to position [27, 0]
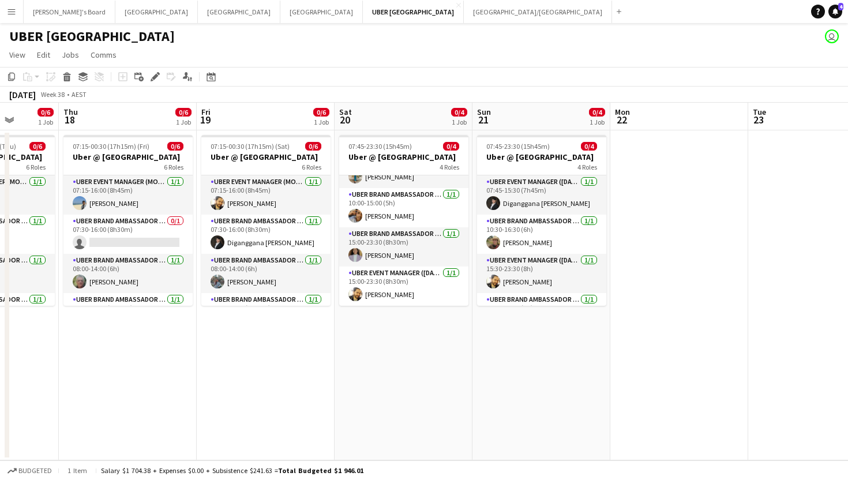
click at [407, 75] on app-toolbar "Copy Paste Paste Command V Paste with crew Command Shift V Paste linked Job [GE…" at bounding box center [424, 77] width 848 height 20
